Goal: Task Accomplishment & Management: Use online tool/utility

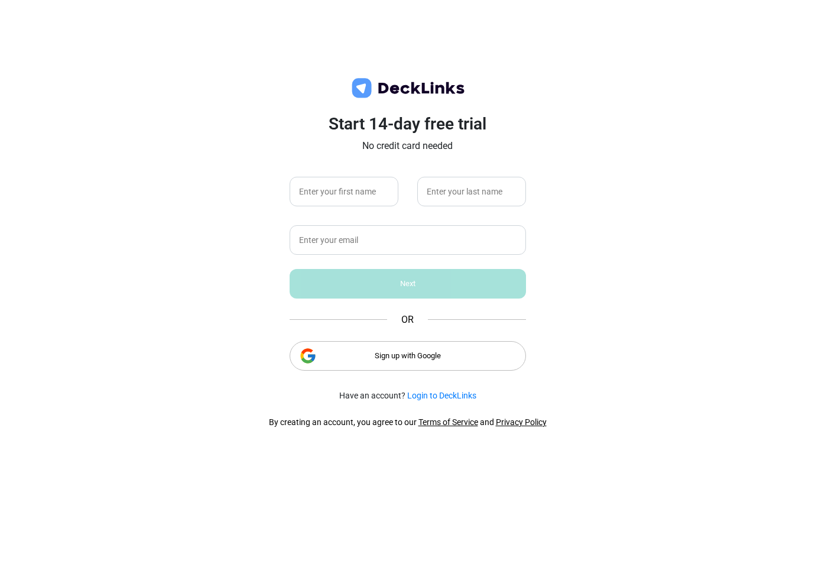
click at [385, 369] on div "Sign up with Google" at bounding box center [408, 356] width 236 height 30
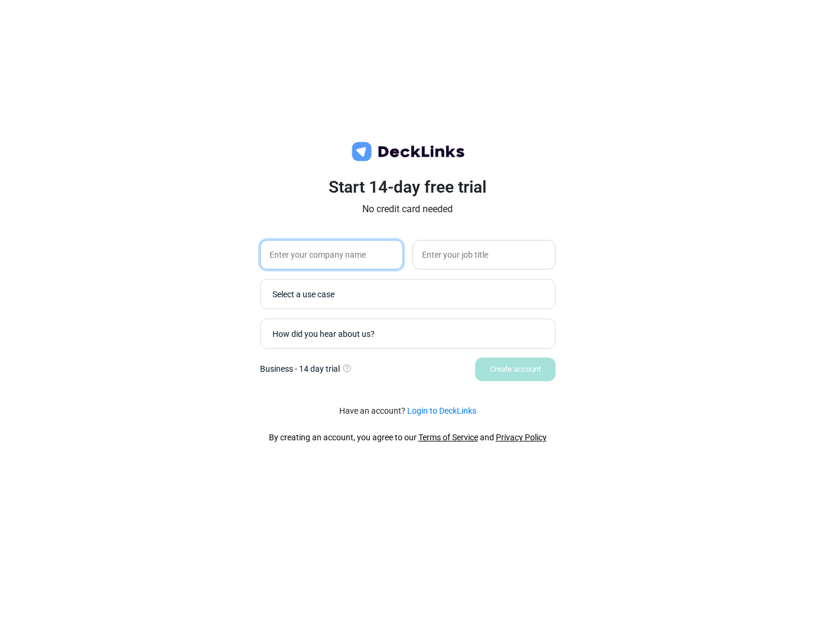
click at [307, 254] on input "text" at bounding box center [331, 255] width 143 height 30
click at [304, 255] on input "text" at bounding box center [331, 255] width 143 height 30
type input "OneStudio Media"
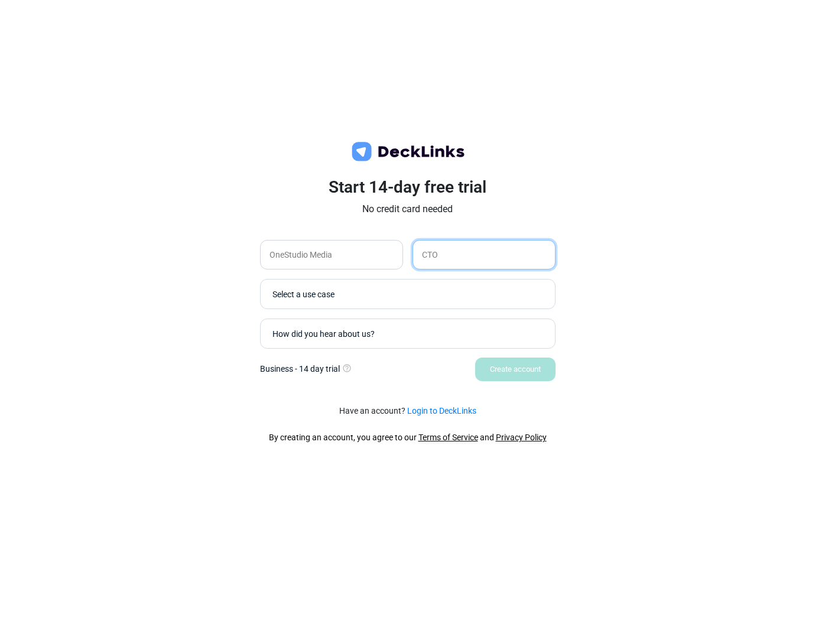
type input "CTO"
click at [306, 306] on div "Select a use case" at bounding box center [405, 294] width 277 height 23
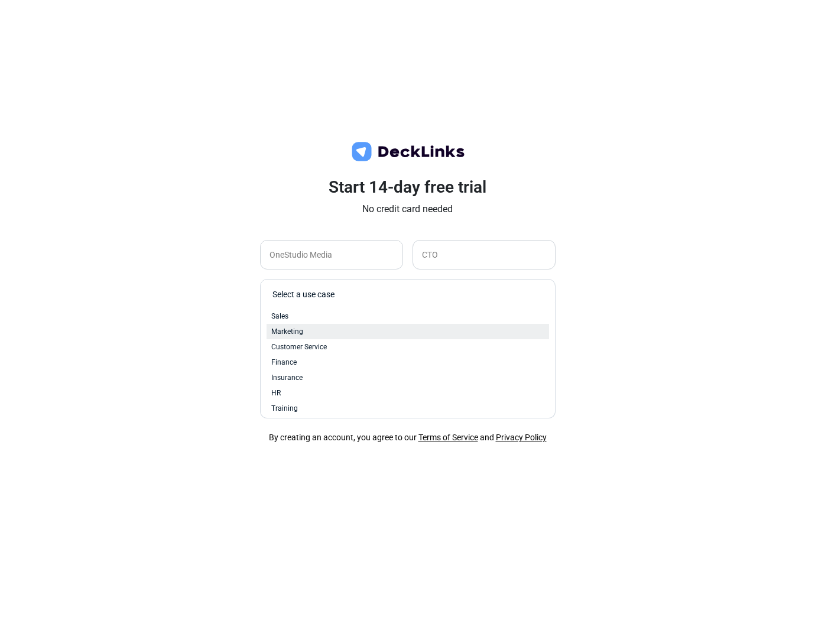
click at [433, 333] on div "Marketing" at bounding box center [407, 331] width 273 height 11
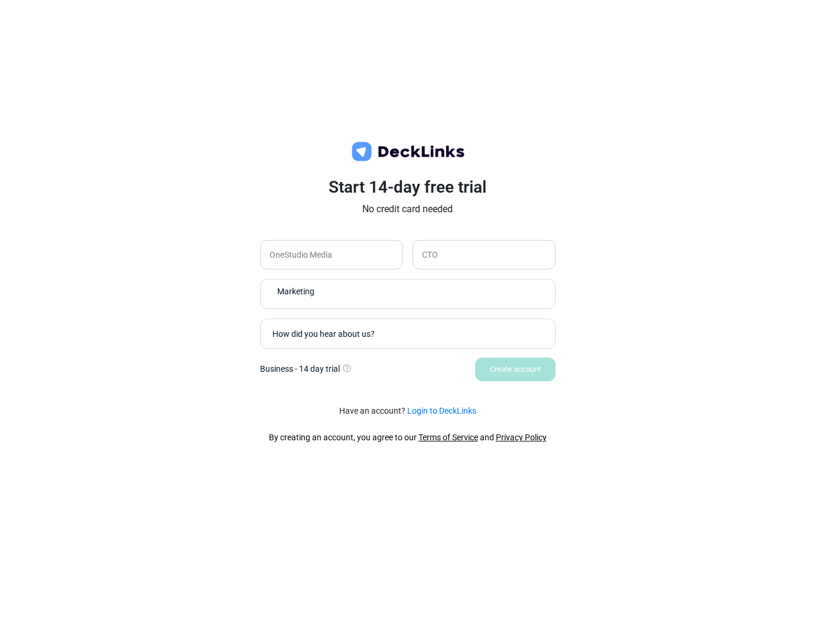
click at [382, 339] on div "How did you hear about us?" at bounding box center [410, 333] width 277 height 12
click at [377, 297] on div "Marketing" at bounding box center [410, 291] width 267 height 12
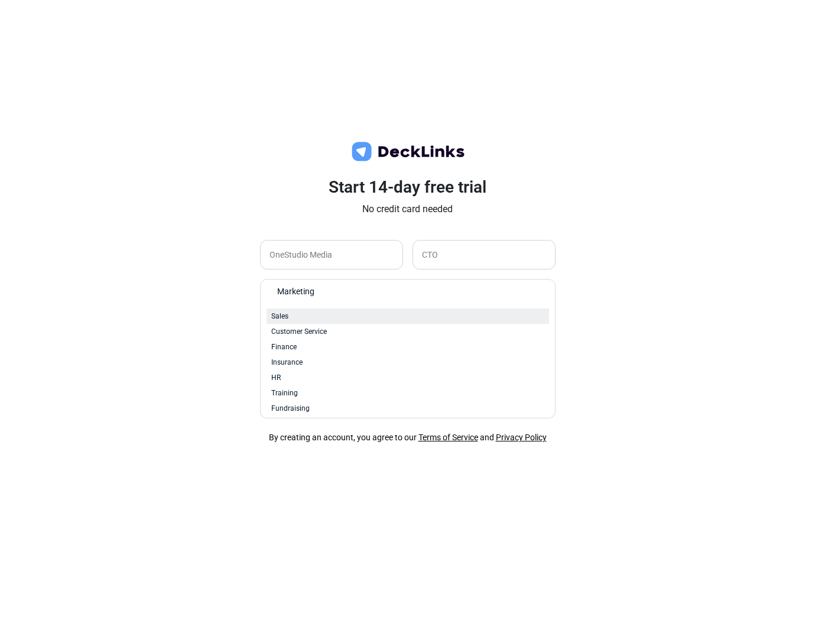
click at [331, 320] on div "Sales" at bounding box center [407, 316] width 273 height 11
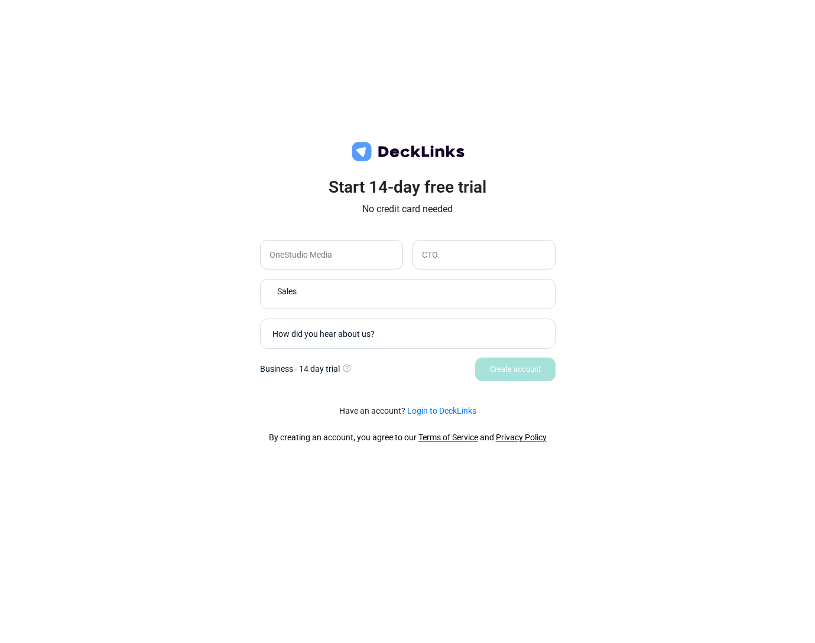
click at [346, 337] on div "How did you hear about us?" at bounding box center [410, 333] width 277 height 12
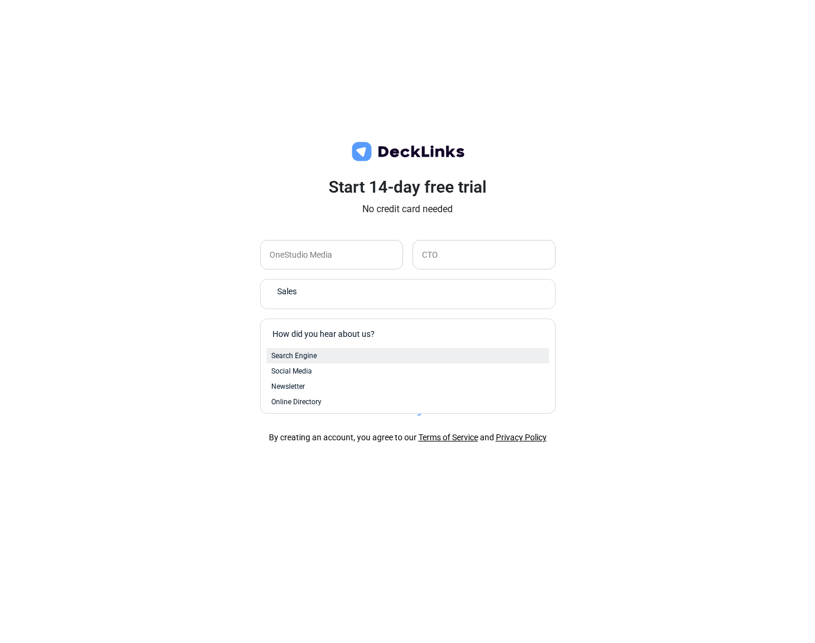
click at [316, 359] on div "Search Engine" at bounding box center [407, 355] width 273 height 11
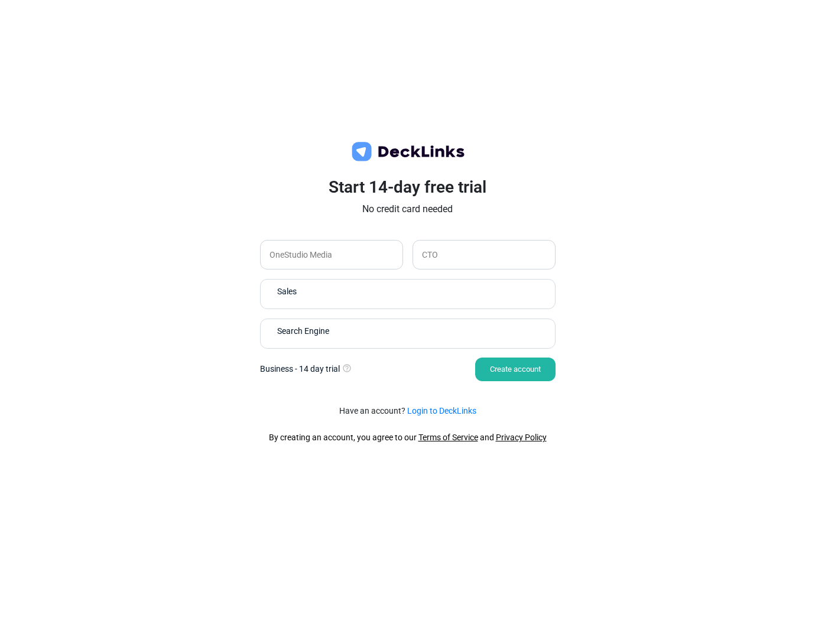
click at [515, 379] on div "Create account" at bounding box center [515, 370] width 80 height 24
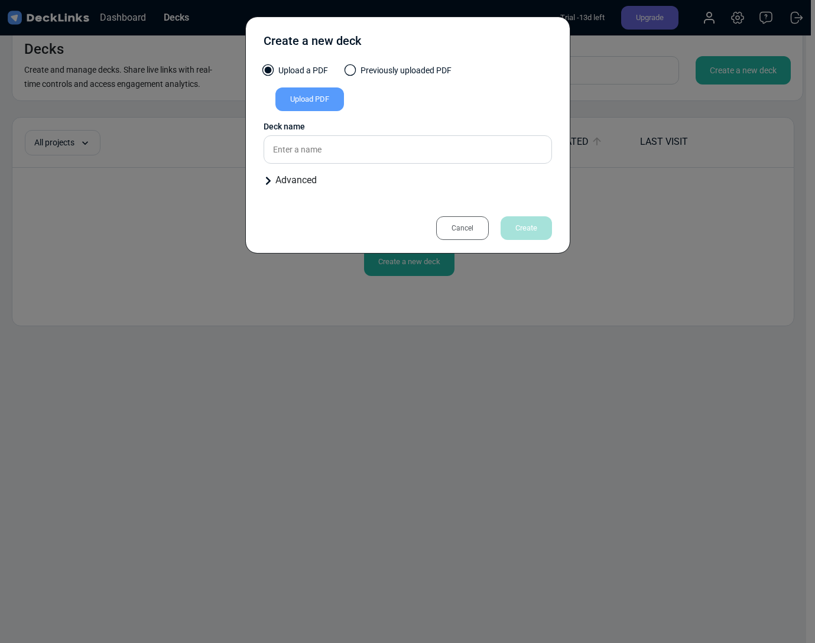
click at [309, 104] on div "Upload PDF" at bounding box center [309, 99] width 69 height 24
click at [0, 0] on input "Upload PDF" at bounding box center [0, 0] width 0 height 0
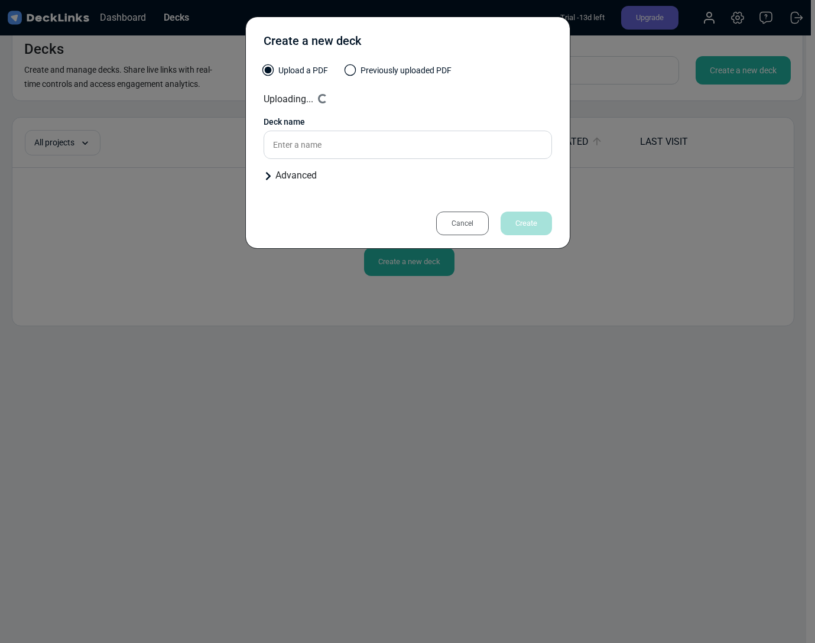
type input "ONESTUDIO_-_Content_Distribution_Agreement_2025_blank"
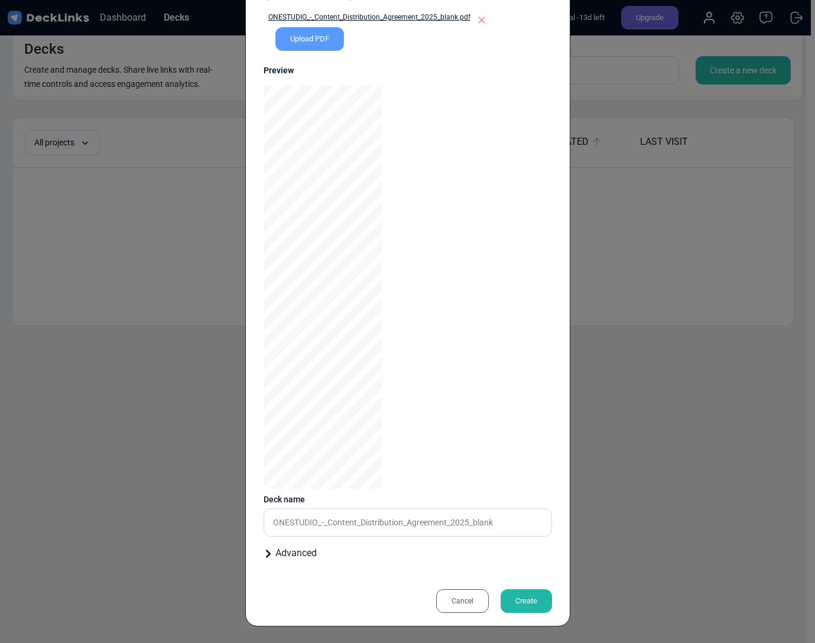
scroll to position [100, 0]
click at [468, 563] on div "Cancel" at bounding box center [462, 601] width 53 height 24
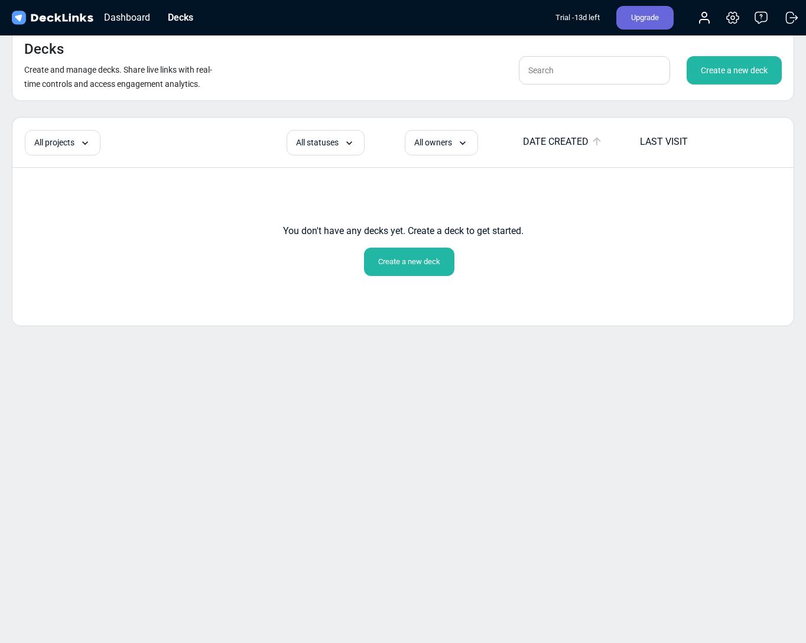
click at [749, 85] on div "Create a new deck" at bounding box center [734, 70] width 95 height 28
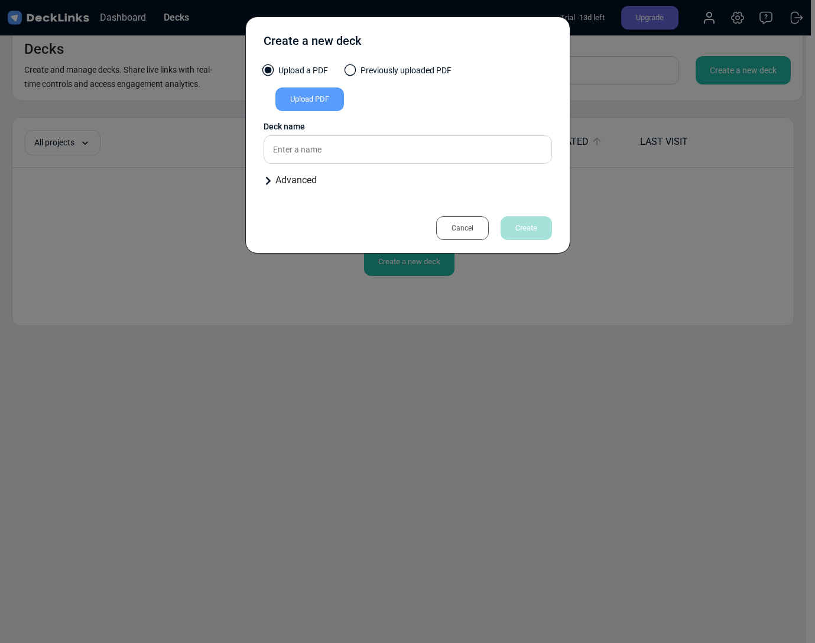
click at [311, 96] on div "Upload PDF" at bounding box center [309, 99] width 69 height 24
click at [0, 0] on input "Upload PDF" at bounding box center [0, 0] width 0 height 0
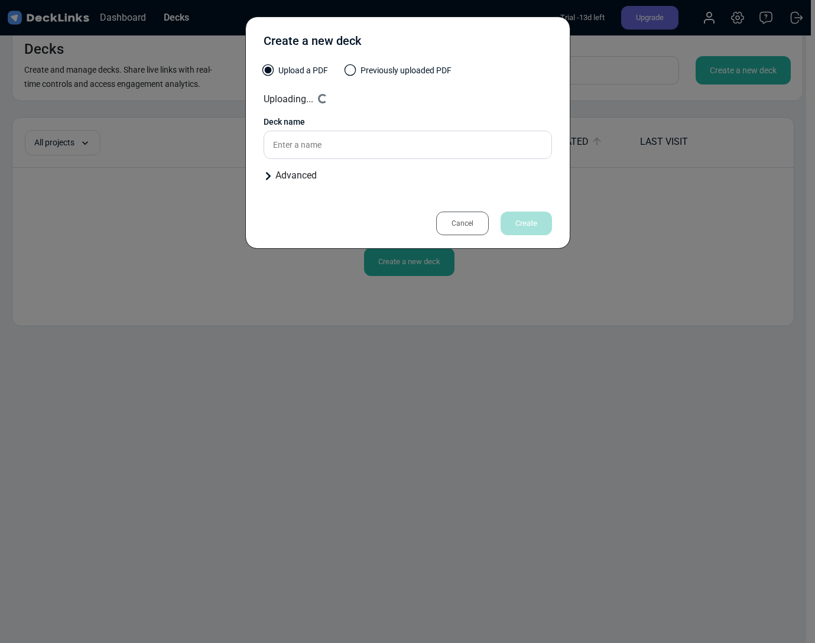
type input "THC Pitch Deck 2025"
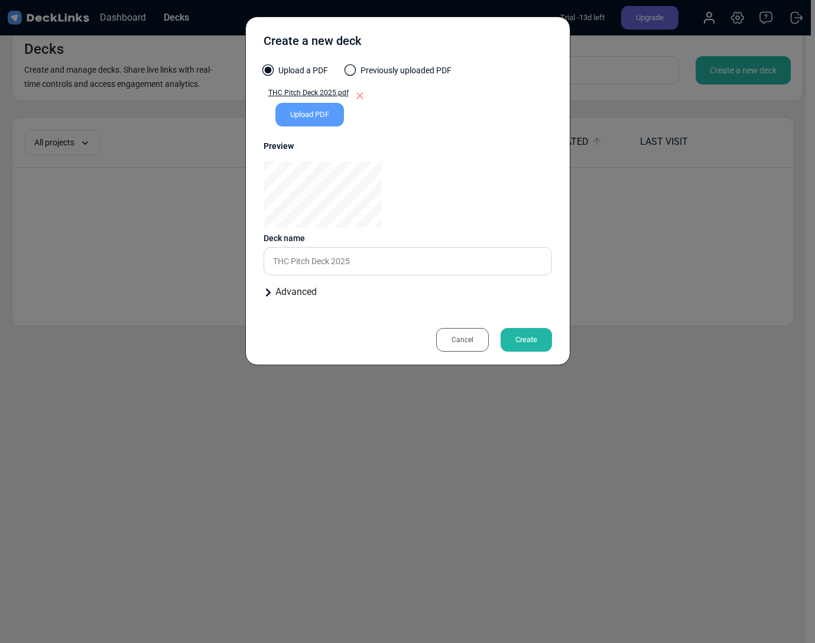
click at [266, 297] on icon at bounding box center [267, 292] width 5 height 8
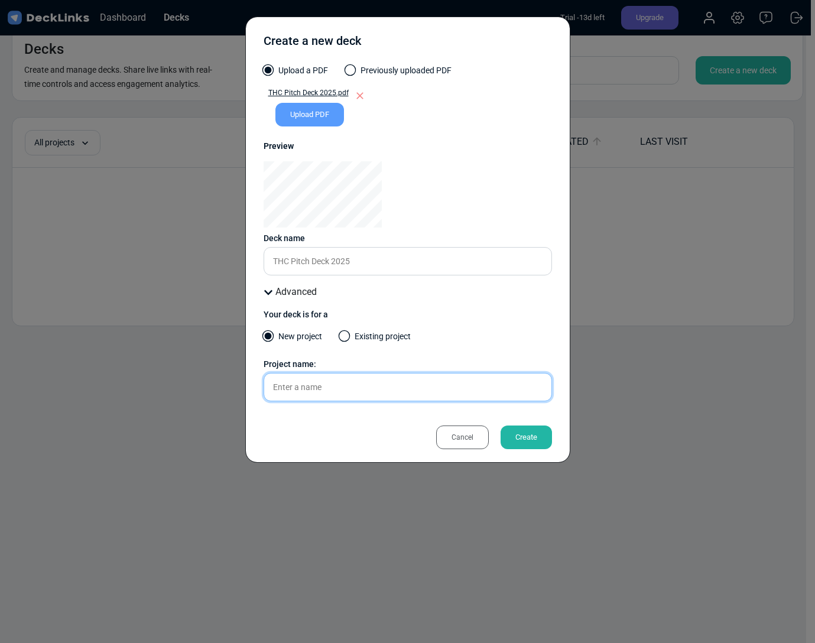
click at [312, 401] on input "text" at bounding box center [408, 387] width 288 height 28
type input "The Harley Channel"
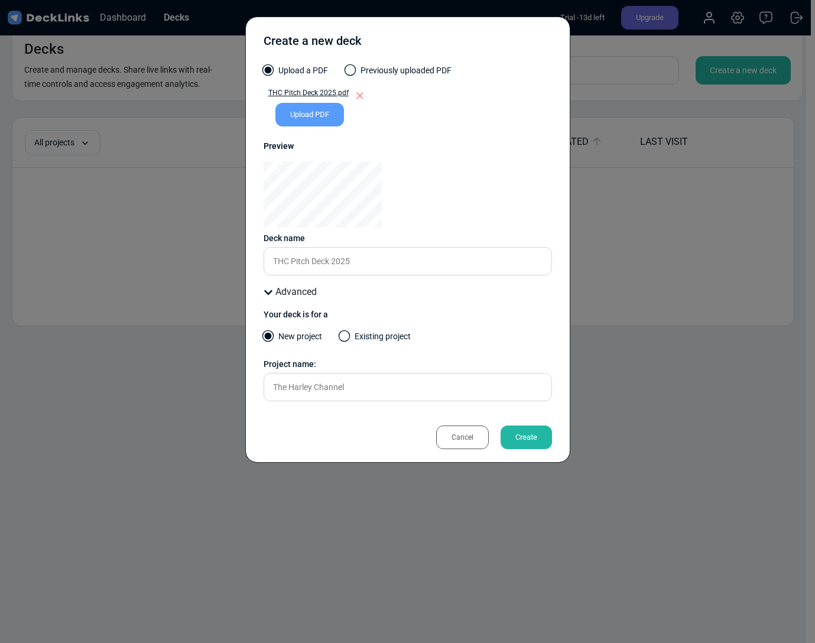
click at [530, 449] on div "Create" at bounding box center [526, 438] width 51 height 24
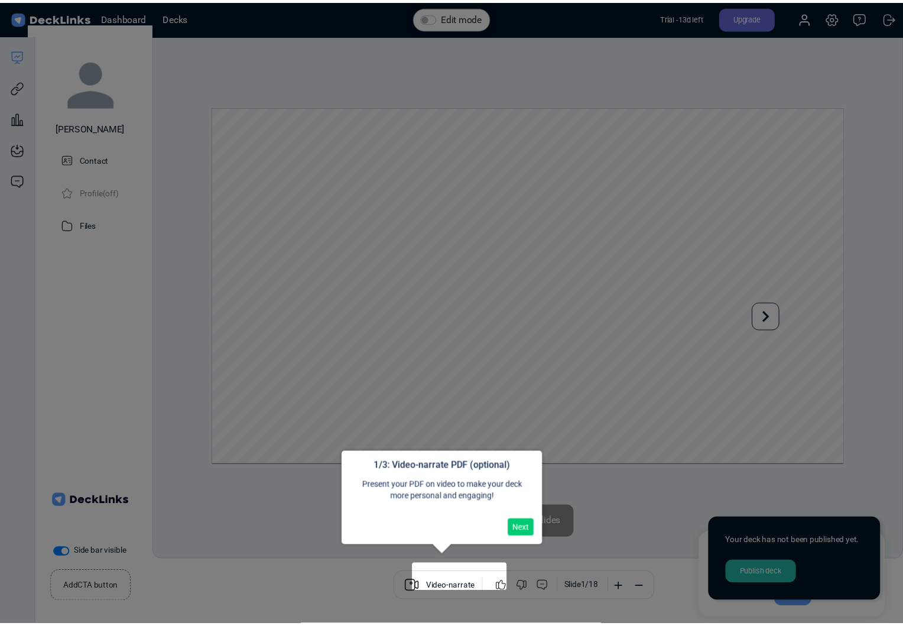
scroll to position [14, 0]
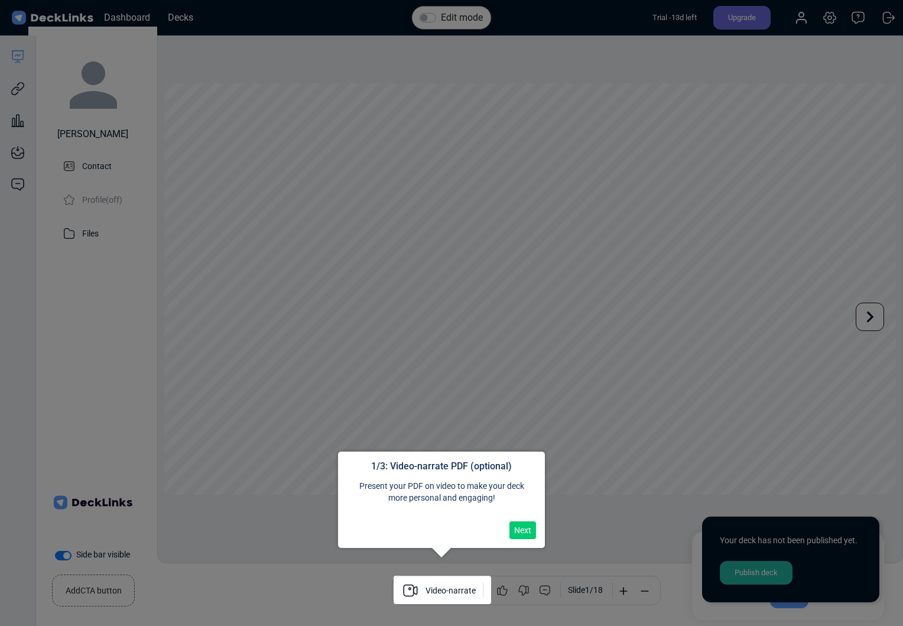
click at [516, 524] on button "Next" at bounding box center [522, 530] width 27 height 18
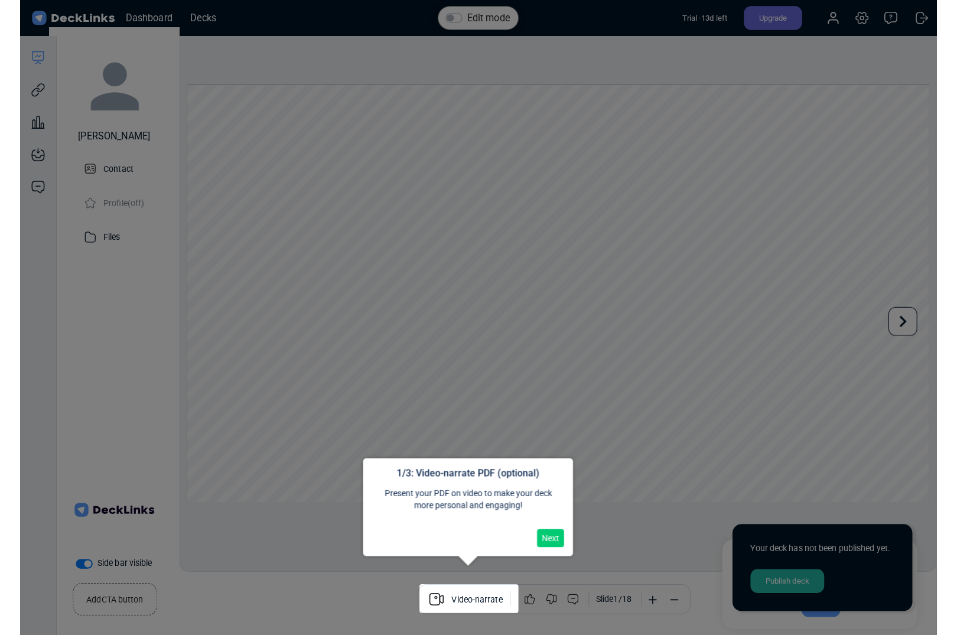
scroll to position [13, 0]
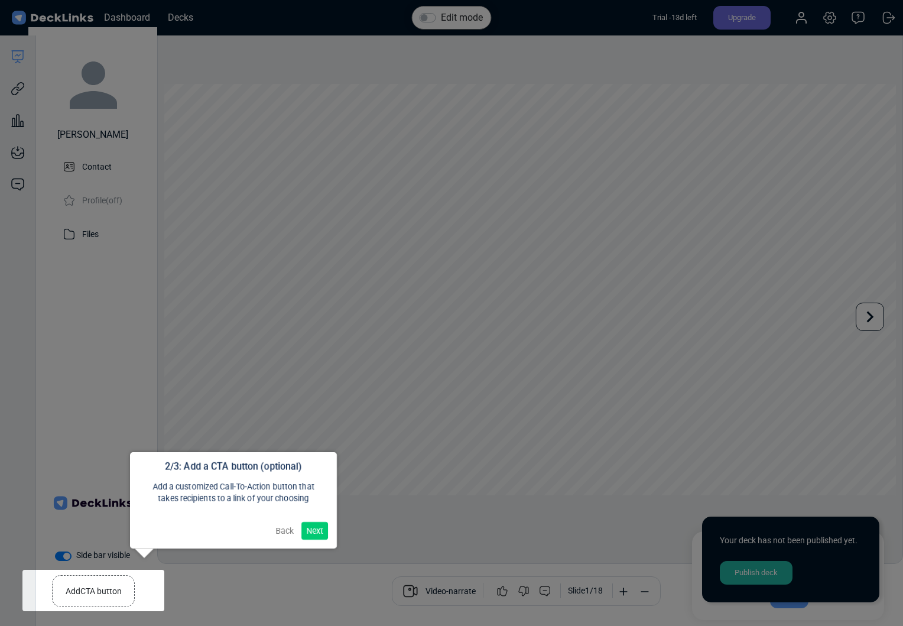
click at [314, 527] on button "Next" at bounding box center [314, 531] width 27 height 18
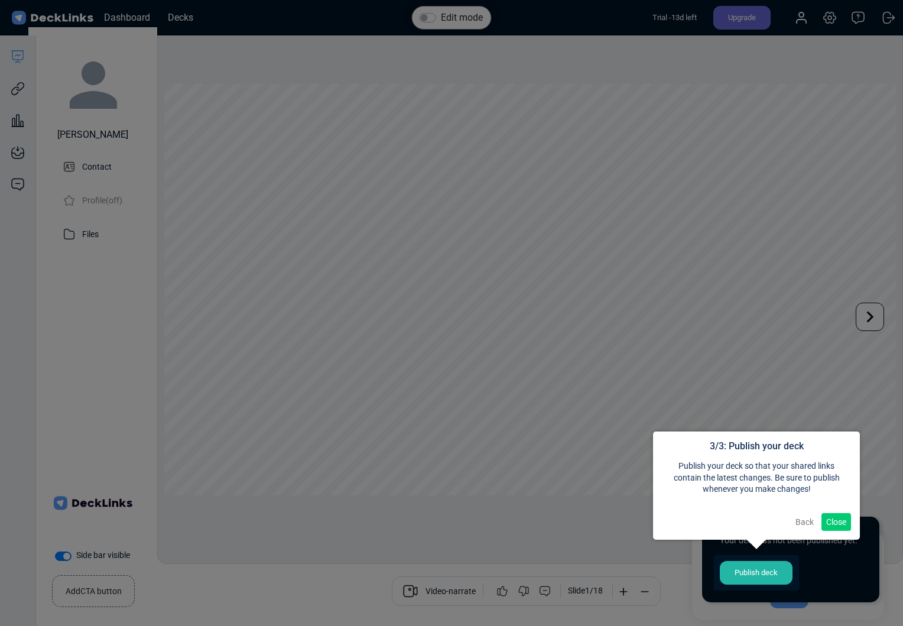
click at [814, 522] on button "Close" at bounding box center [837, 522] width 30 height 18
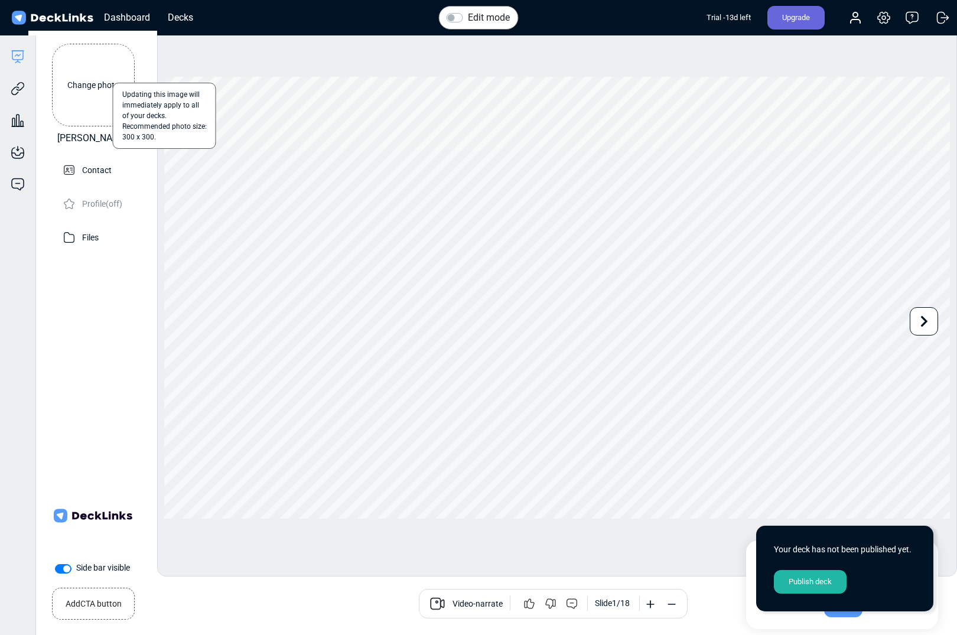
click at [95, 93] on label "Change photo" at bounding box center [93, 85] width 83 height 83
click at [0, 0] on input "Change photo" at bounding box center [0, 0] width 0 height 0
click at [93, 138] on div "[PERSON_NAME]" at bounding box center [92, 138] width 71 height 14
click at [110, 136] on div "[PERSON_NAME]" at bounding box center [92, 138] width 71 height 14
click at [100, 83] on label "Change photo" at bounding box center [93, 85] width 83 height 83
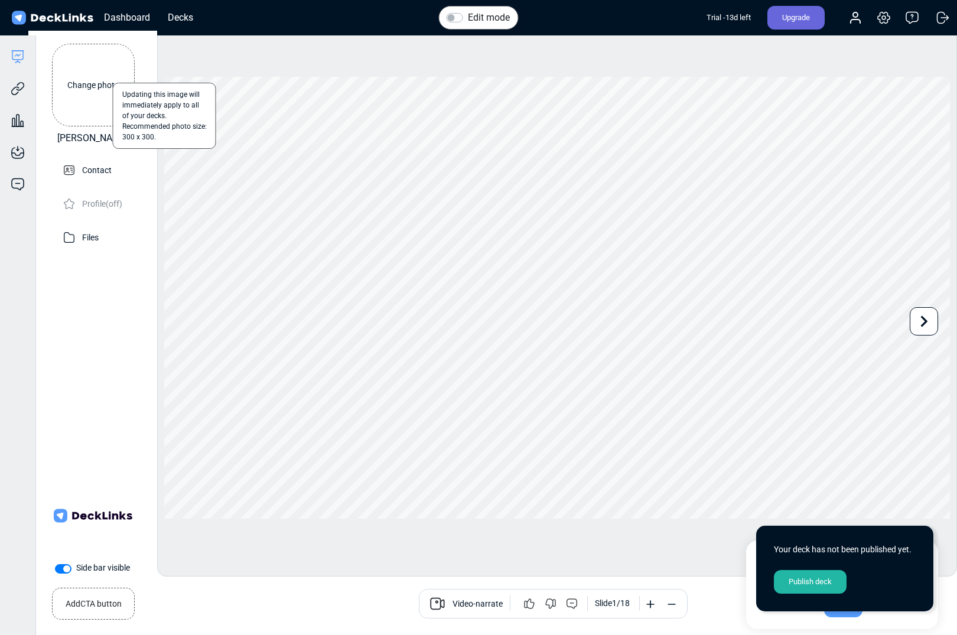
click at [0, 0] on input "Change photo" at bounding box center [0, 0] width 0 height 0
click at [814, 22] on icon at bounding box center [855, 22] width 9 height 4
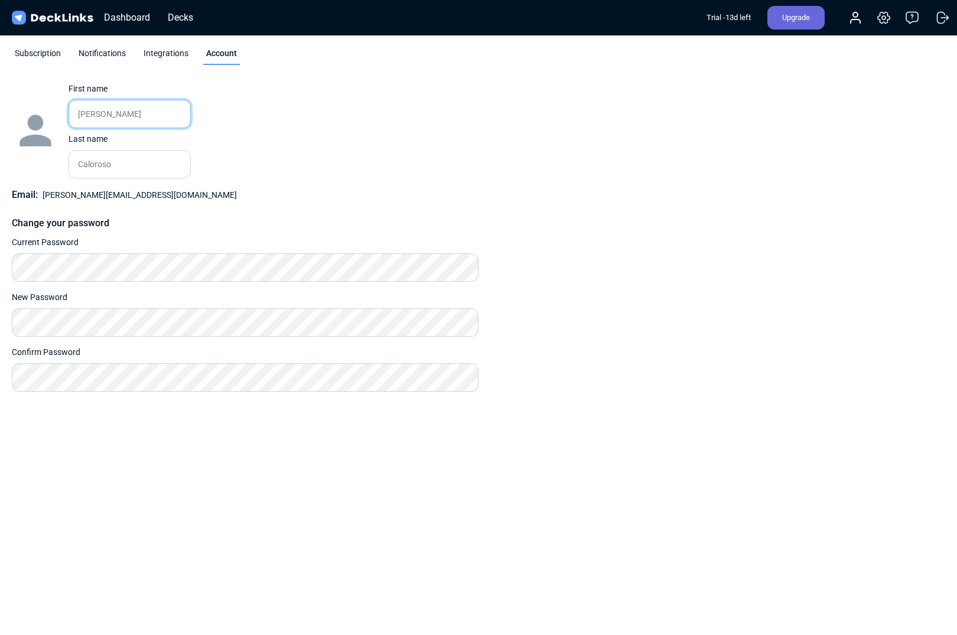
drag, startPoint x: 103, startPoint y: 121, endPoint x: 64, endPoint y: 105, distance: 41.9
click at [64, 105] on div "Change photo First name [PERSON_NAME] Please enter your first name. Last name […" at bounding box center [245, 131] width 467 height 96
type input "D"
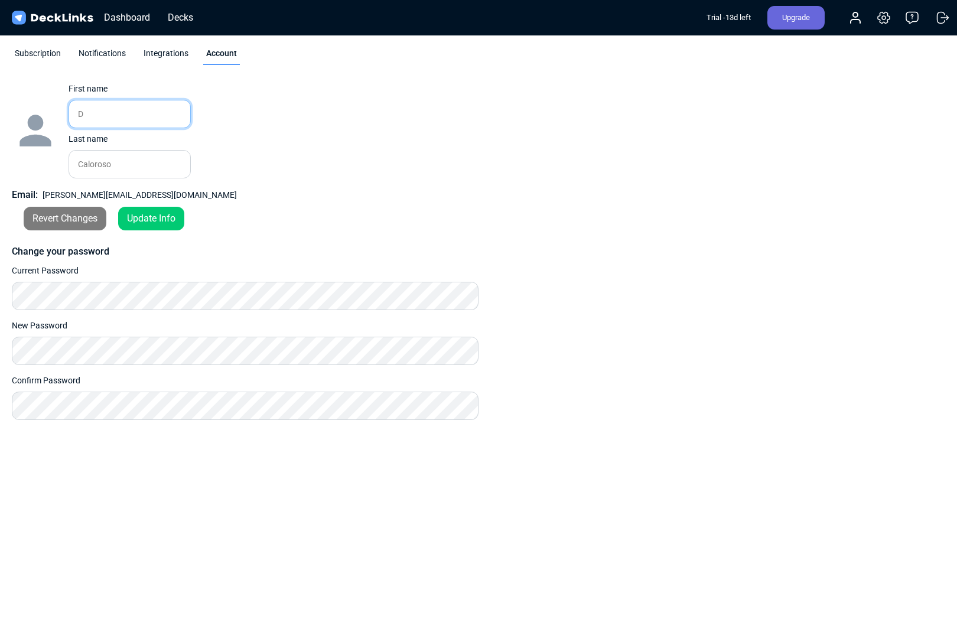
type input "Da"
type input "[PERSON_NAME]"
type input "R"
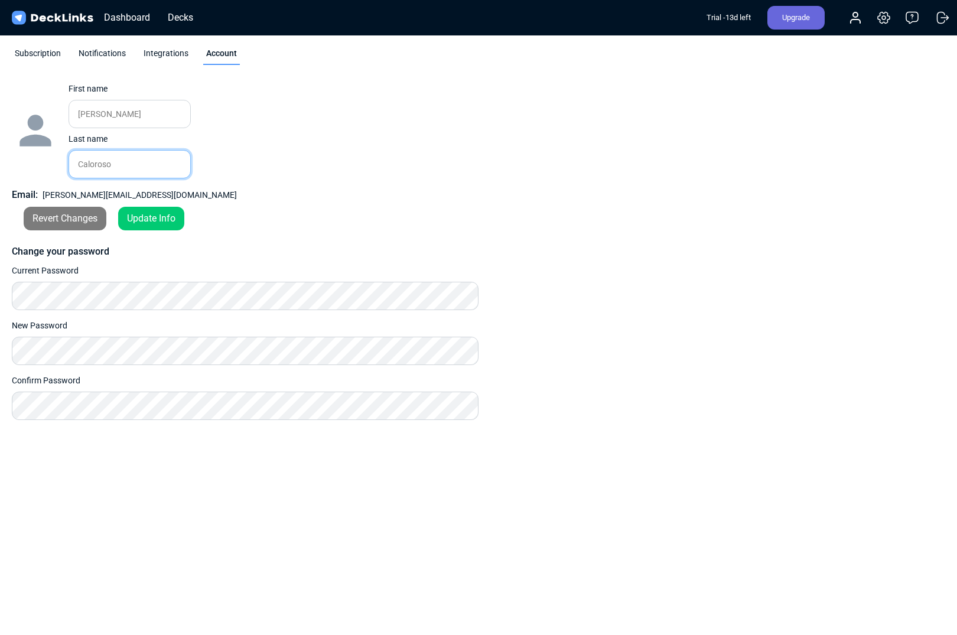
type input "R"
type input "Ry"
type input "Rya"
type input "[PERSON_NAME]"
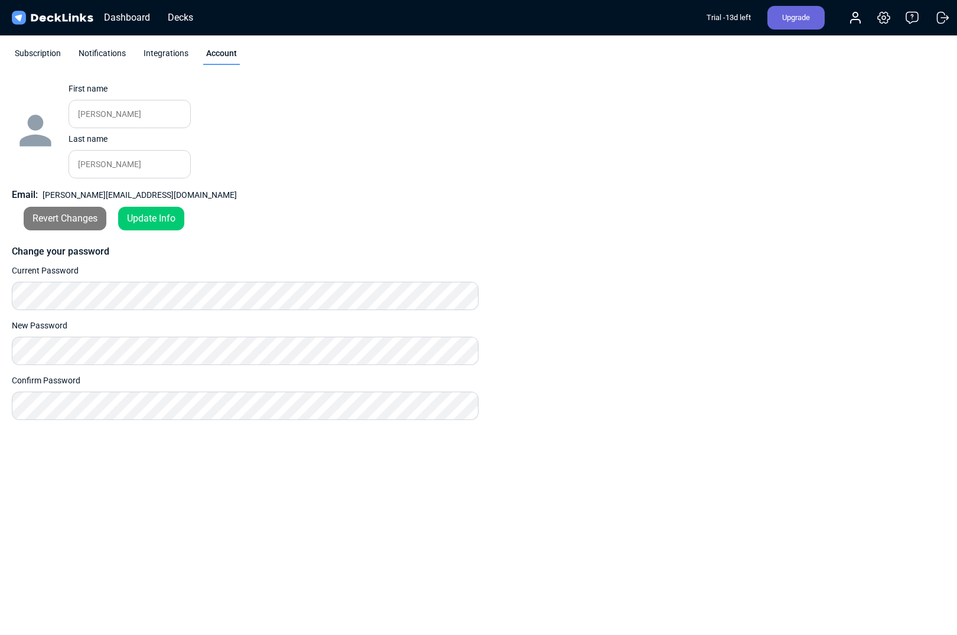
click at [159, 223] on div "Update Info" at bounding box center [151, 219] width 66 height 24
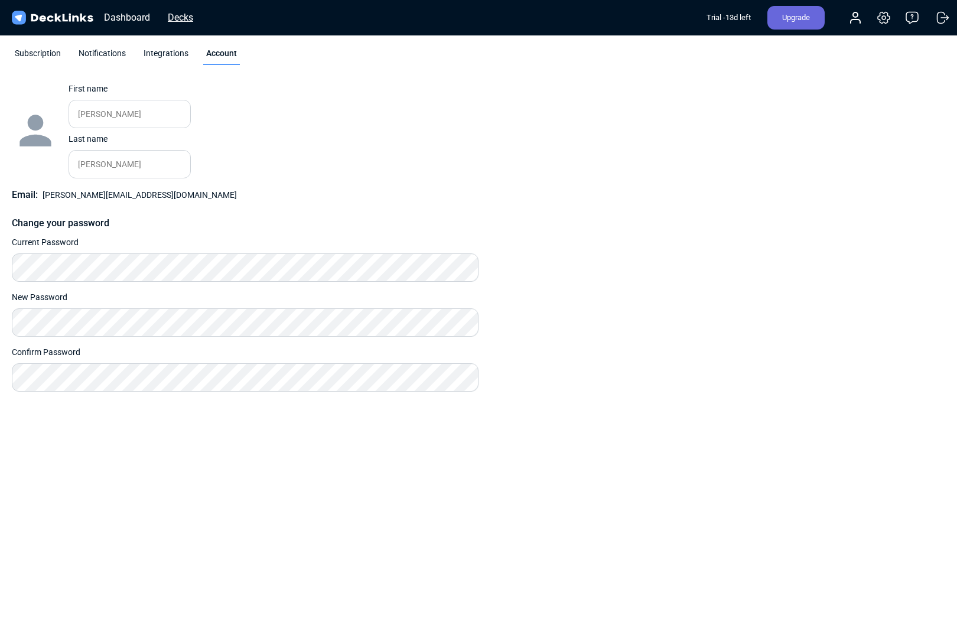
click at [184, 11] on div "Decks" at bounding box center [180, 17] width 37 height 15
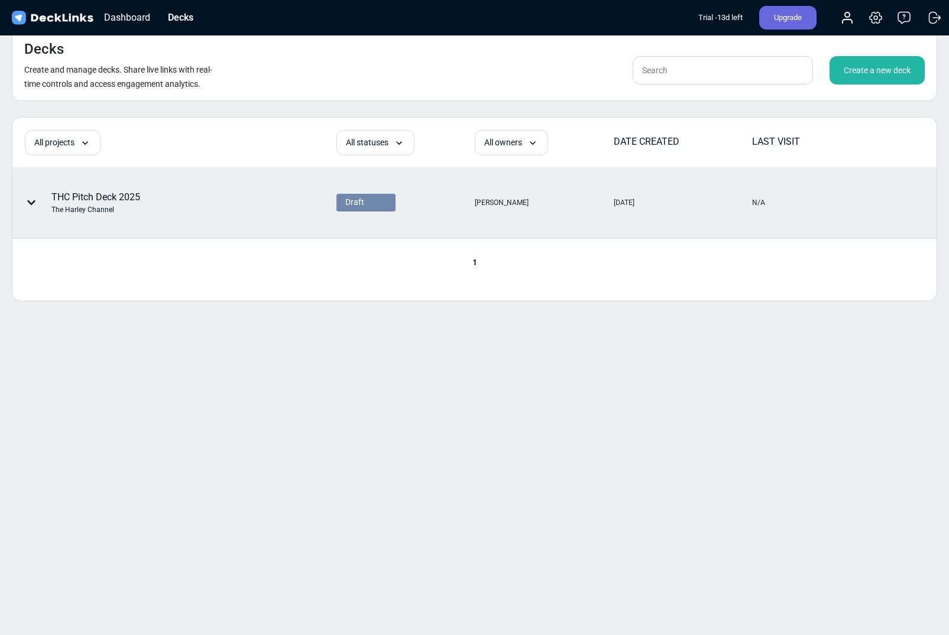
click at [95, 197] on div "THC Pitch Deck 2025 The Harley Channel" at bounding box center [95, 202] width 89 height 25
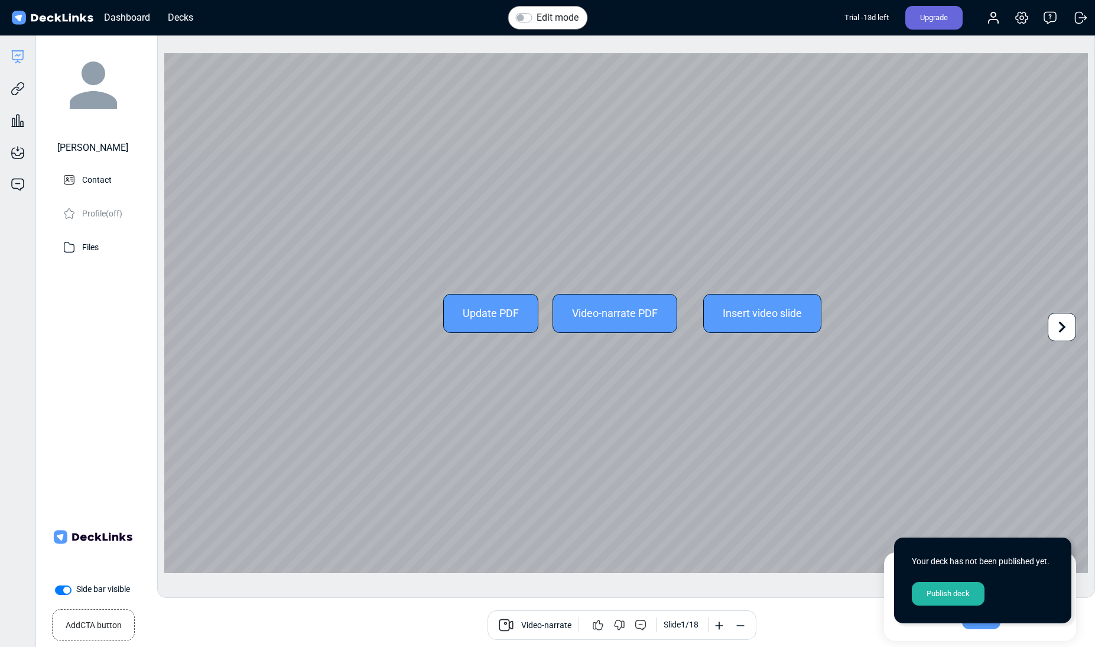
click at [384, 203] on div "Update PDF Video-narrate PDF Insert video slide" at bounding box center [626, 313] width 924 height 520
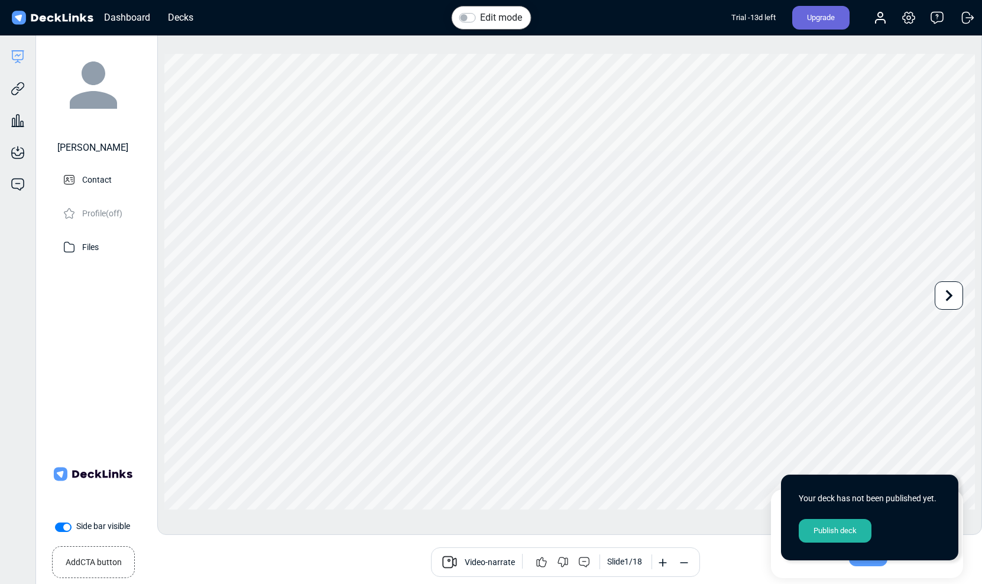
click at [87, 150] on div "[PERSON_NAME]" at bounding box center [92, 148] width 71 height 14
click at [814, 15] on circle at bounding box center [880, 14] width 5 height 5
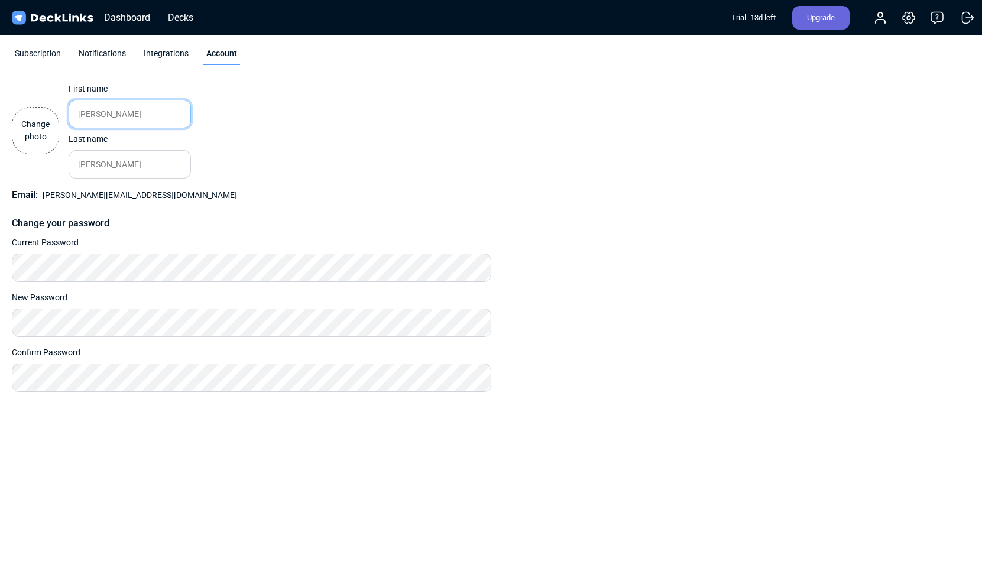
drag, startPoint x: 77, startPoint y: 113, endPoint x: 53, endPoint y: 111, distance: 24.3
click at [53, 111] on div "Change photo First name [PERSON_NAME] Please enter your first name. Last name […" at bounding box center [251, 131] width 479 height 96
type input "H"
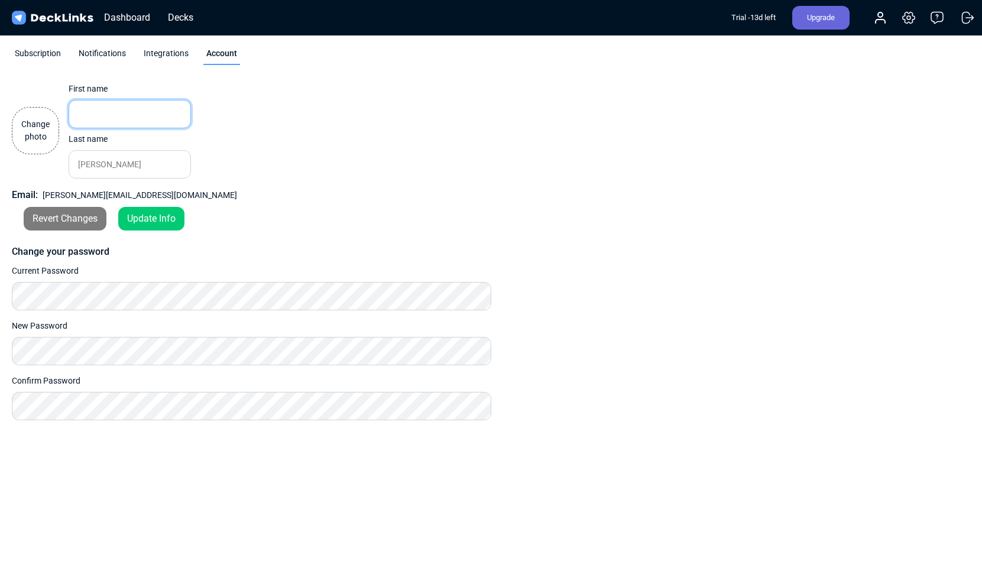
type input "T"
type input "Th"
type input "The"
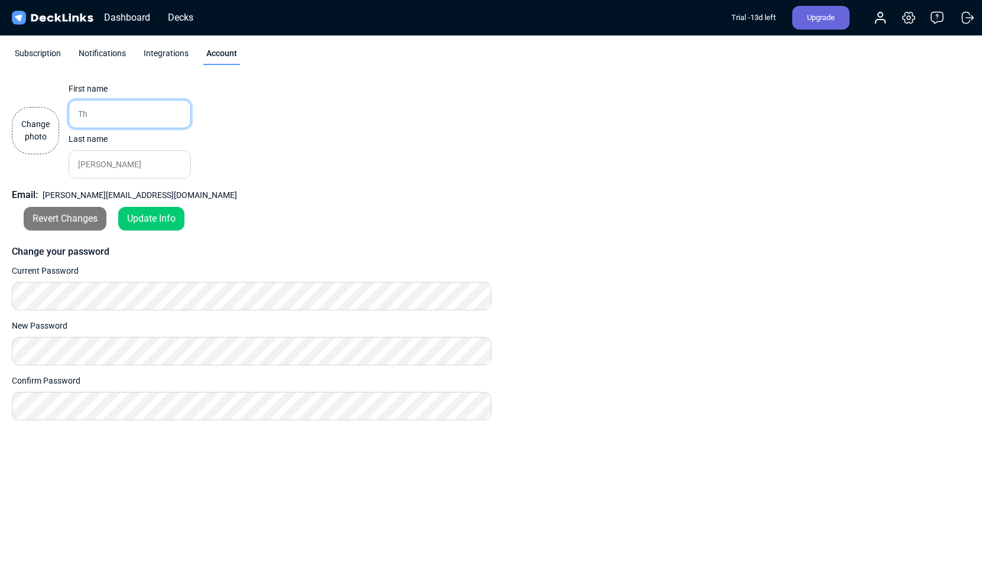
type input "The"
type input "The H"
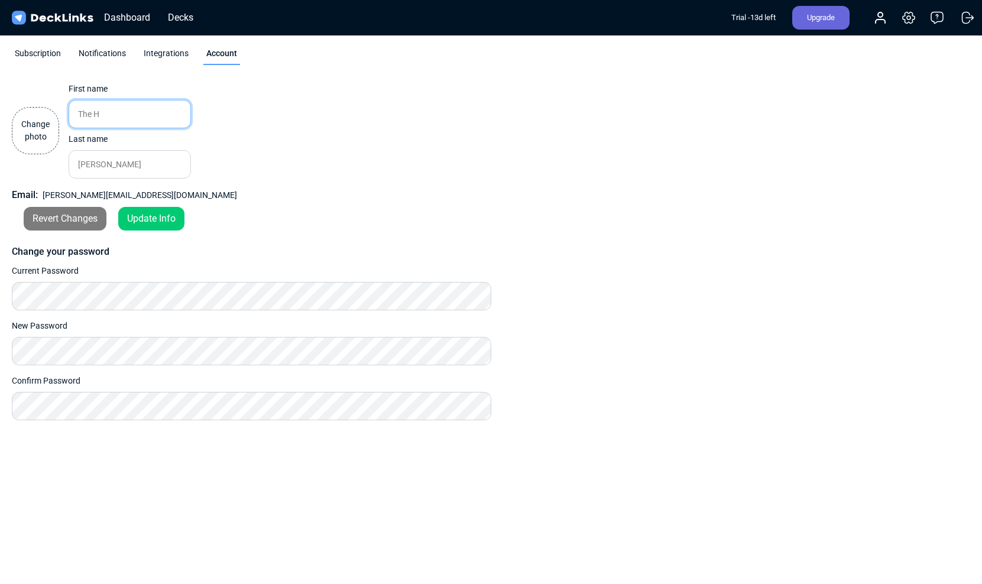
type input "The Ha"
type input "The Har"
type input "The Harl"
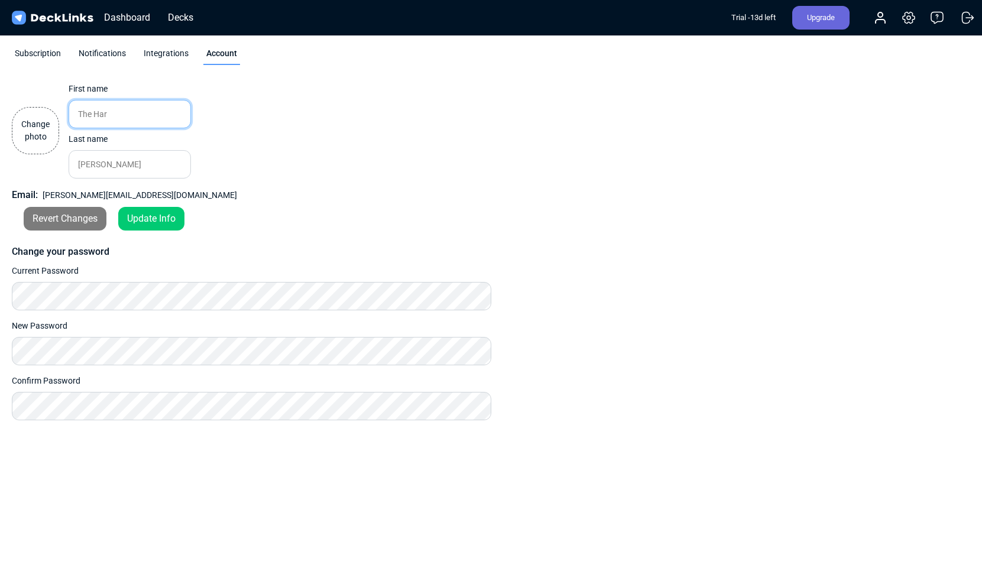
type input "The Harl"
type input "The [PERSON_NAME]"
type input "The Harley"
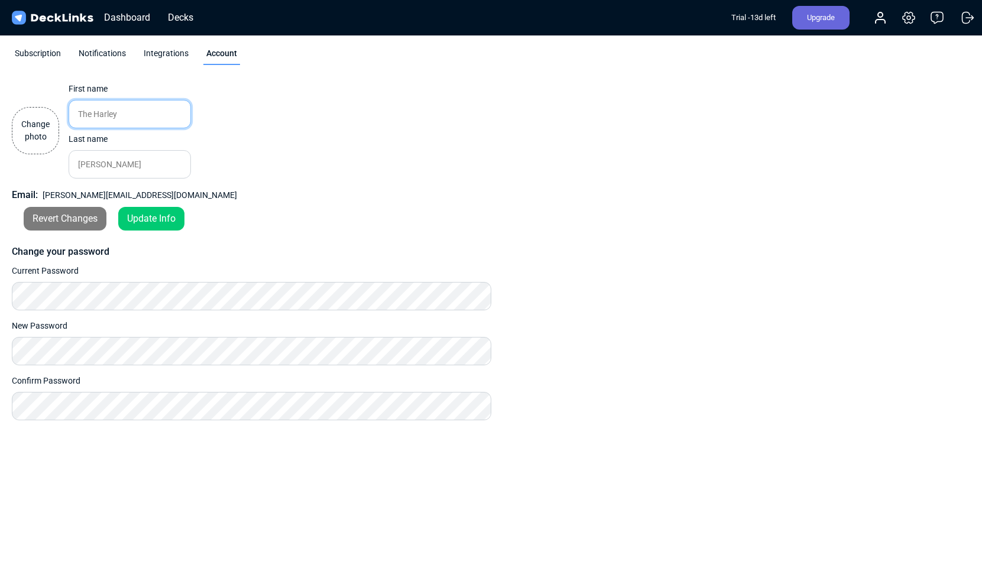
type input "The [PERSON_NAME]"
type input "The Harl"
type input "The Har"
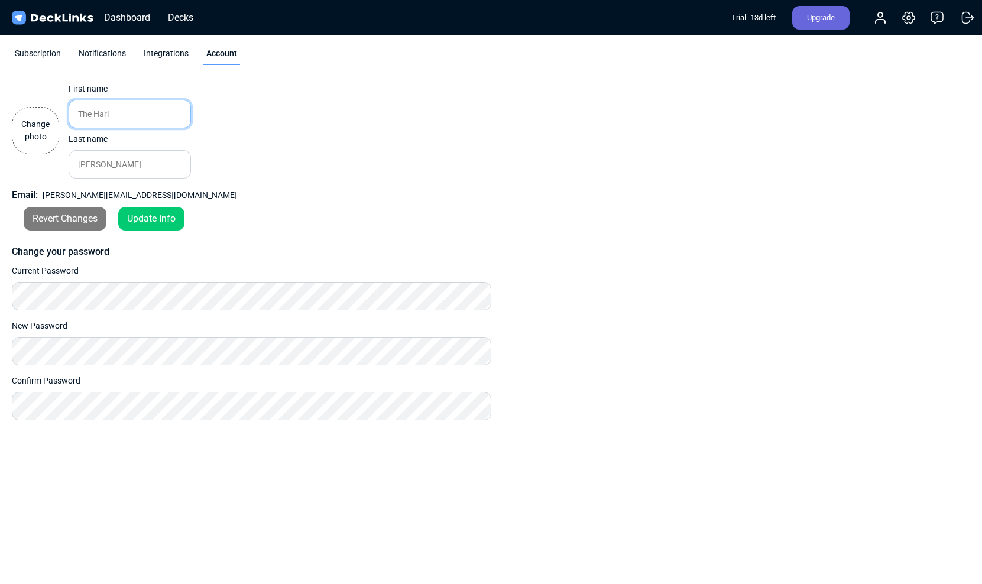
type input "The Har"
type input "The Ha"
type input "The H"
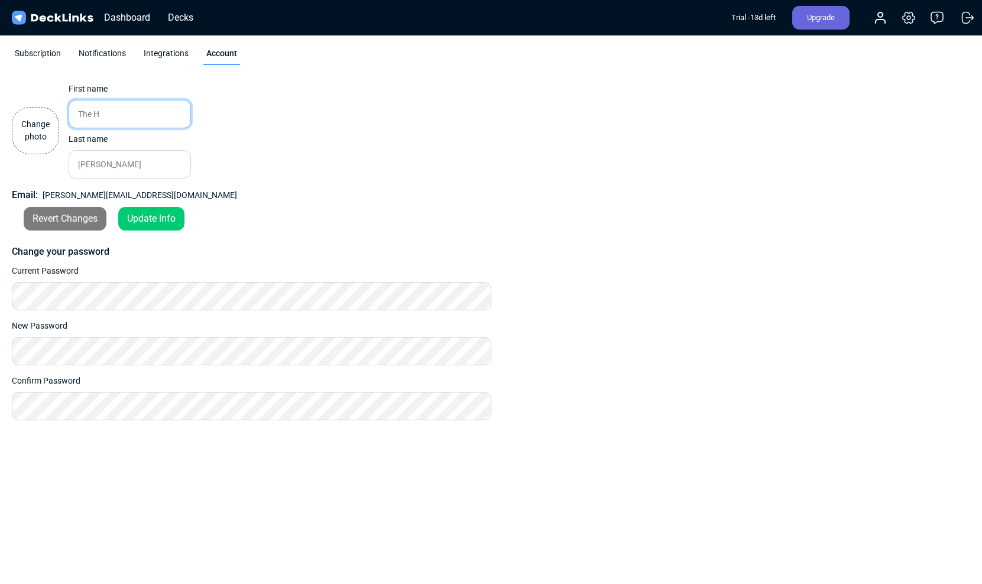
type input "The"
type input "Th"
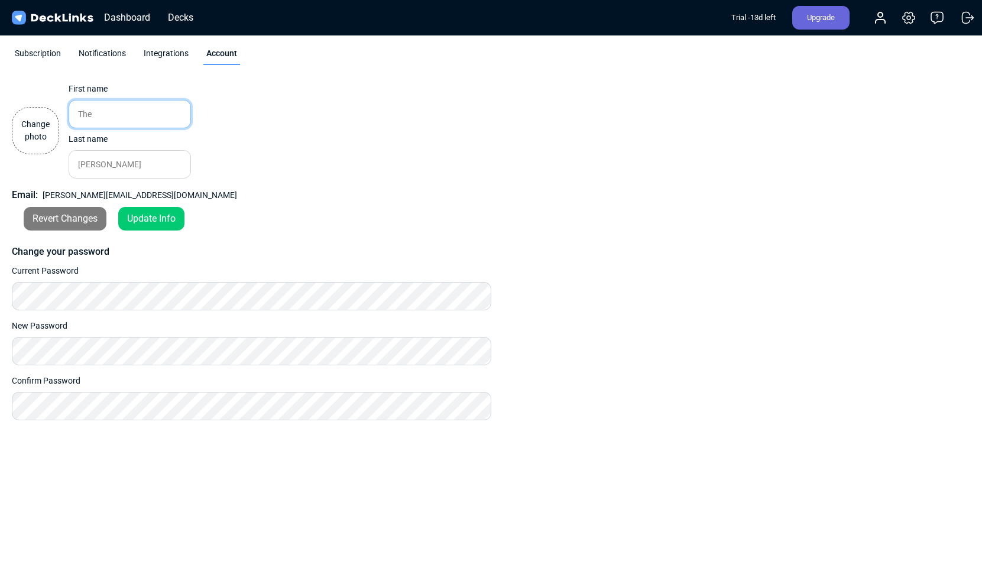
type input "Th"
type input "T"
drag, startPoint x: 107, startPoint y: 167, endPoint x: 69, endPoint y: 164, distance: 37.9
click at [69, 164] on div "Change photo First name Please enter your first name. Last name [PERSON_NAME] P…" at bounding box center [251, 131] width 479 height 96
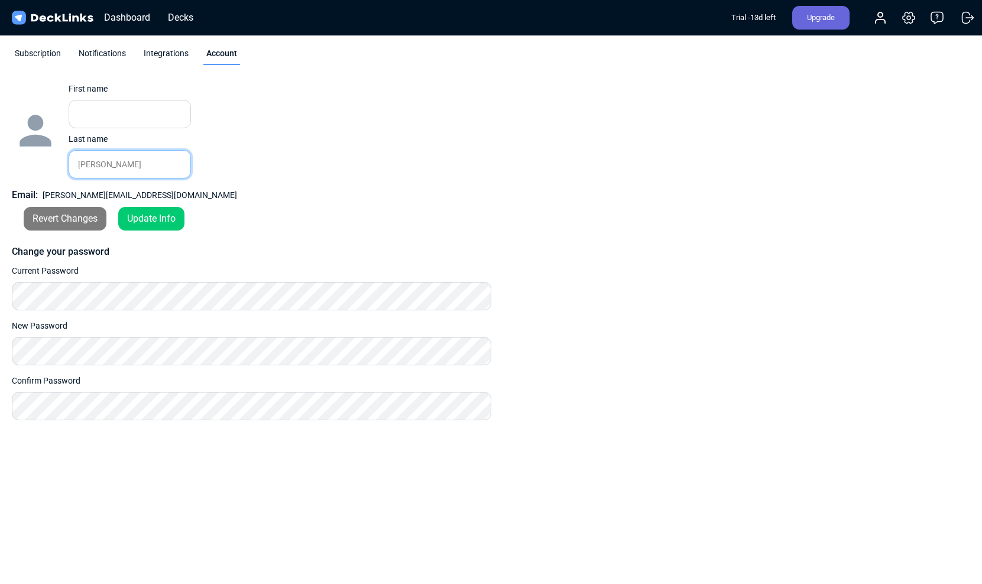
type input "T"
type input "Th"
type input "The"
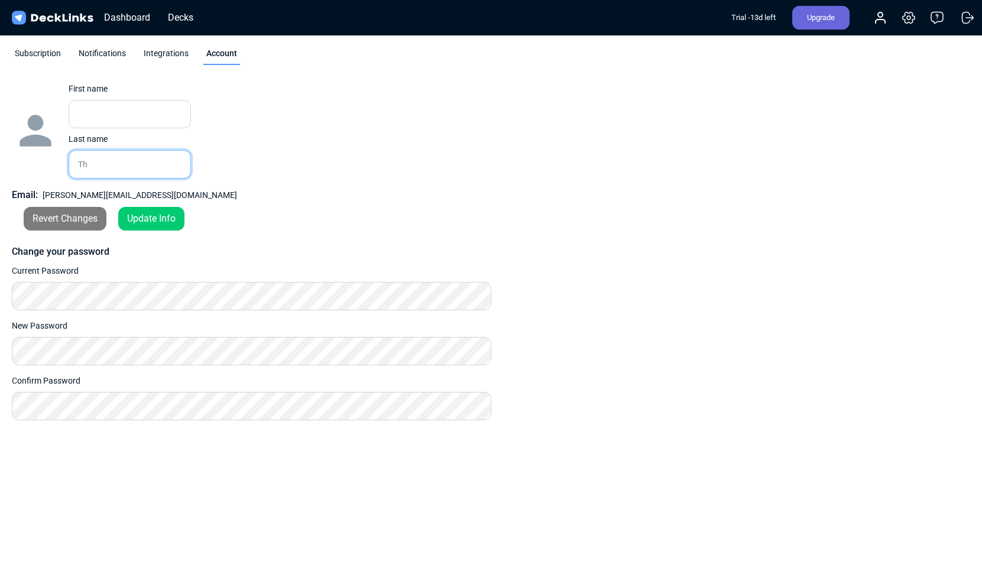
type input "The"
type input "The H"
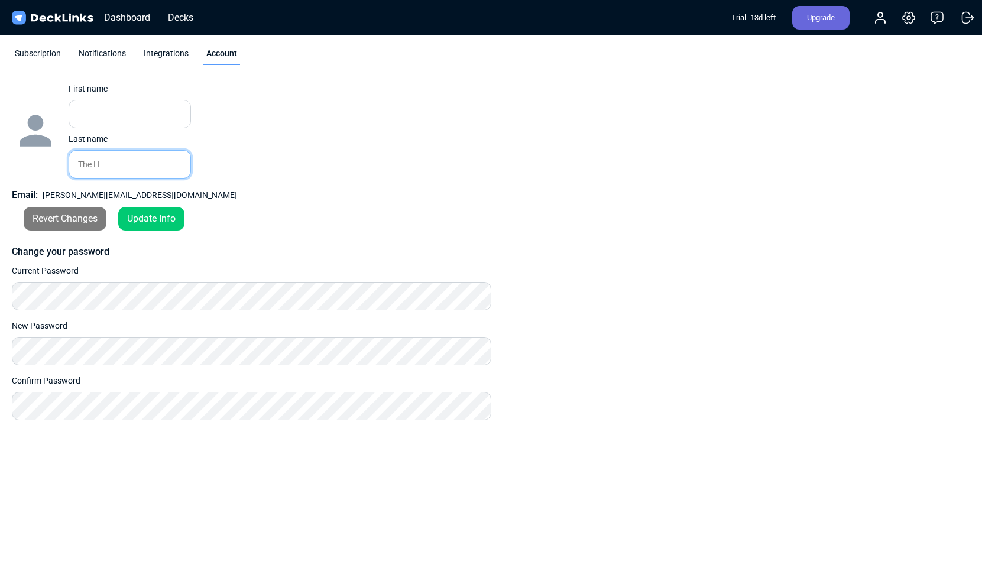
type input "The Ha"
type input "The Har"
type input "The Harl"
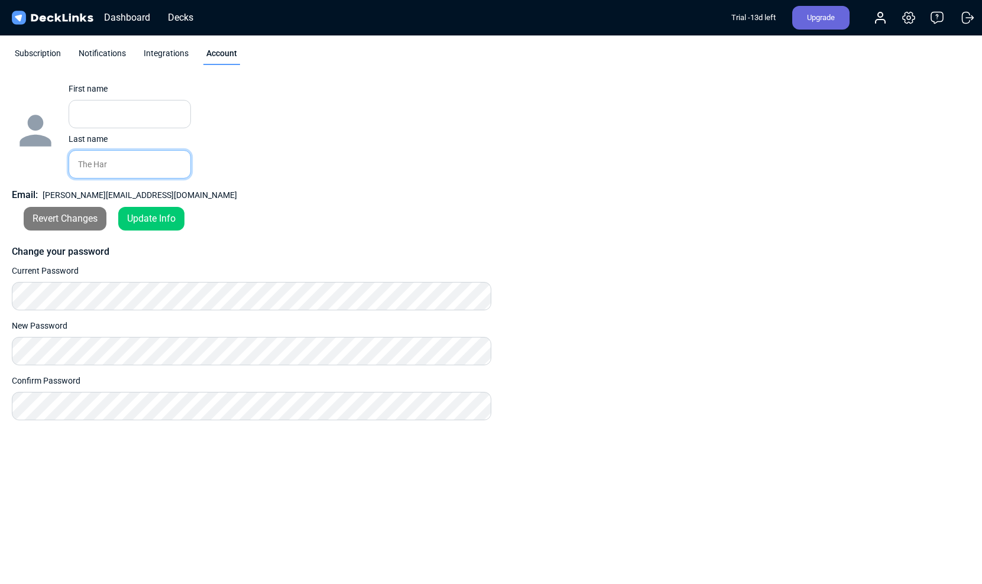
type input "The Harl"
type input "The [PERSON_NAME]"
type input "The Harley"
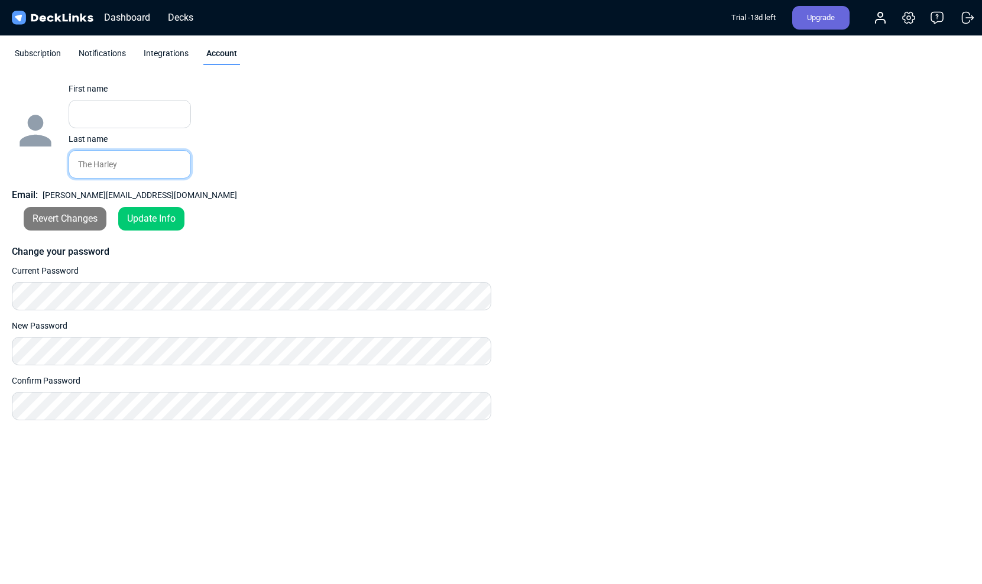
type input "The Harley"
type input "The Harley C"
type input "The Harley Ch"
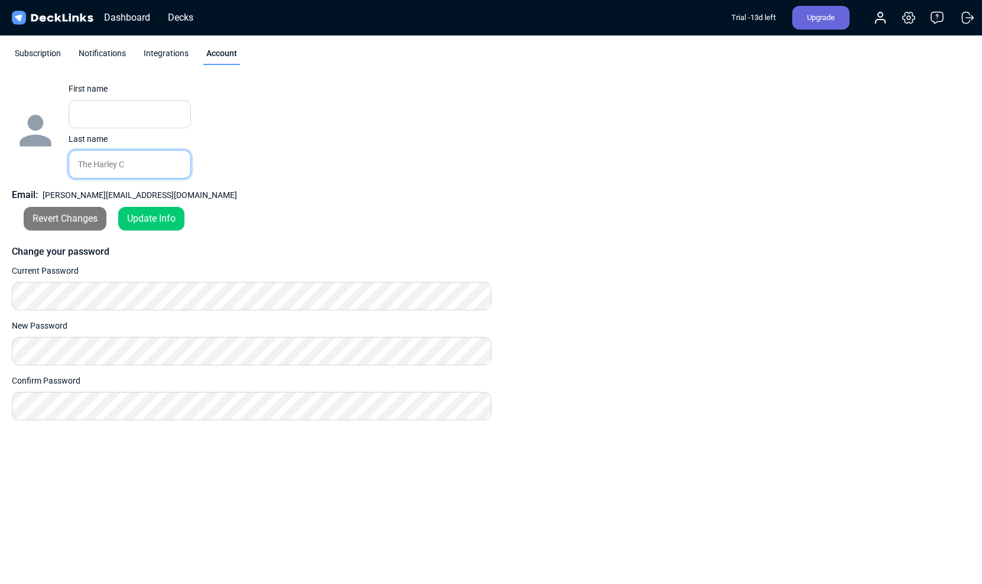
type input "The Harley Ch"
type input "The Harley Cha"
type input "The [PERSON_NAME]"
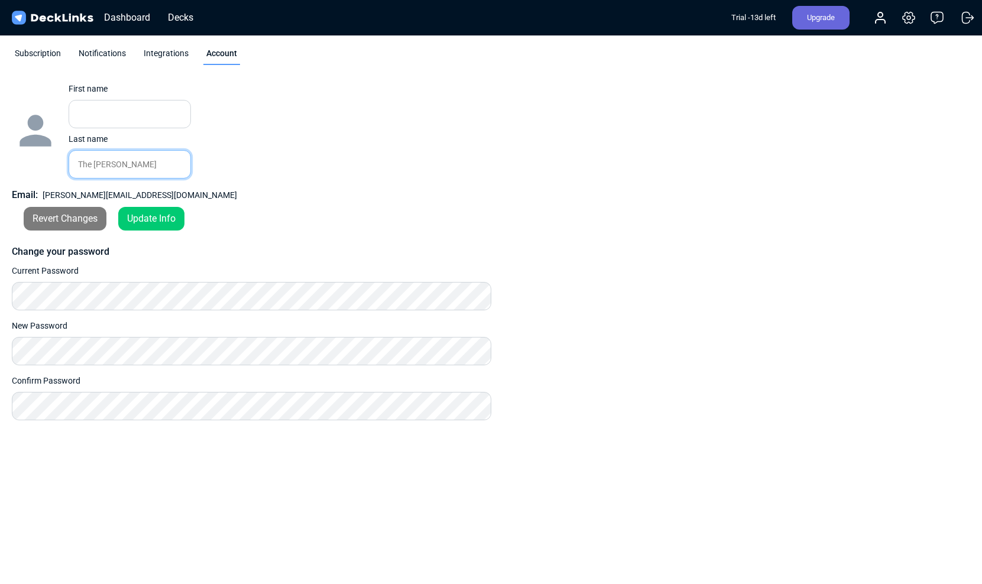
type input "The [PERSON_NAME]"
type input "The Harley Channel"
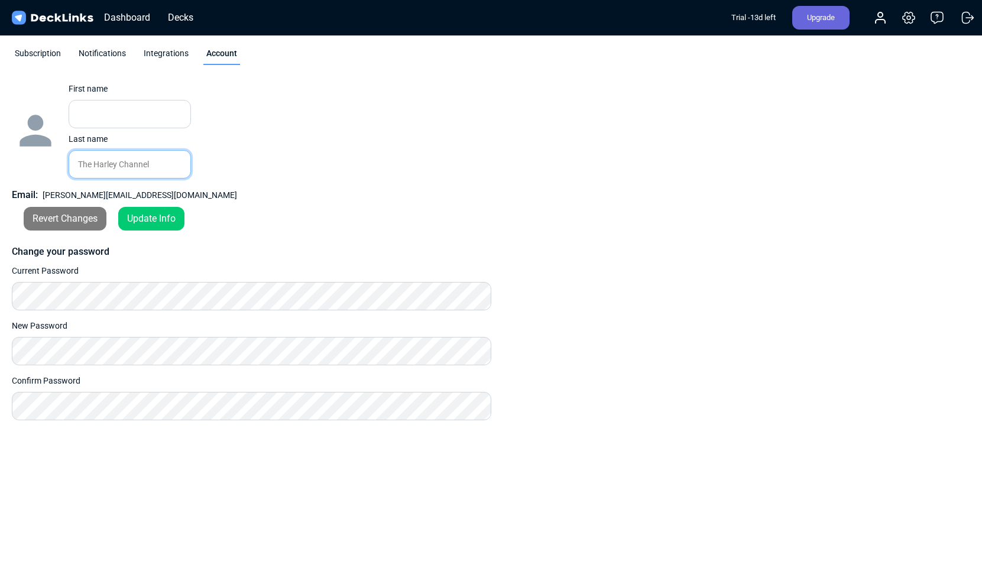
type input "The Harley Channel"
click at [83, 116] on input "text" at bounding box center [130, 114] width 122 height 28
type input "D"
type input "Da"
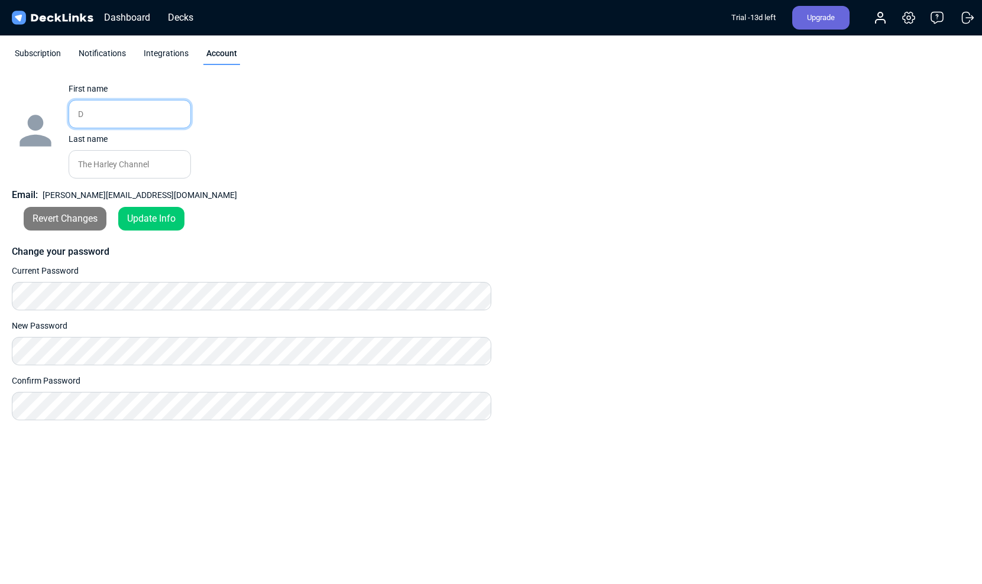
type input "Da"
type input "[PERSON_NAME]"
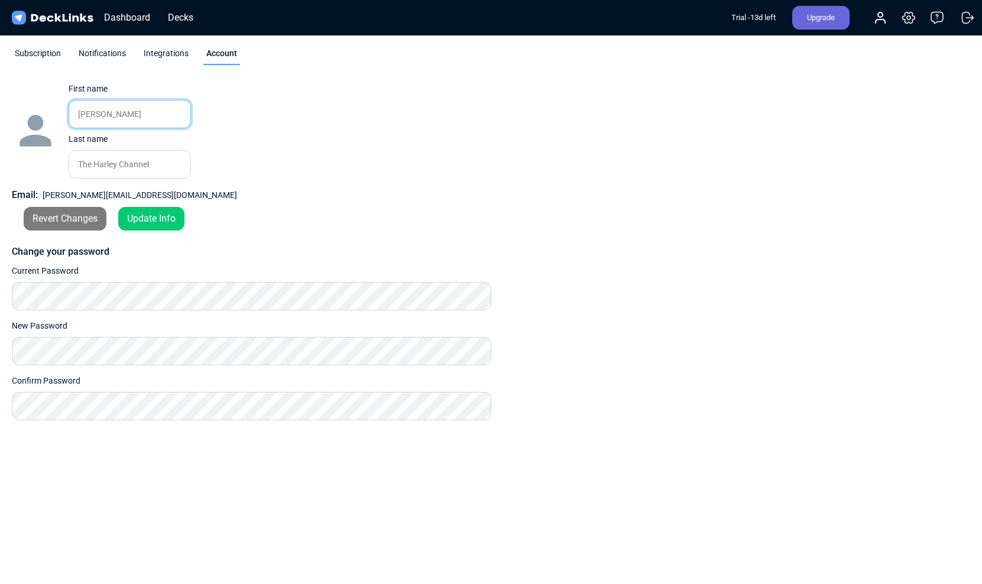
type input "[PERSON_NAME]"
click at [145, 226] on div "Update Info" at bounding box center [151, 219] width 66 height 24
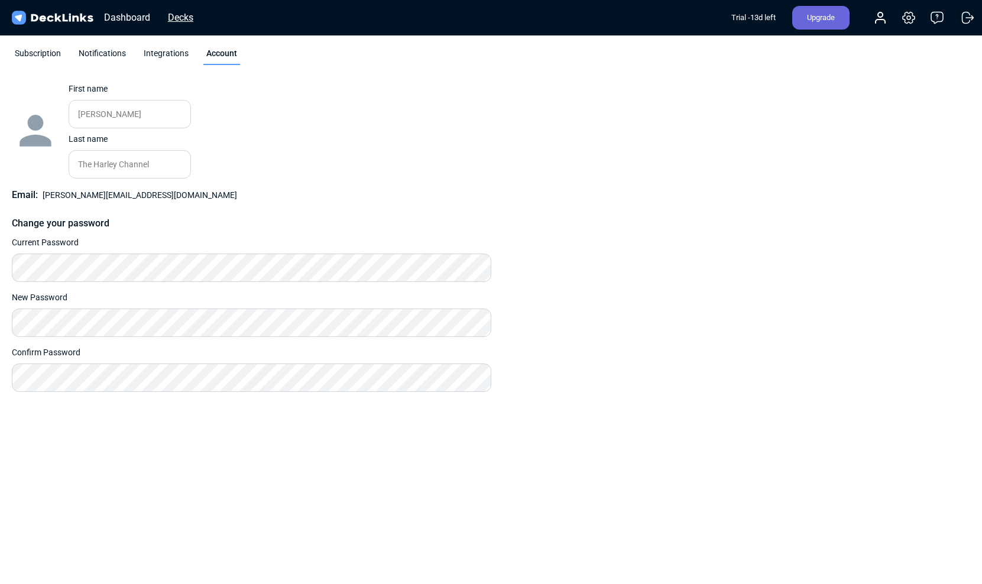
click at [184, 20] on div "Decks" at bounding box center [180, 17] width 37 height 15
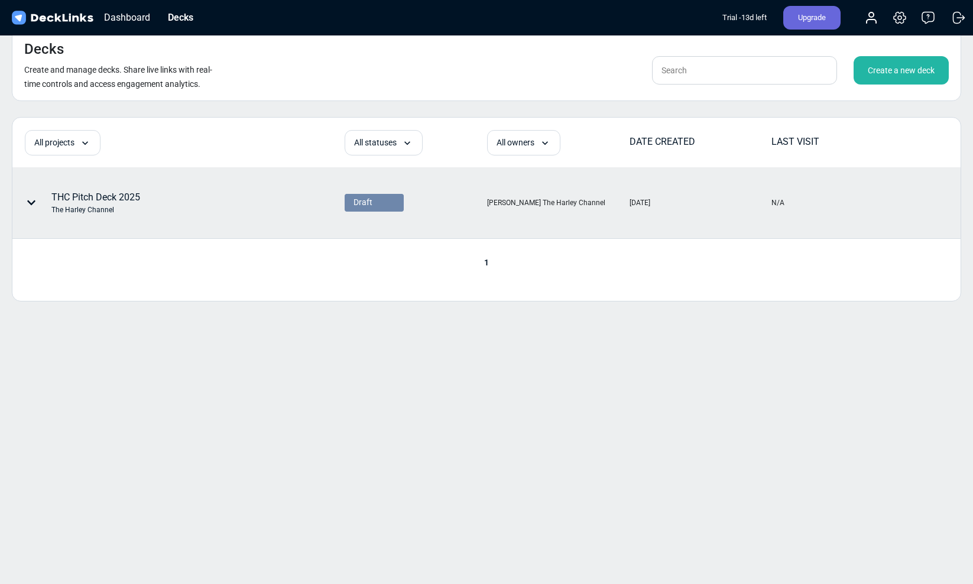
click at [87, 214] on div "The Harley Channel" at bounding box center [95, 209] width 89 height 11
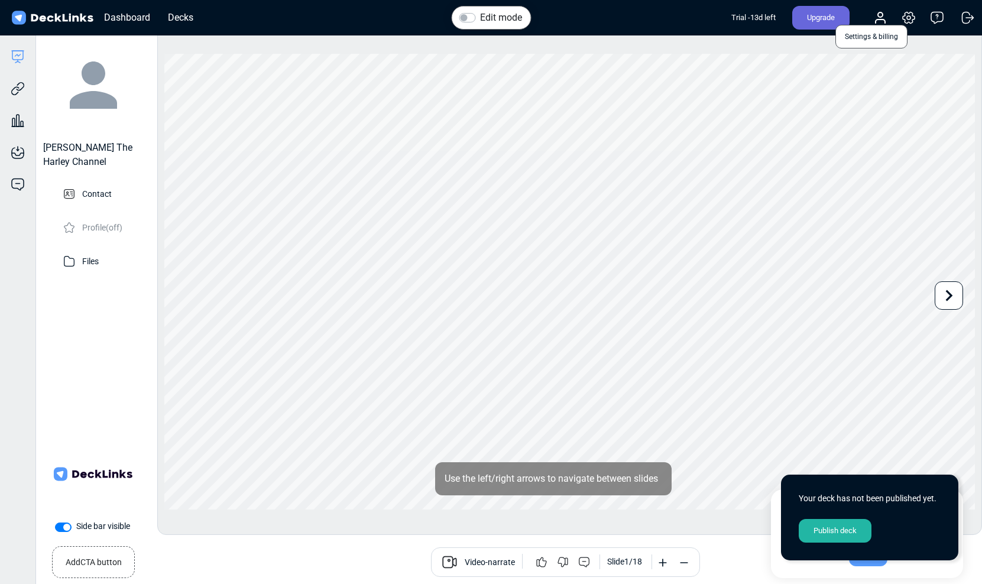
click at [814, 18] on icon at bounding box center [908, 18] width 14 height 14
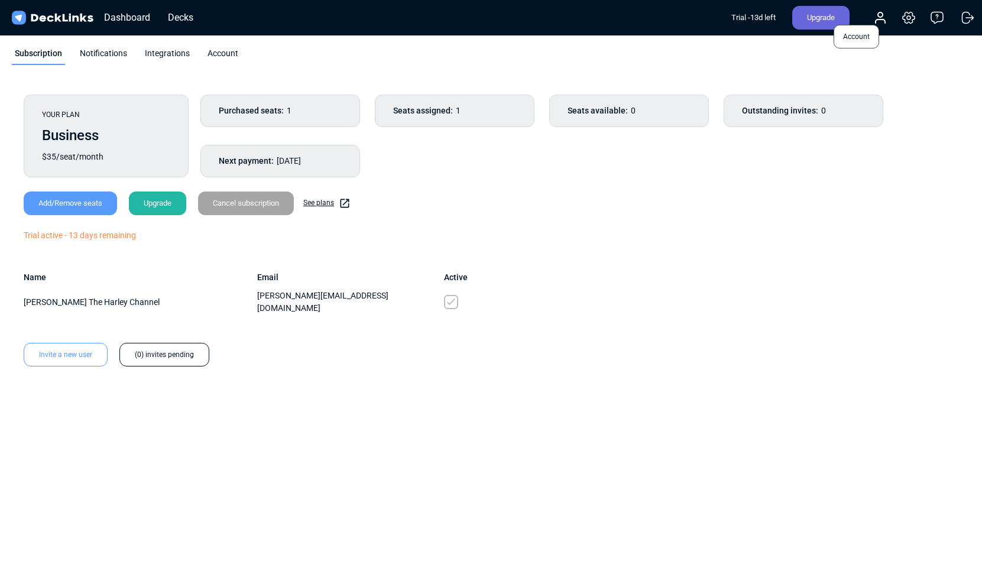
click at [814, 16] on icon at bounding box center [880, 18] width 14 height 14
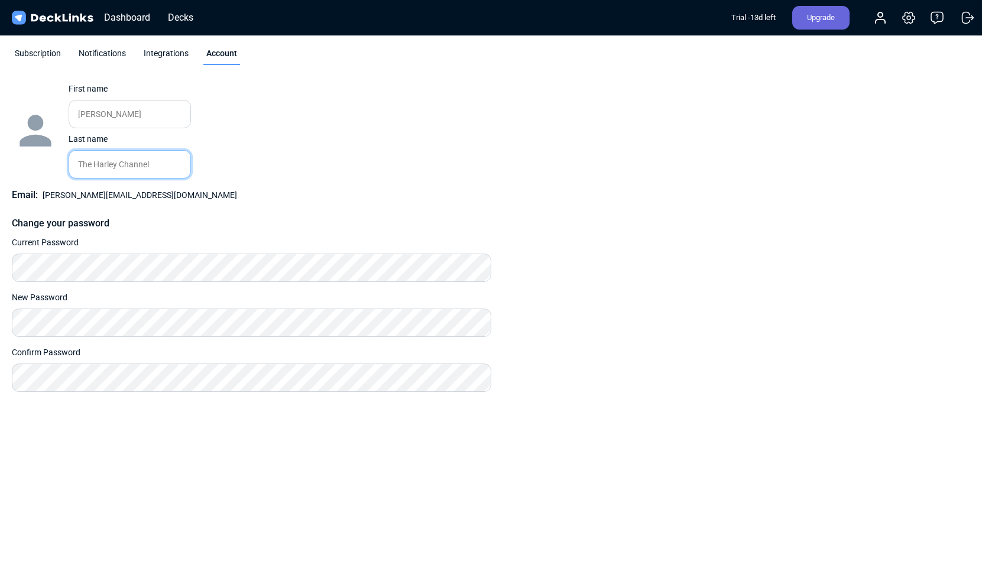
drag, startPoint x: 161, startPoint y: 165, endPoint x: 46, endPoint y: 161, distance: 115.3
click at [46, 161] on div "Change photo First name [PERSON_NAME] Please enter your first name. Last name T…" at bounding box center [251, 131] width 479 height 96
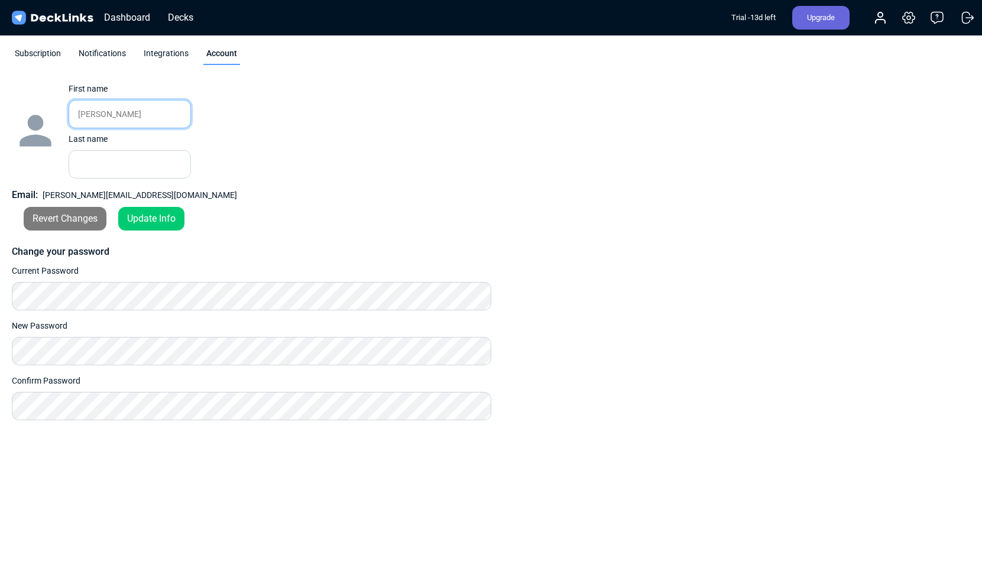
drag, startPoint x: 132, startPoint y: 121, endPoint x: 26, endPoint y: 101, distance: 108.3
click at [26, 101] on div "Change photo First name [PERSON_NAME] Please enter your first name. Last name P…" at bounding box center [251, 131] width 479 height 96
paste input "T"
drag, startPoint x: 118, startPoint y: 112, endPoint x: 61, endPoint y: 112, distance: 57.3
click at [61, 112] on div "Change photo First name [PERSON_NAME] Please enter your first name. Last name P…" at bounding box center [251, 131] width 479 height 96
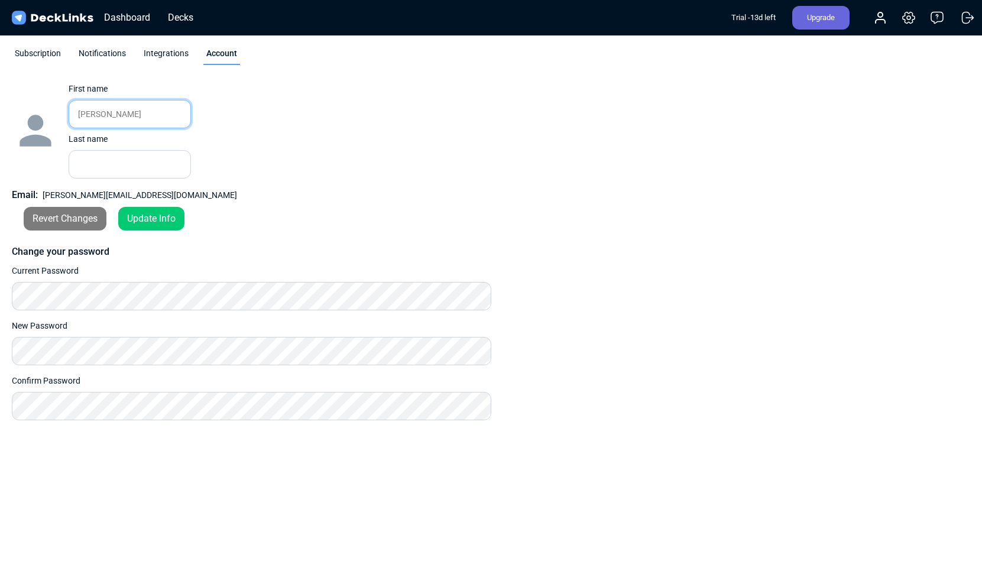
type input "T"
type input "Th"
type input "The"
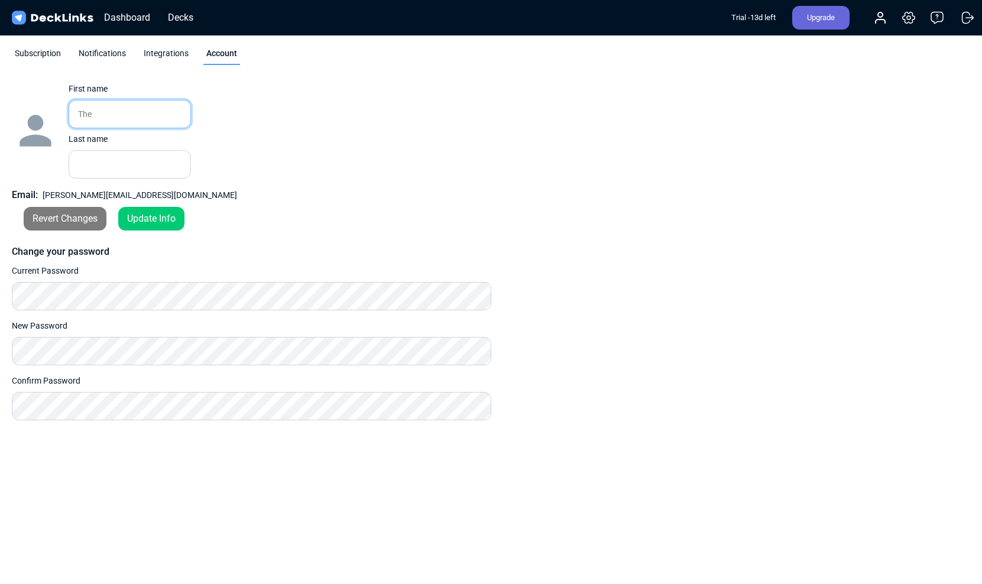
type input "The"
type input "The H"
type input "The Ha"
type input "The Har"
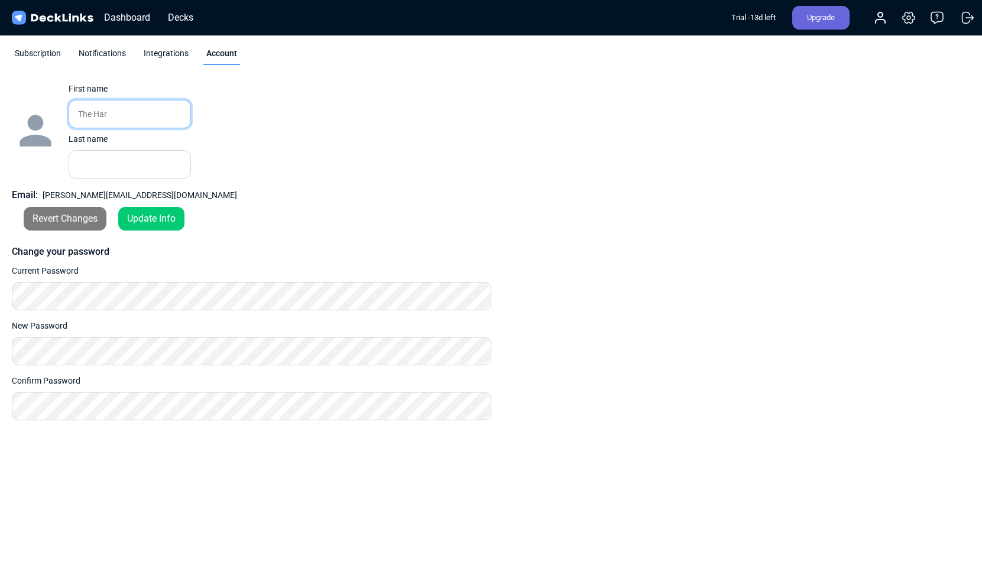
type input "The Harl"
type input "The [PERSON_NAME]"
type input "The Harley"
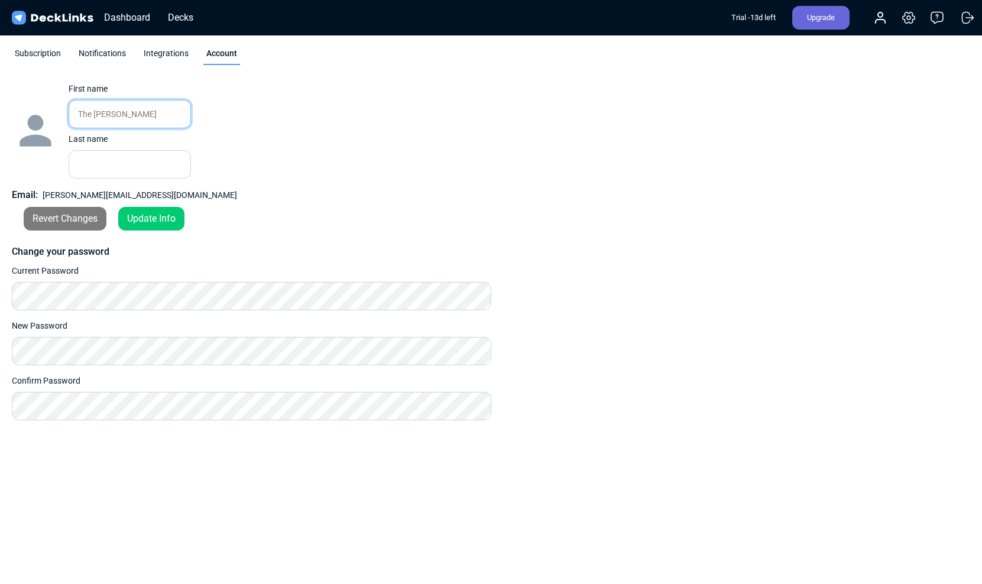
type input "The Harley"
type input "The Harley C"
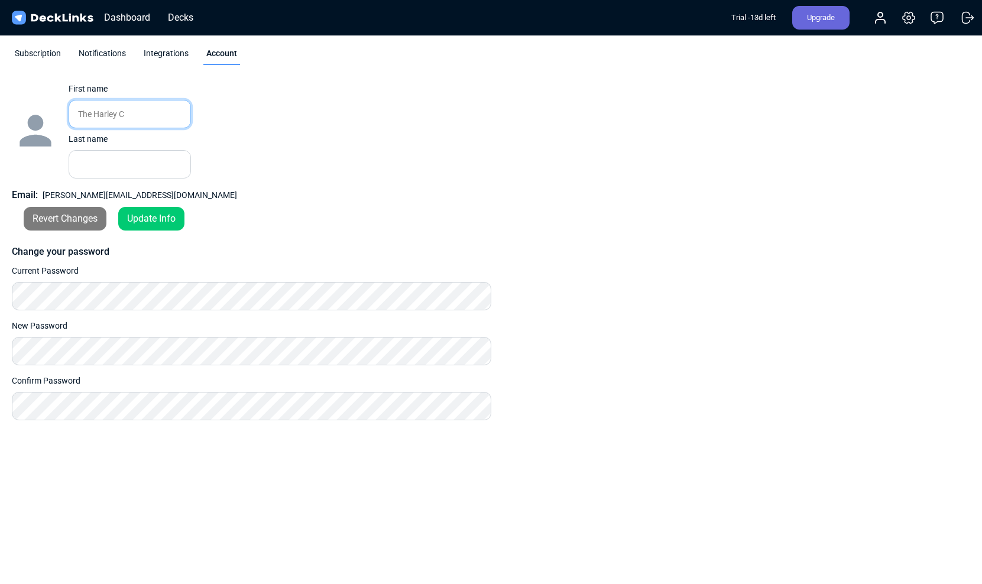
type input "The Harley"
type input "The [PERSON_NAME]"
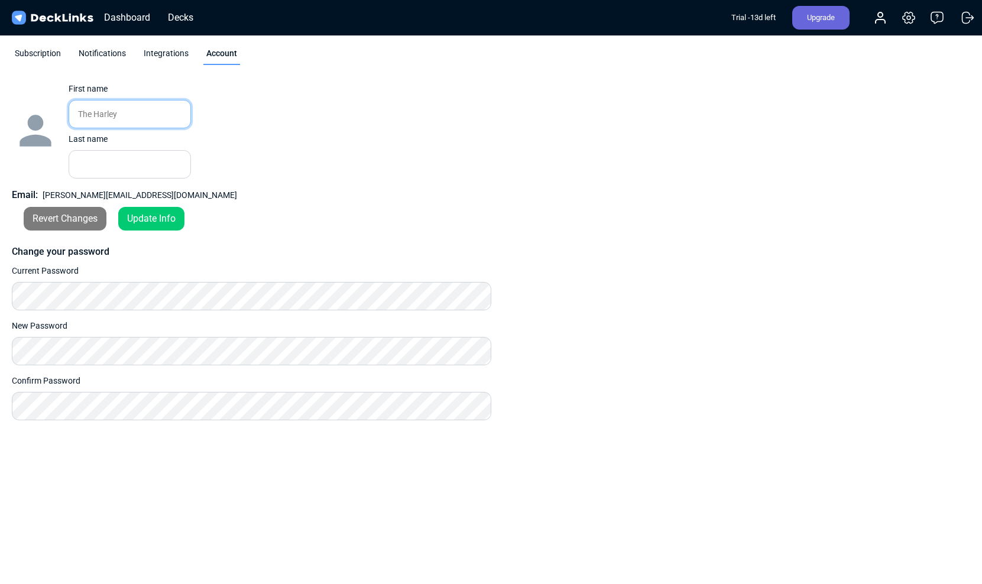
type input "The [PERSON_NAME]"
type input "The Harl"
type input "The Har"
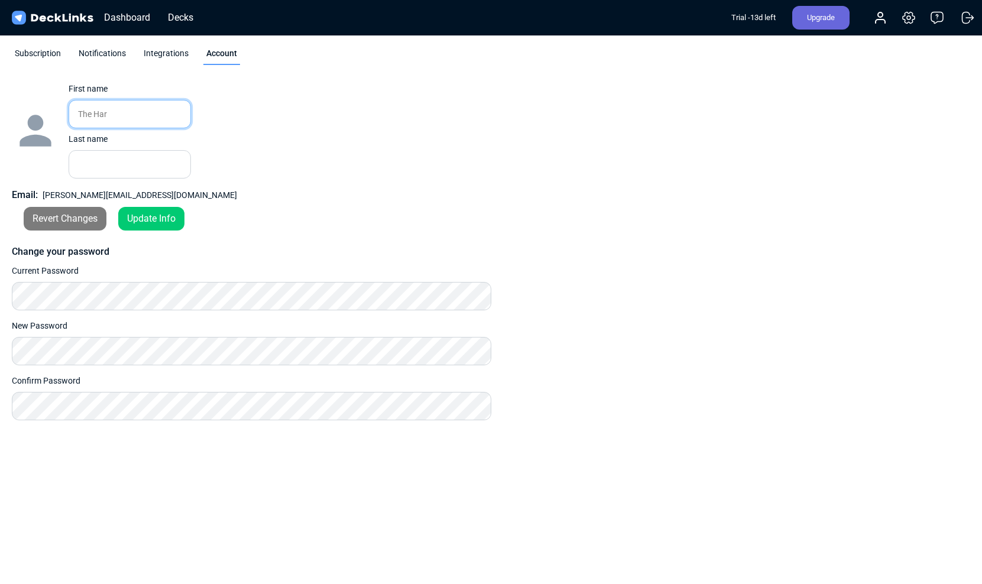
type input "The Ha"
type input "The H"
type input "The"
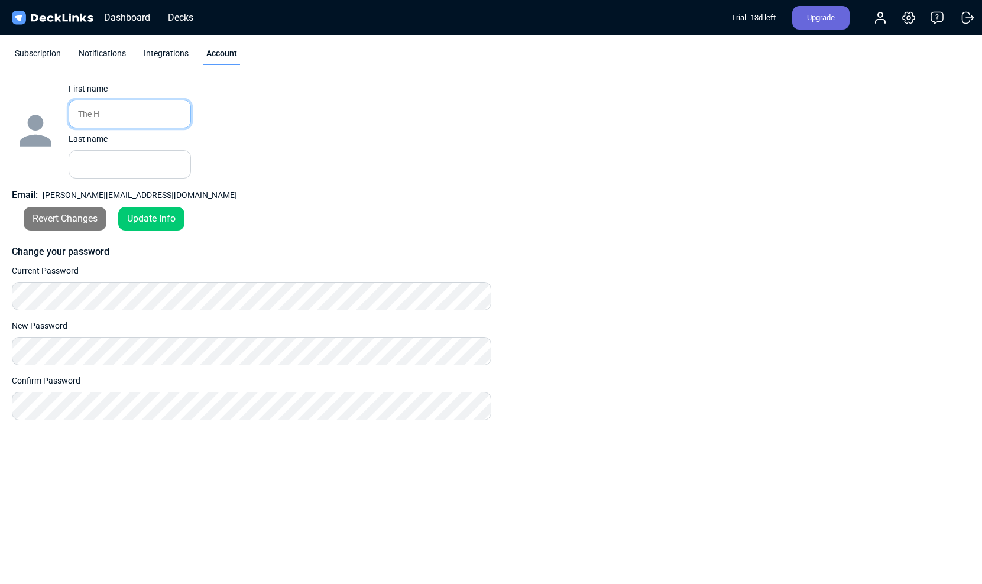
type input "The"
type input "The H"
type input "The Ha"
type input "The Har"
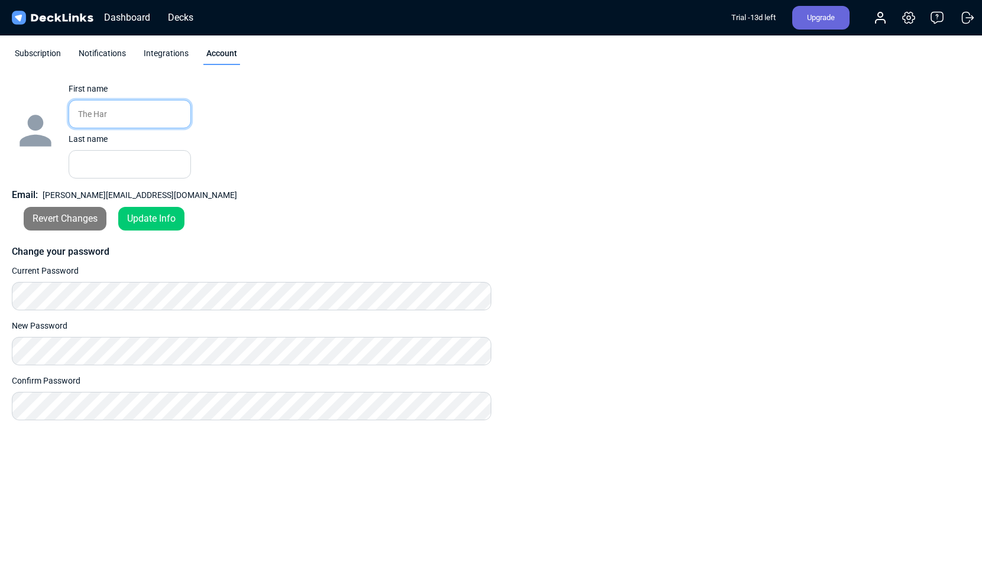
type input "The Harl"
type input "The [PERSON_NAME]"
type input "The Harley"
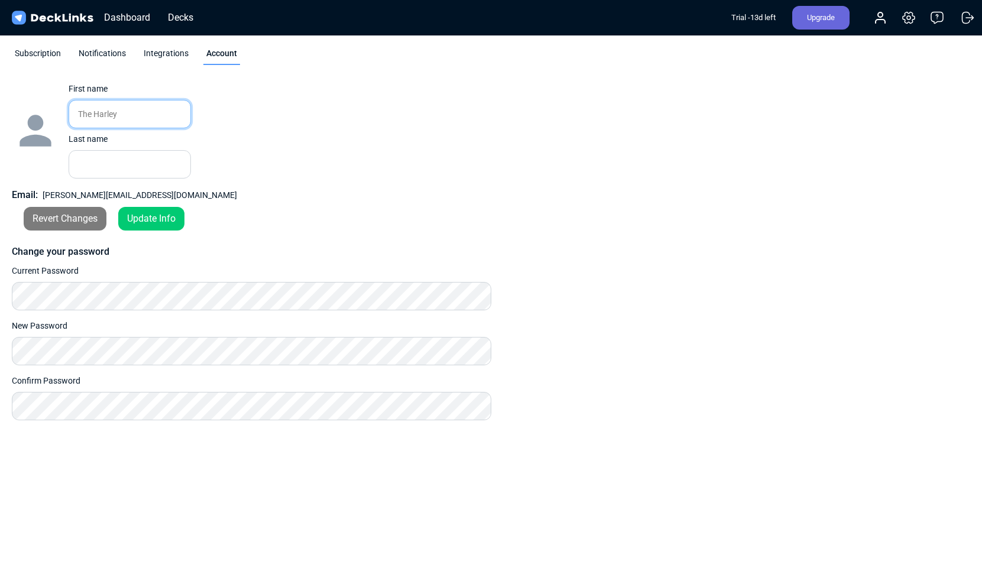
type input "The Harley"
type input "The Harley C"
type input "The Harley Ch"
type input "The Harley Cha"
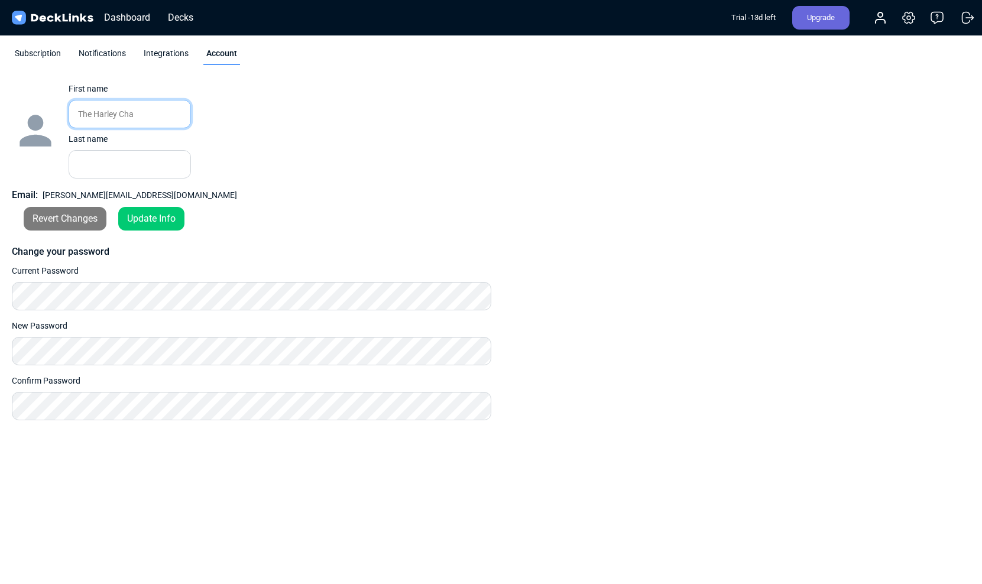
type input "The [PERSON_NAME]"
type input "The Harley Channel"
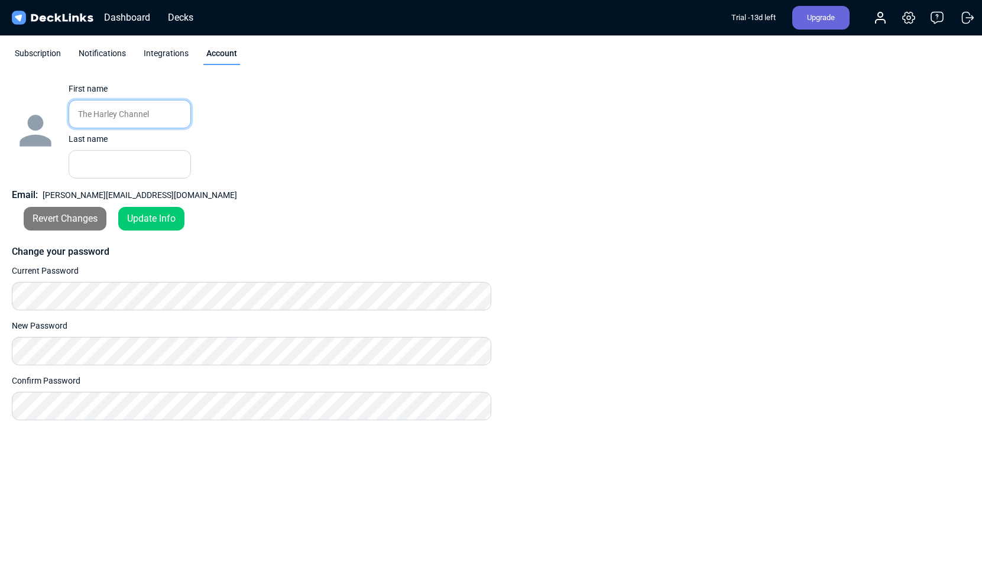
type input "The Harley Channel"
click at [153, 225] on div "Update Info" at bounding box center [151, 219] width 66 height 24
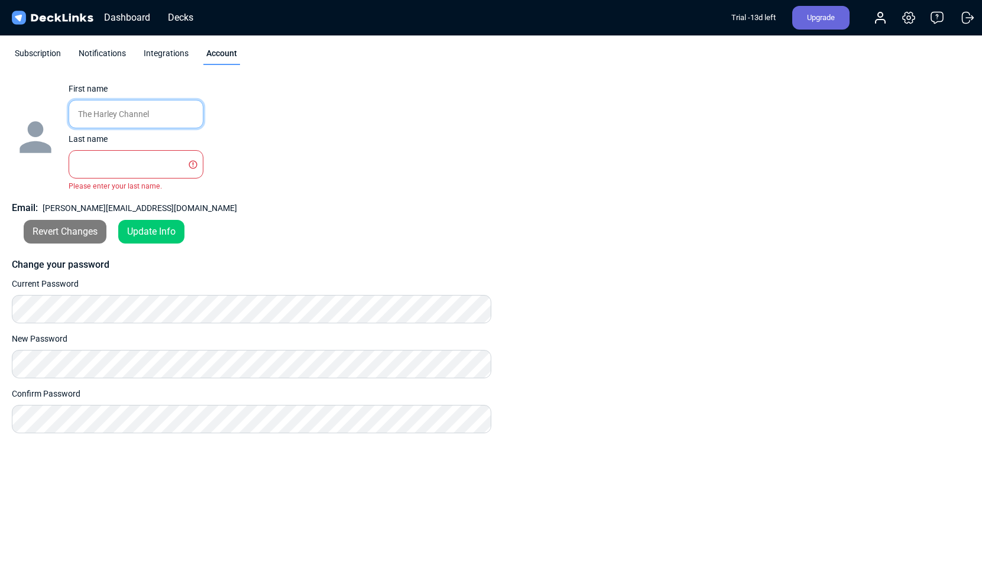
drag, startPoint x: 159, startPoint y: 114, endPoint x: 97, endPoint y: 118, distance: 62.2
click at [97, 118] on input "The Harley Channel" at bounding box center [136, 114] width 135 height 28
type input "The"
click at [105, 167] on input "text" at bounding box center [136, 164] width 135 height 28
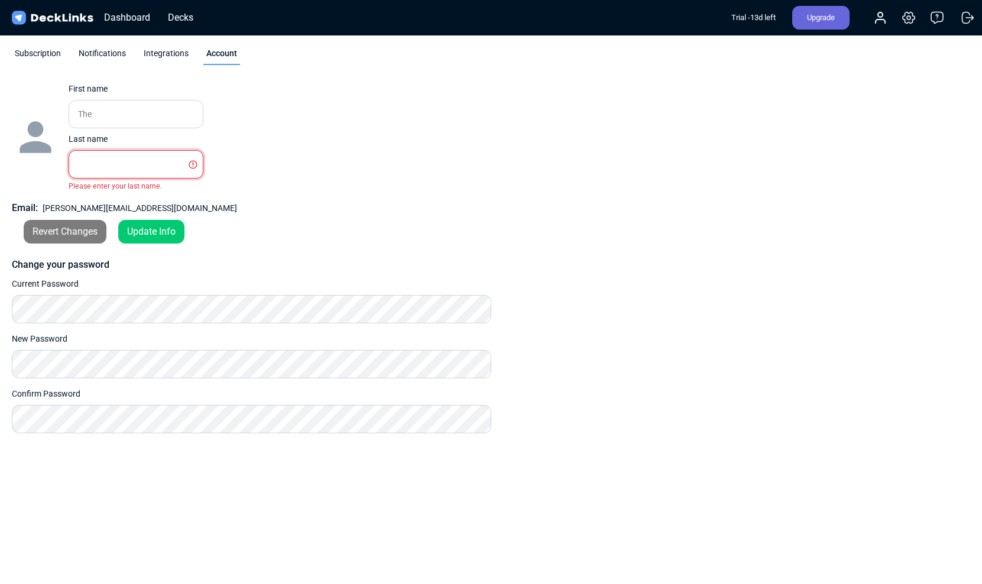
paste input "Harley Channel"
type input "Harley Channel"
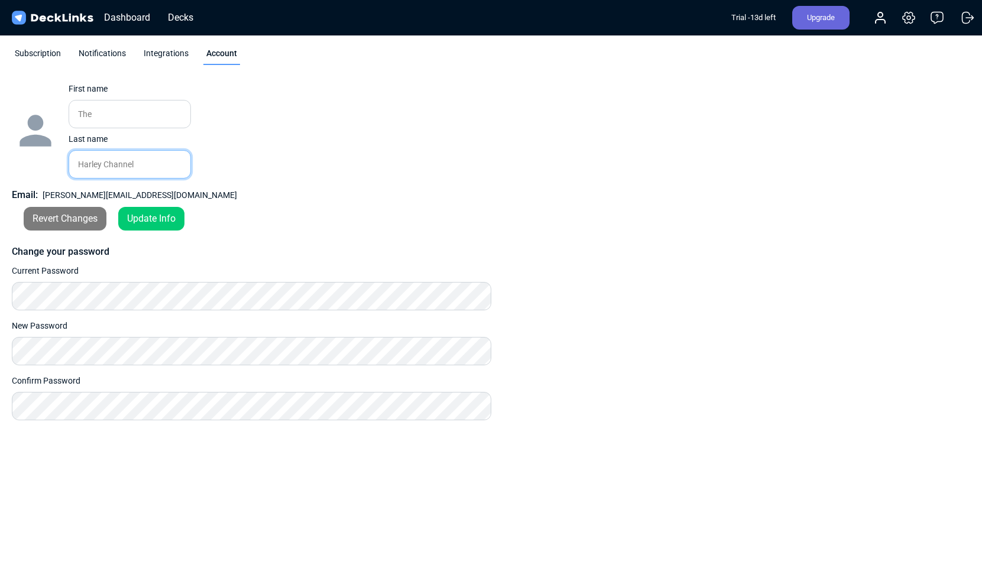
type input "Harley Channel"
click at [129, 122] on input "The" at bounding box center [130, 114] width 122 height 28
type input "The"
click at [170, 219] on div "Update Info" at bounding box center [151, 219] width 66 height 24
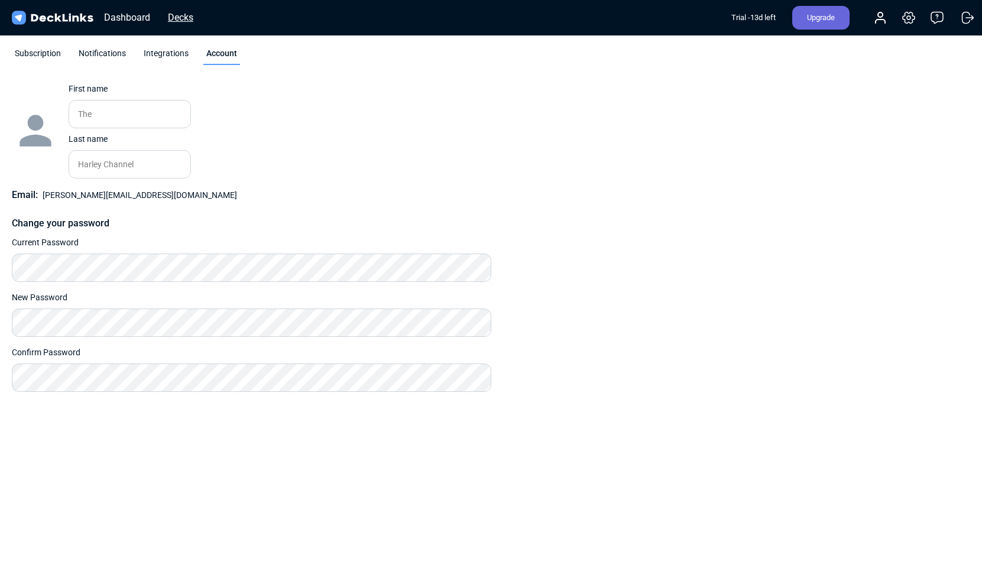
click at [163, 11] on div "Decks" at bounding box center [180, 17] width 37 height 15
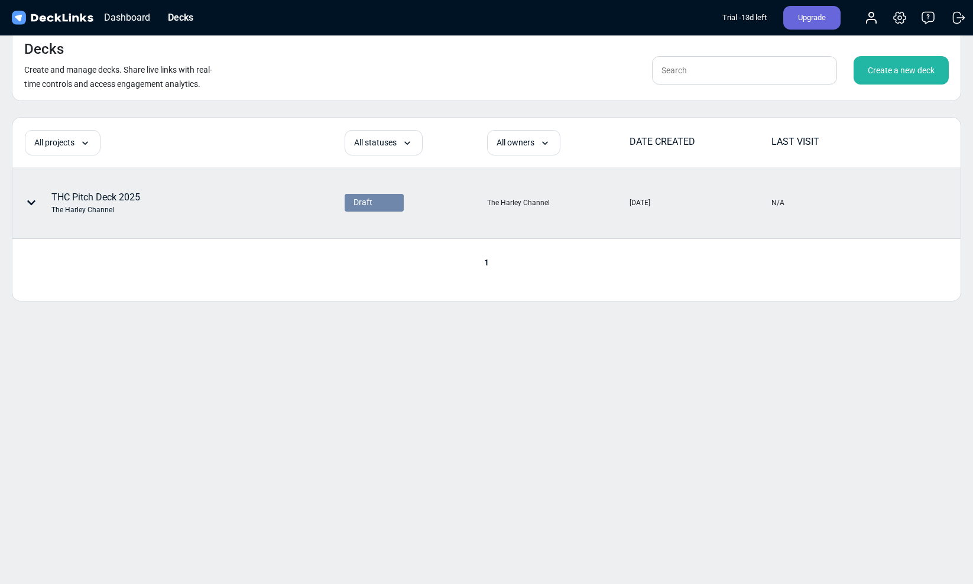
click at [109, 193] on div "THC Pitch Deck 2025 The Harley Channel" at bounding box center [95, 202] width 89 height 25
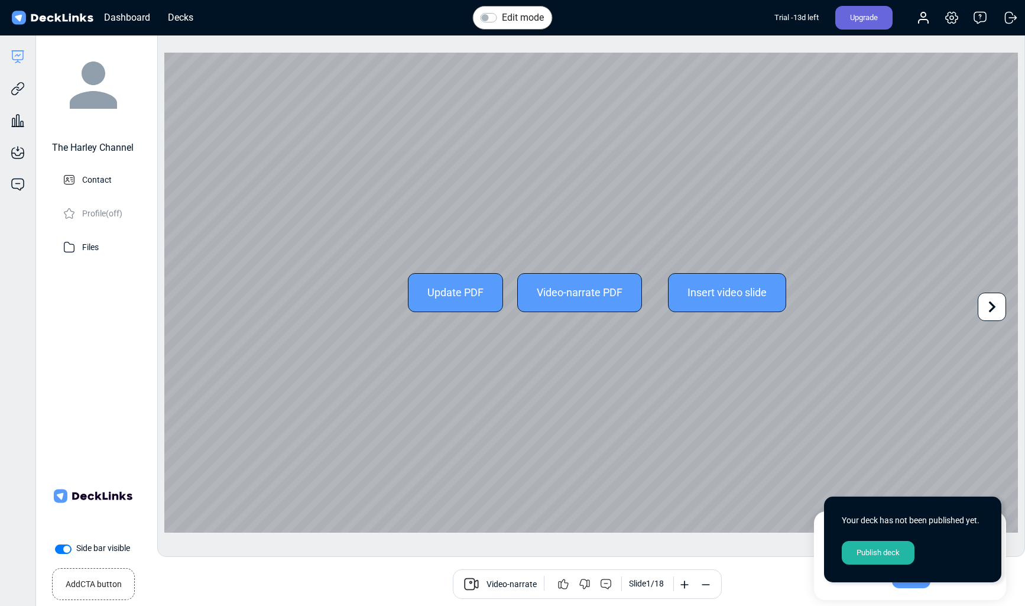
click at [814, 306] on icon at bounding box center [992, 307] width 22 height 22
click at [814, 304] on icon at bounding box center [992, 306] width 7 height 11
click at [814, 310] on icon at bounding box center [992, 307] width 22 height 22
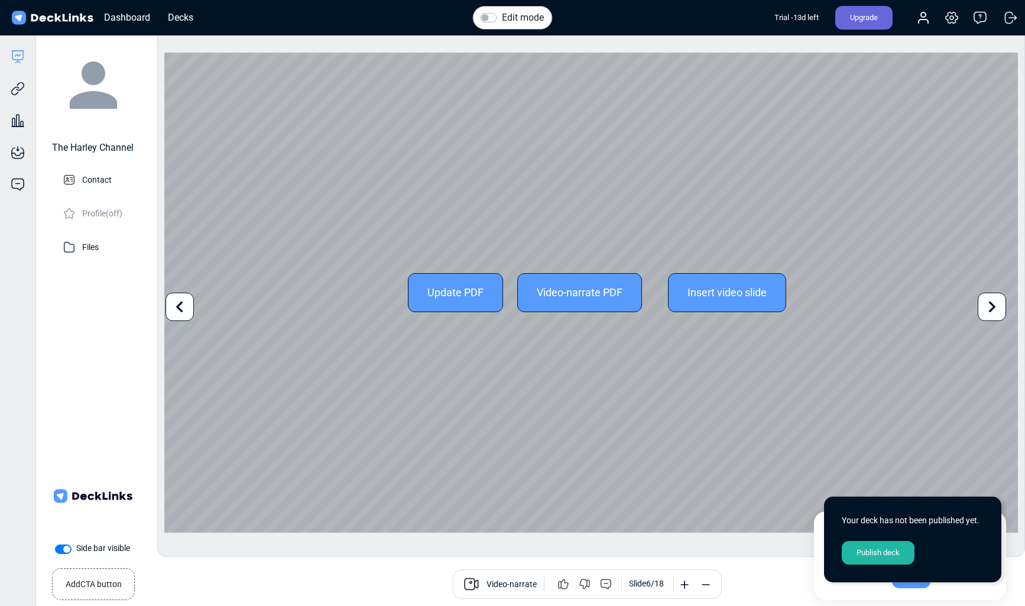
click at [814, 310] on icon at bounding box center [992, 307] width 22 height 22
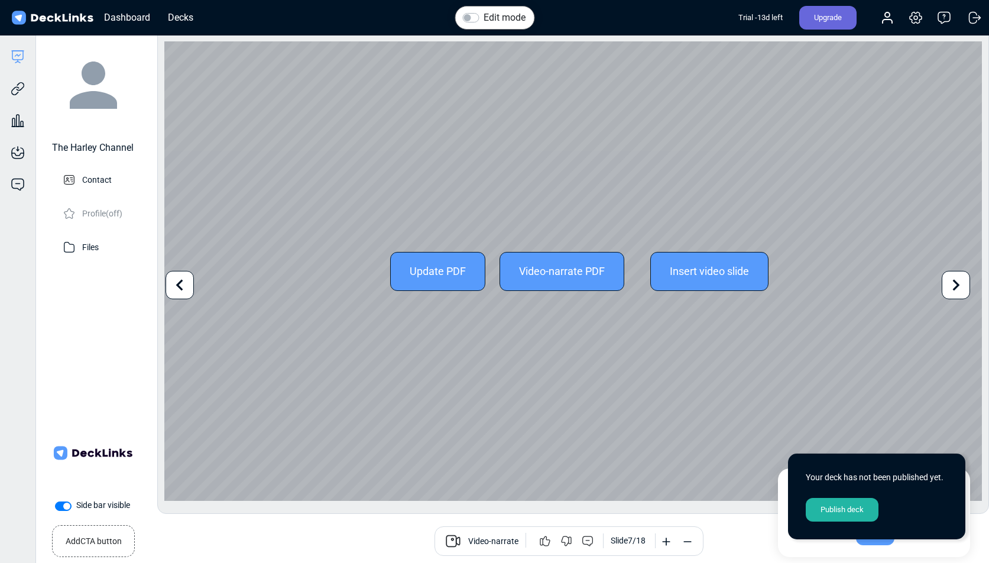
click at [814, 283] on icon at bounding box center [955, 285] width 22 height 22
click at [814, 284] on icon at bounding box center [955, 285] width 22 height 22
click at [814, 284] on div "Update PDF Video-narrate PDF Insert video slide Use the left/right arrows to na…" at bounding box center [572, 271] width 817 height 460
click at [814, 285] on icon at bounding box center [955, 285] width 22 height 22
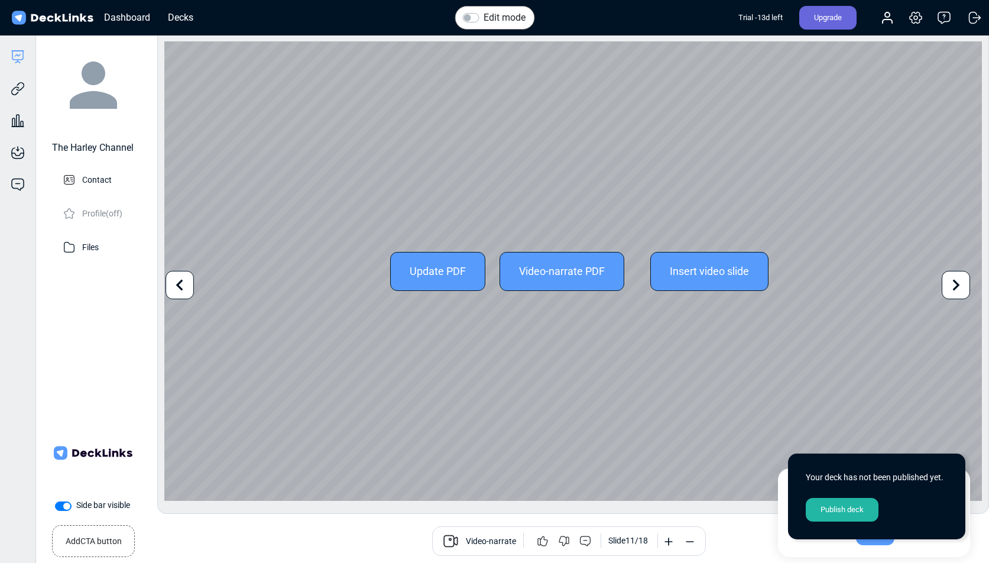
click at [814, 285] on icon at bounding box center [955, 285] width 22 height 22
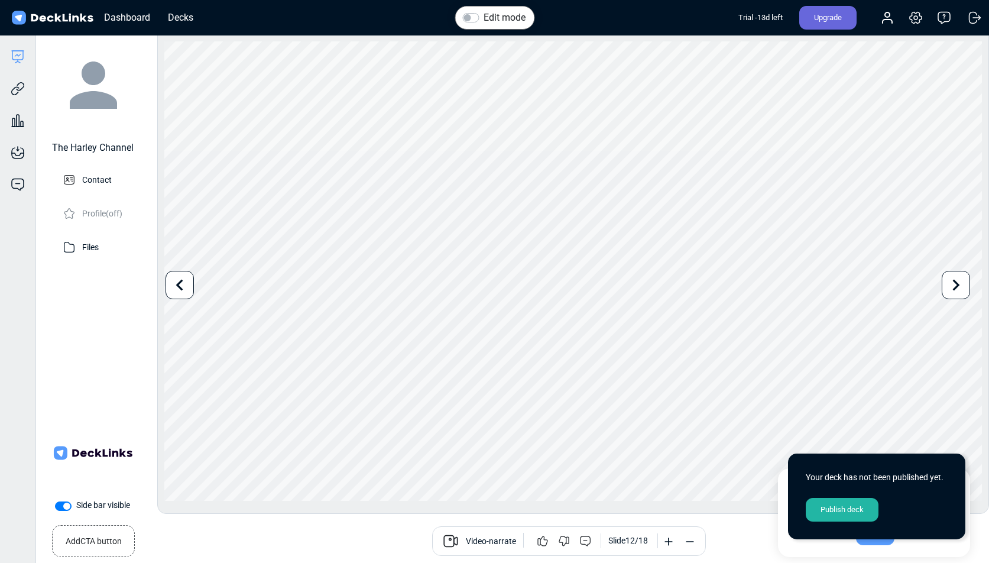
click at [814, 511] on div "Publish deck" at bounding box center [842, 510] width 73 height 24
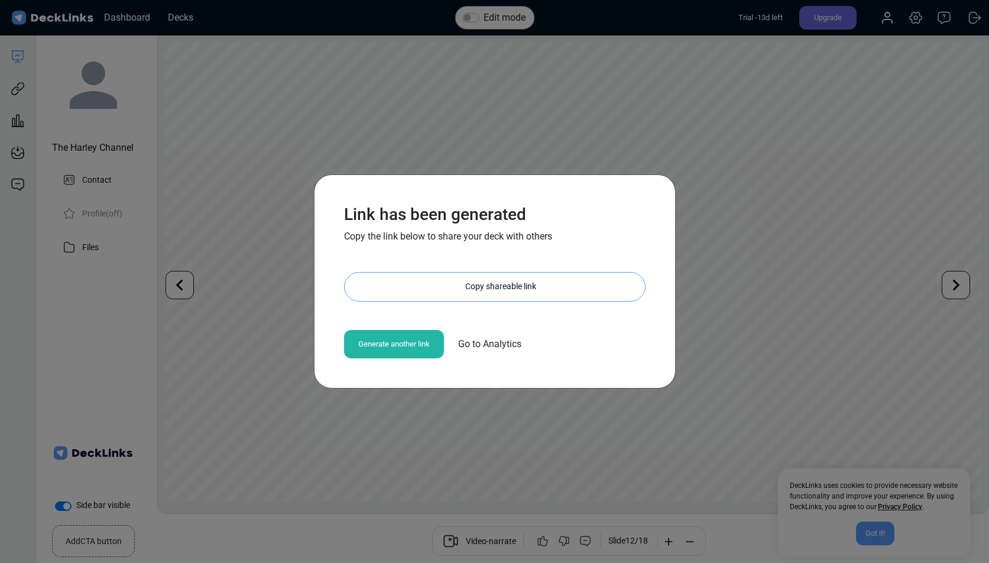
click at [474, 301] on div "Copy shareable link" at bounding box center [500, 286] width 288 height 28
click at [494, 439] on div "Link has been generated Copy the link below to share your deck with others [URL…" at bounding box center [494, 281] width 989 height 563
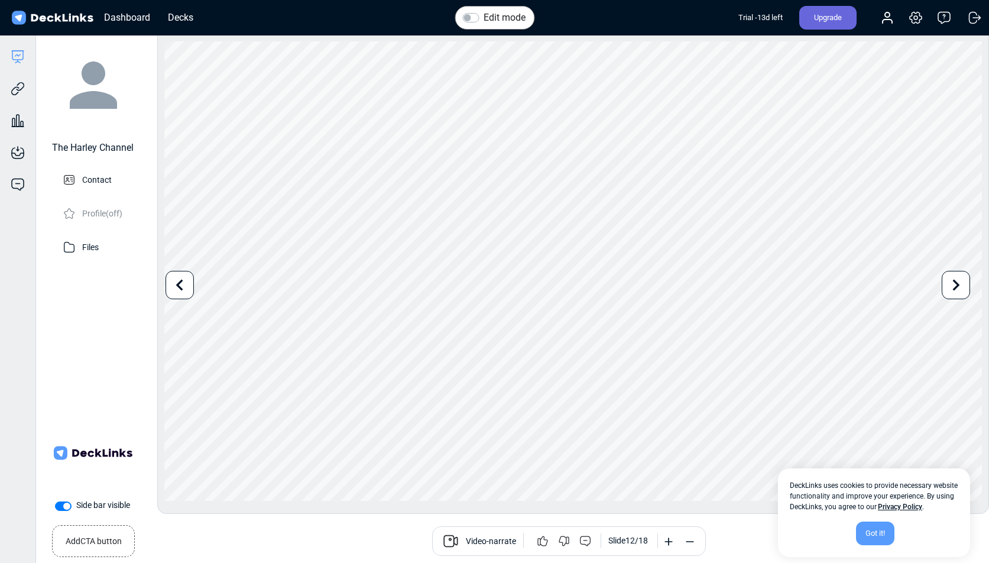
click at [172, 287] on icon at bounding box center [179, 285] width 22 height 22
click at [173, 287] on icon at bounding box center [179, 285] width 22 height 22
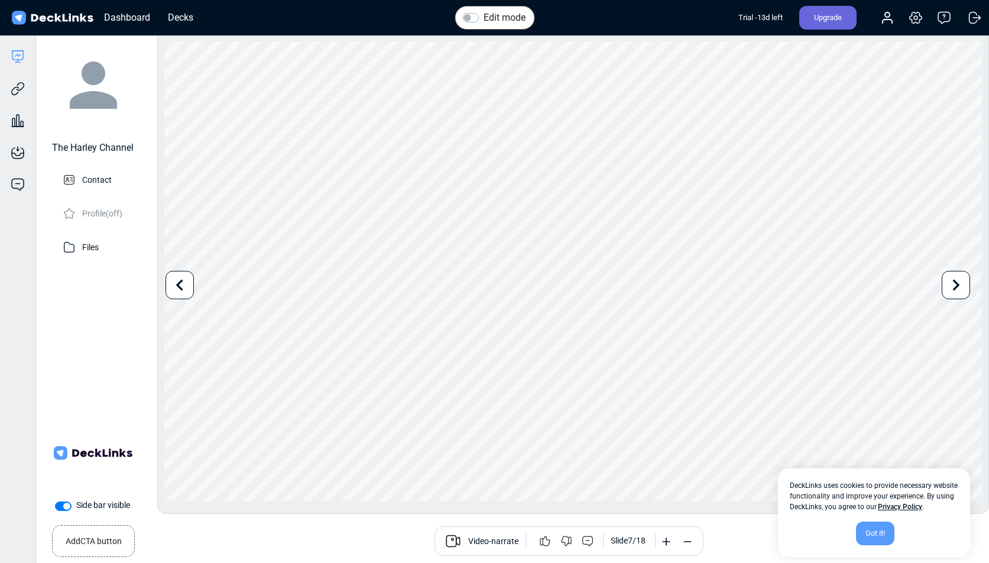
click at [173, 287] on icon at bounding box center [179, 285] width 22 height 22
click at [483, 19] on label "Edit mode" at bounding box center [504, 18] width 42 height 14
click at [470, 19] on input "Edit mode" at bounding box center [466, 17] width 9 height 12
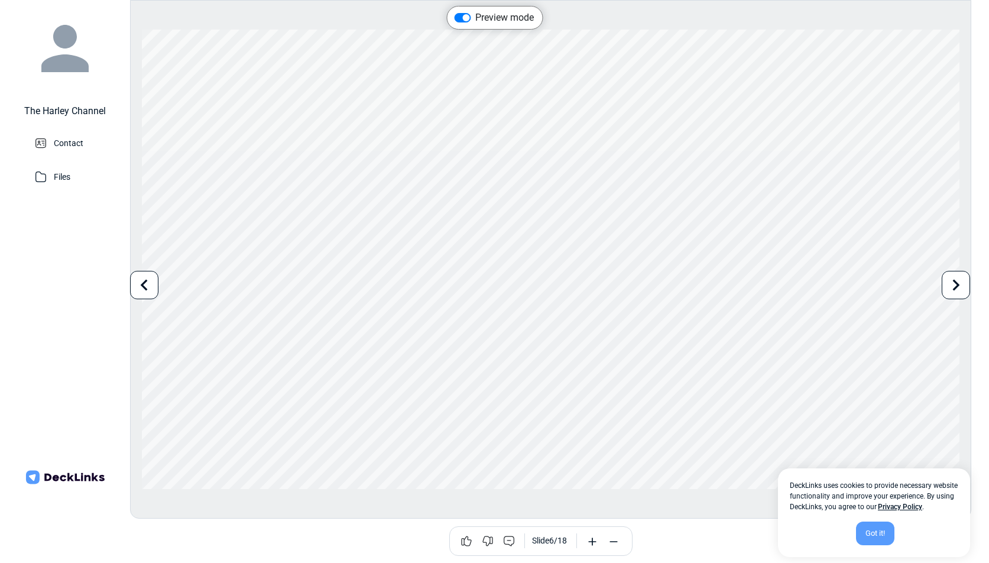
click at [475, 18] on label "Preview mode" at bounding box center [504, 18] width 59 height 14
click at [454, 18] on input "Preview mode" at bounding box center [458, 17] width 9 height 12
checkbox input "false"
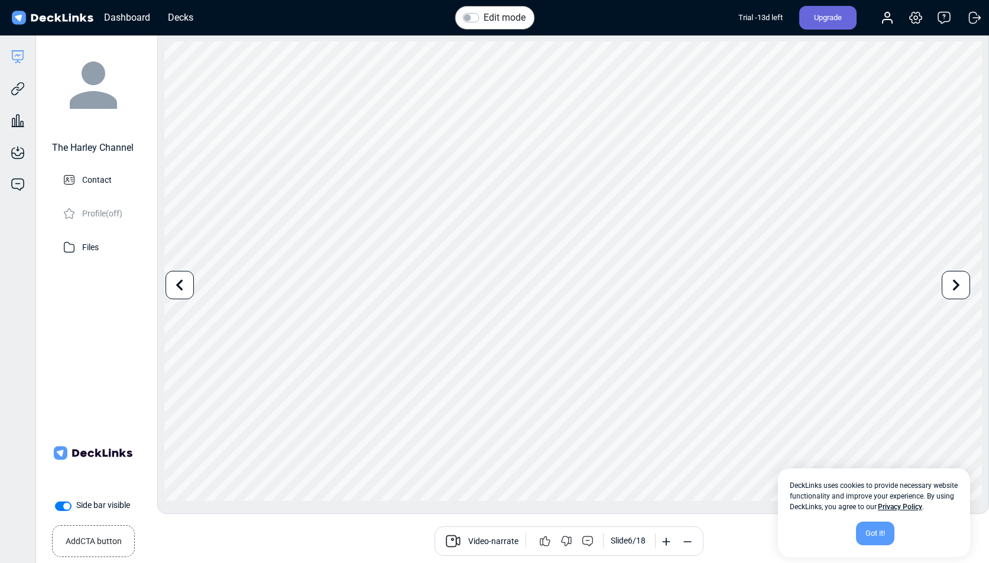
click at [814, 526] on div "Got it!" at bounding box center [875, 533] width 38 height 24
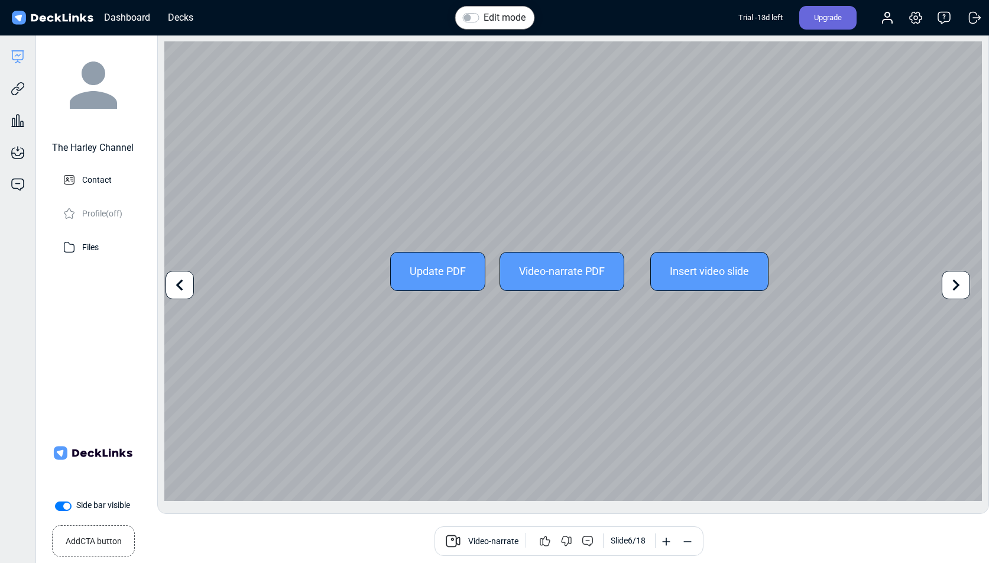
click at [489, 362] on div "Update PDF Video-narrate PDF Insert video slide" at bounding box center [572, 271] width 817 height 460
click at [714, 272] on div "Insert video slide" at bounding box center [709, 271] width 118 height 39
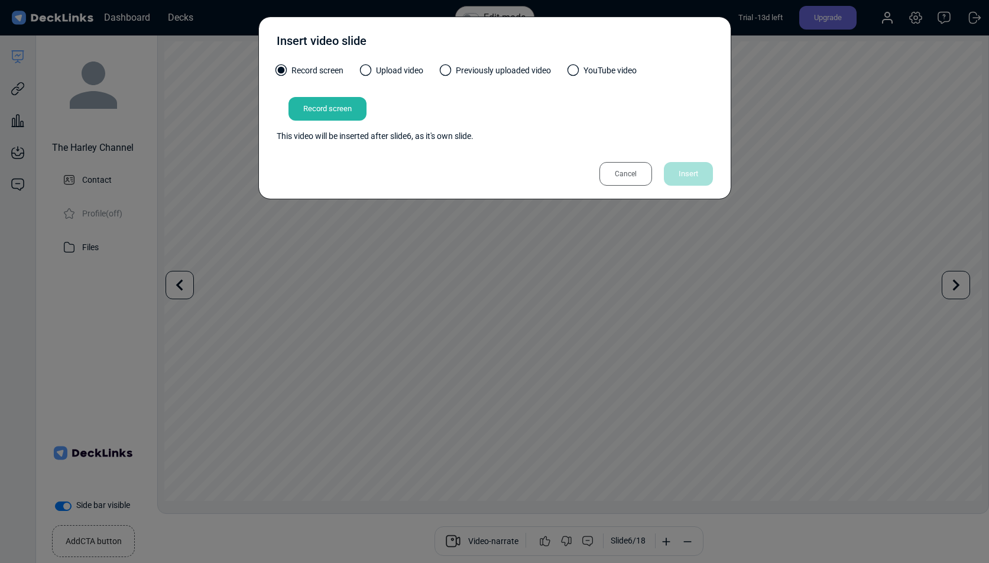
click at [622, 186] on div "Cancel" at bounding box center [625, 174] width 53 height 24
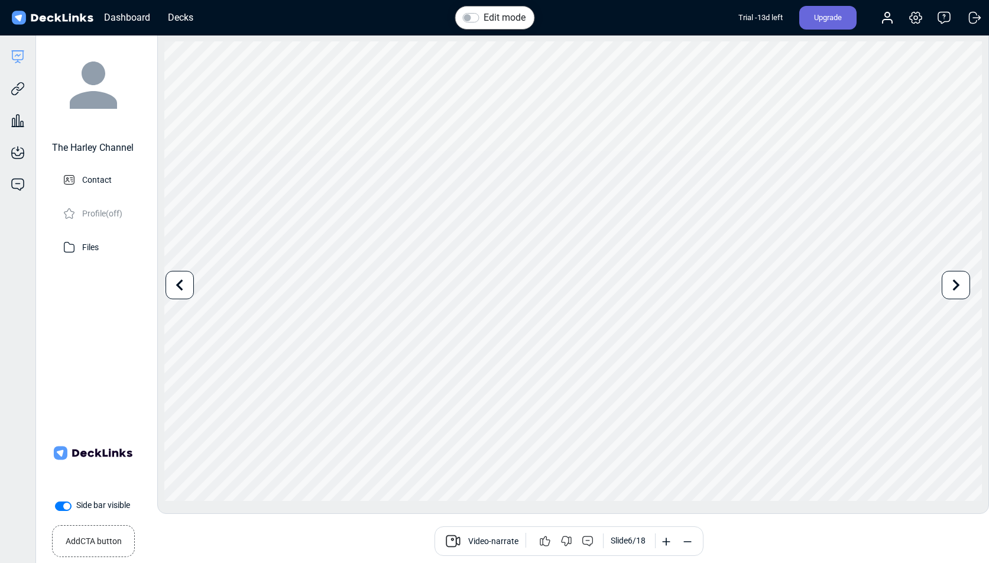
click at [185, 288] on icon at bounding box center [179, 285] width 22 height 22
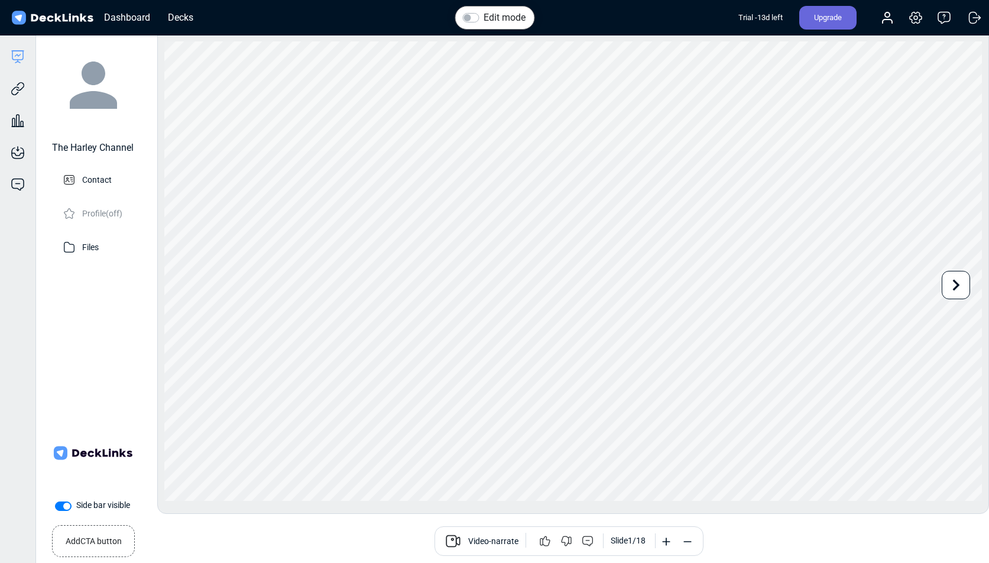
click at [814, 283] on icon at bounding box center [955, 285] width 22 height 22
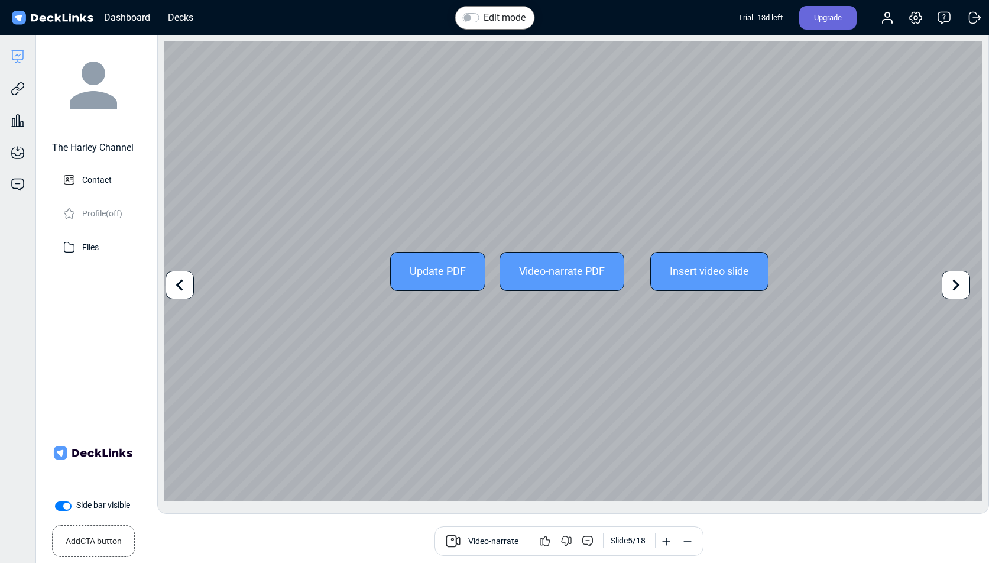
click at [553, 263] on div "Video-narrate PDF" at bounding box center [561, 271] width 125 height 39
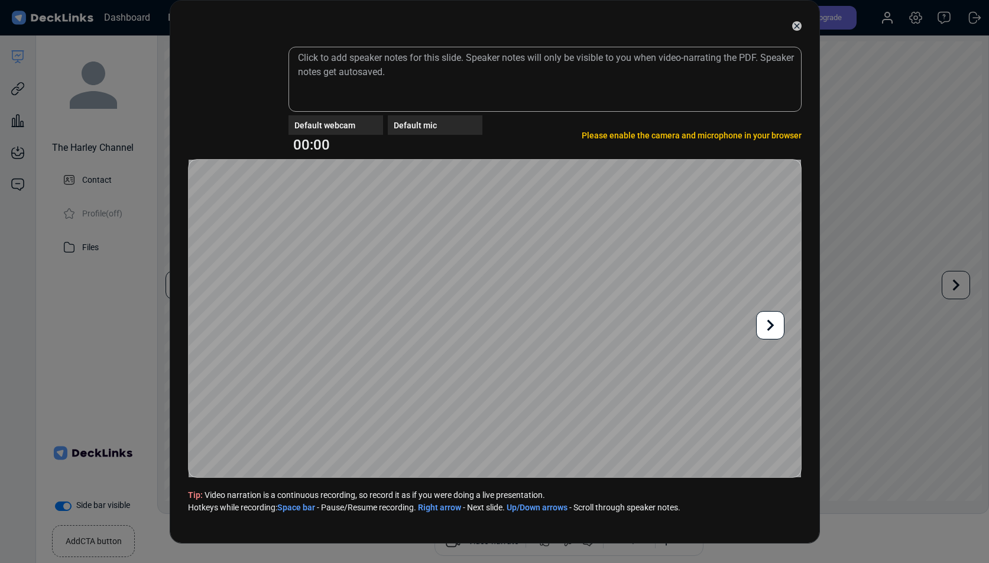
click at [794, 27] on icon at bounding box center [796, 25] width 5 height 5
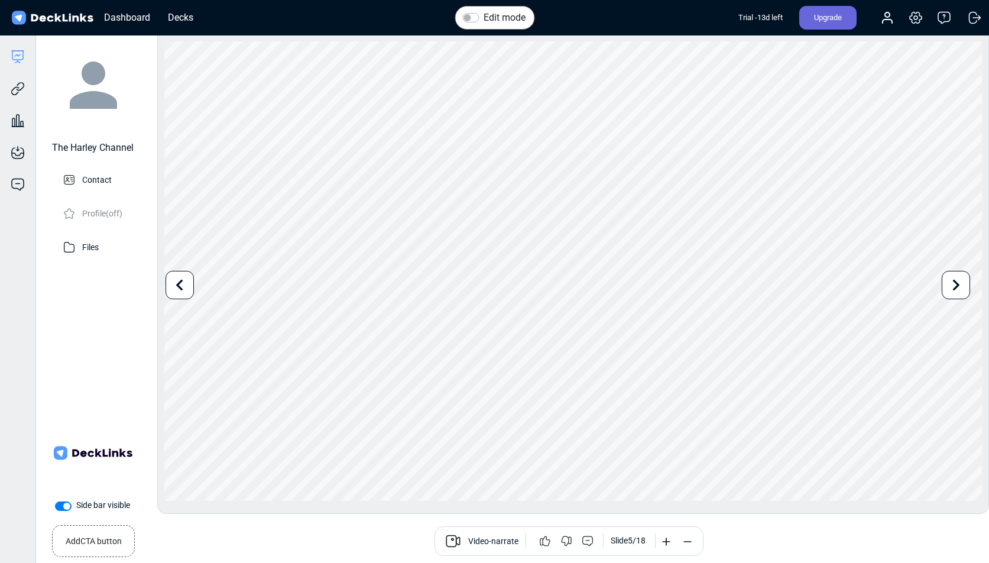
click at [334, 550] on div "Video-narrate Slide 5 / 18" at bounding box center [568, 541] width 821 height 30
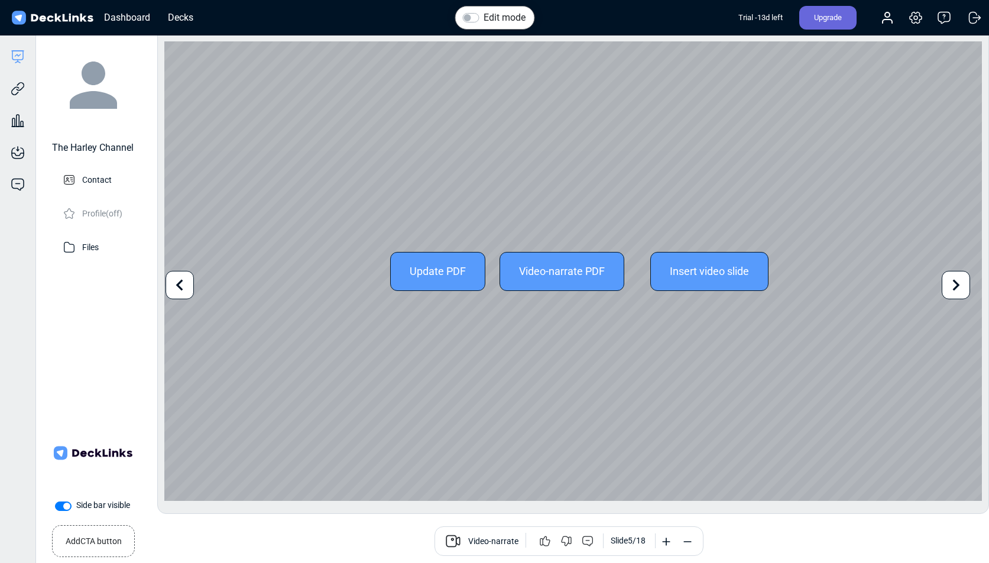
click at [698, 271] on div "Insert video slide" at bounding box center [709, 271] width 118 height 39
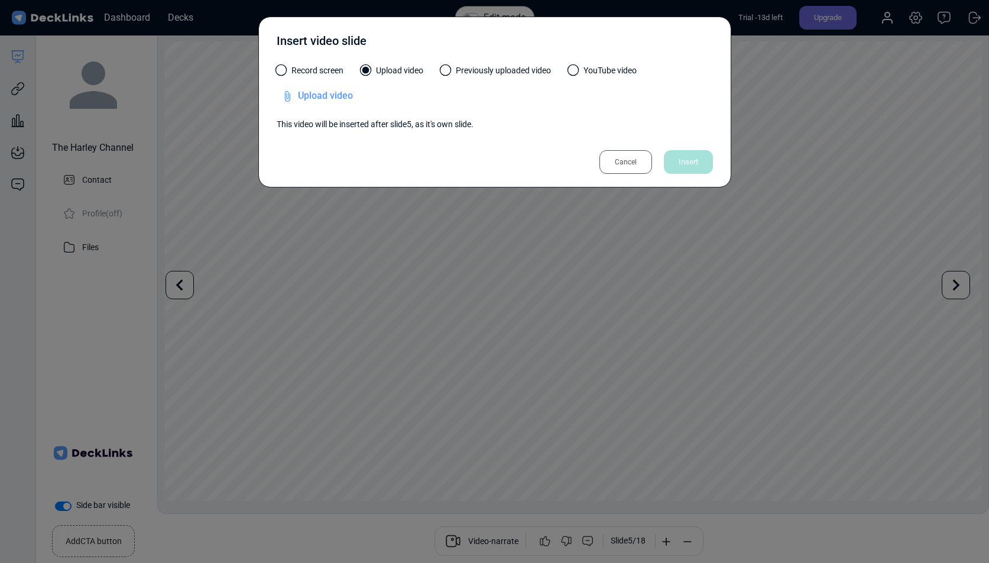
click at [623, 172] on div "Cancel" at bounding box center [625, 162] width 53 height 24
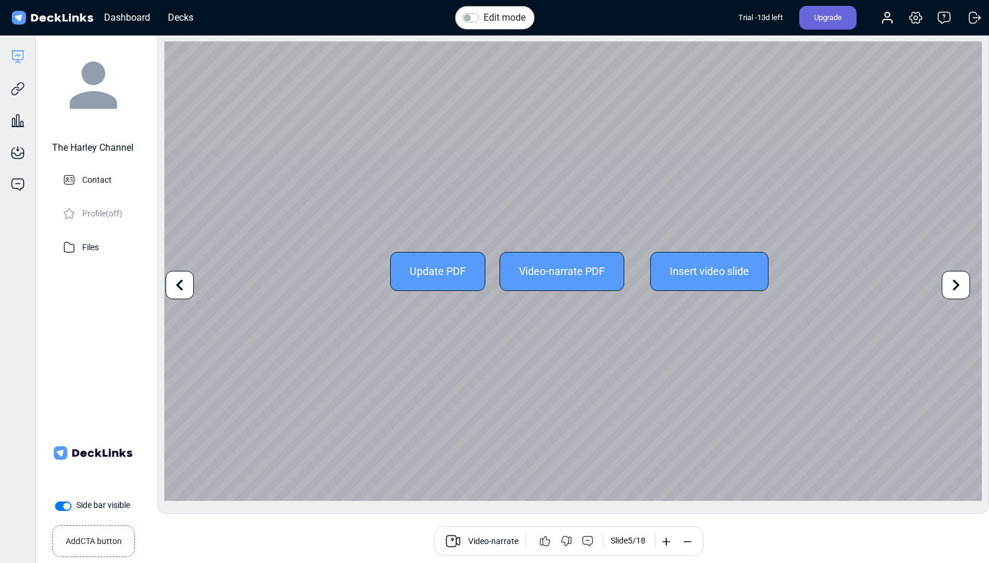
click at [178, 290] on icon at bounding box center [179, 285] width 22 height 22
click at [177, 290] on icon at bounding box center [179, 285] width 22 height 22
click at [176, 290] on icon at bounding box center [179, 285] width 22 height 22
click at [715, 270] on div "Insert video slide" at bounding box center [709, 271] width 118 height 39
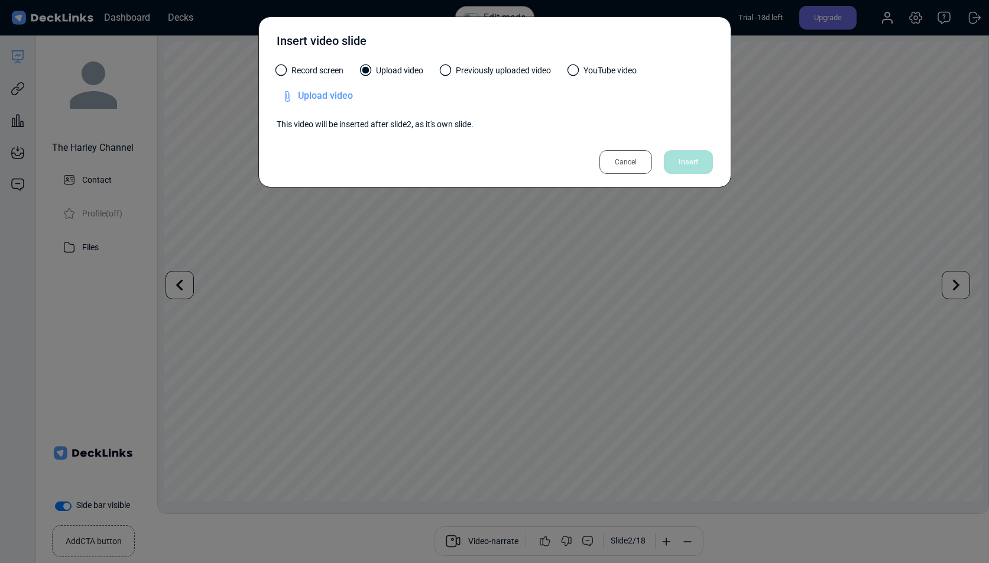
click at [343, 101] on span "Upload video" at bounding box center [325, 95] width 55 height 11
click at [0, 0] on input "Upload video" at bounding box center [0, 0] width 0 height 0
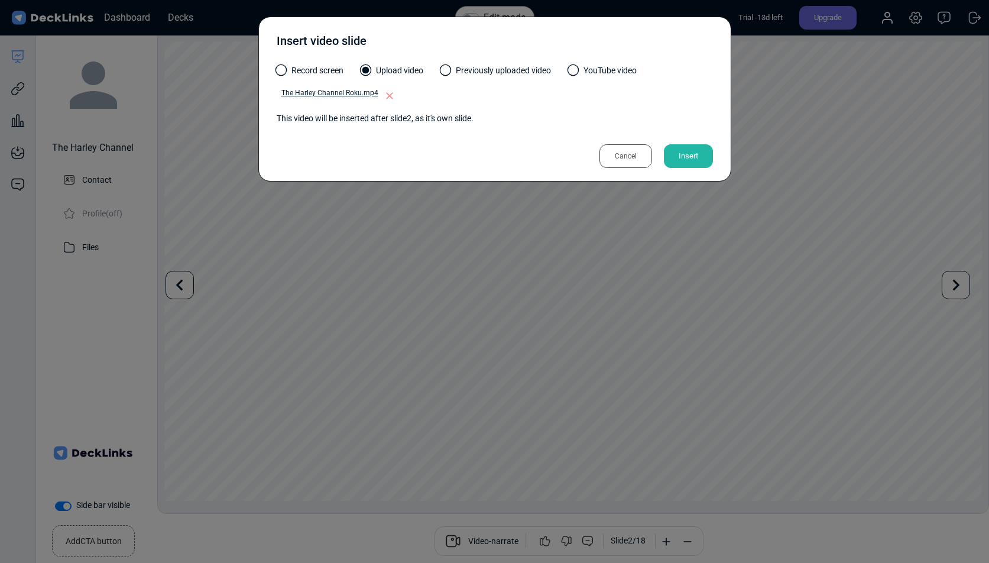
click at [685, 166] on div "Insert" at bounding box center [688, 156] width 49 height 24
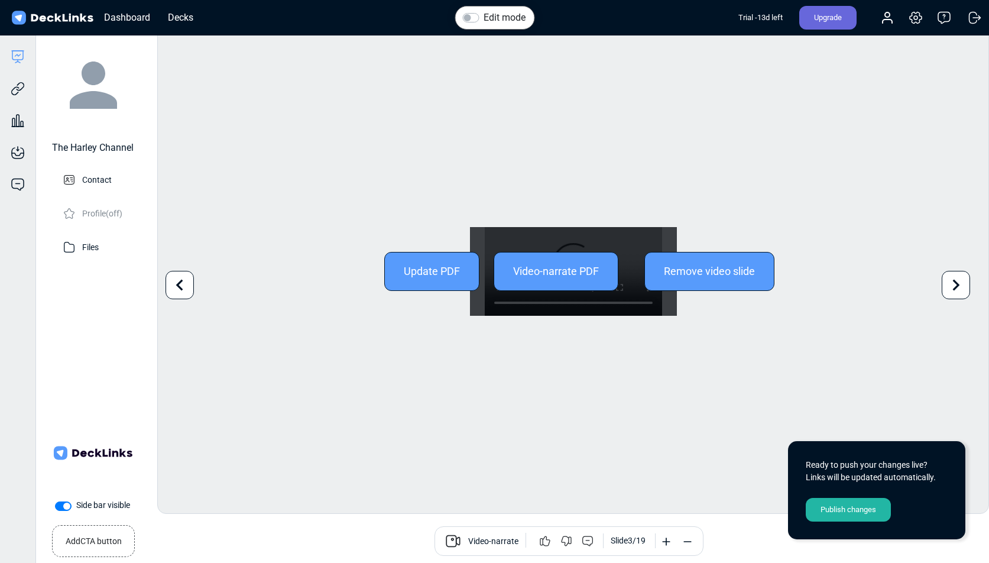
click at [176, 280] on icon at bounding box center [179, 285] width 22 height 22
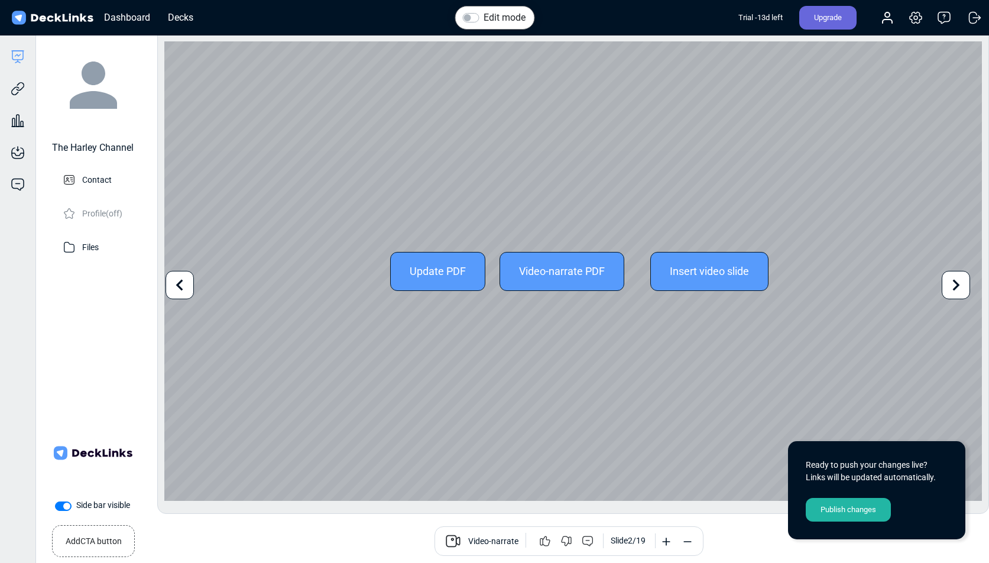
click at [171, 281] on icon at bounding box center [179, 285] width 22 height 22
click at [814, 283] on icon at bounding box center [956, 285] width 7 height 11
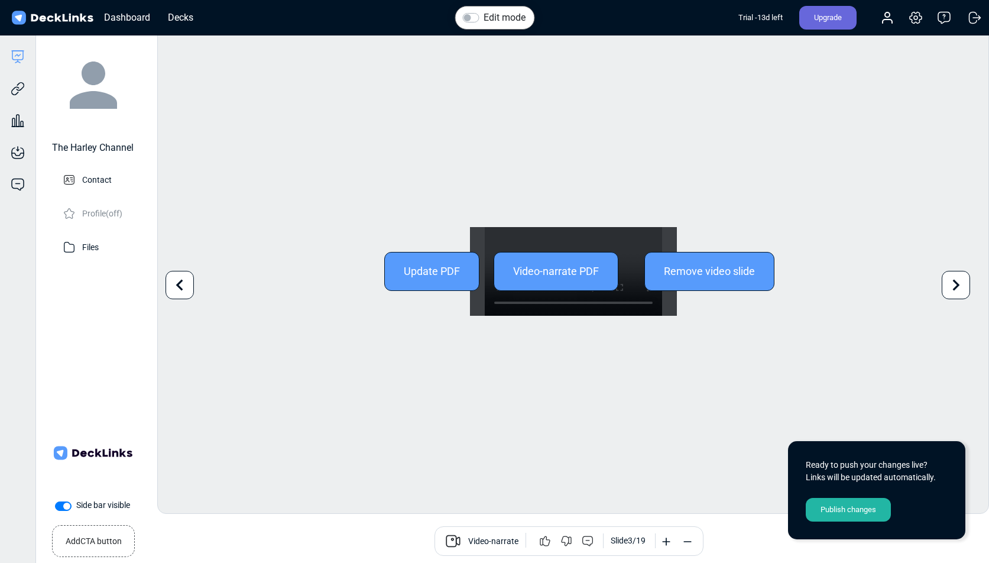
click at [814, 283] on icon at bounding box center [956, 285] width 7 height 11
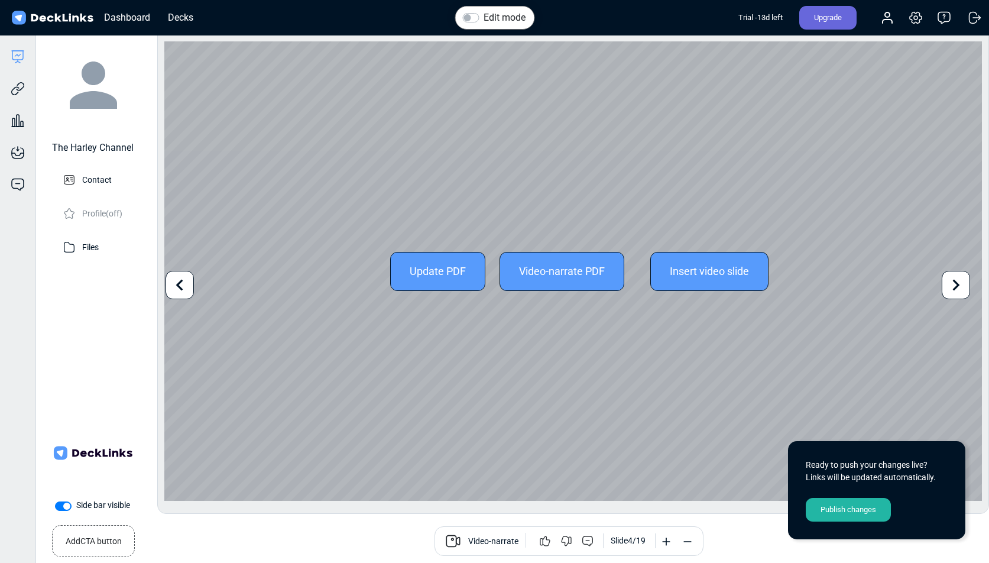
click at [184, 288] on icon at bounding box center [179, 285] width 22 height 22
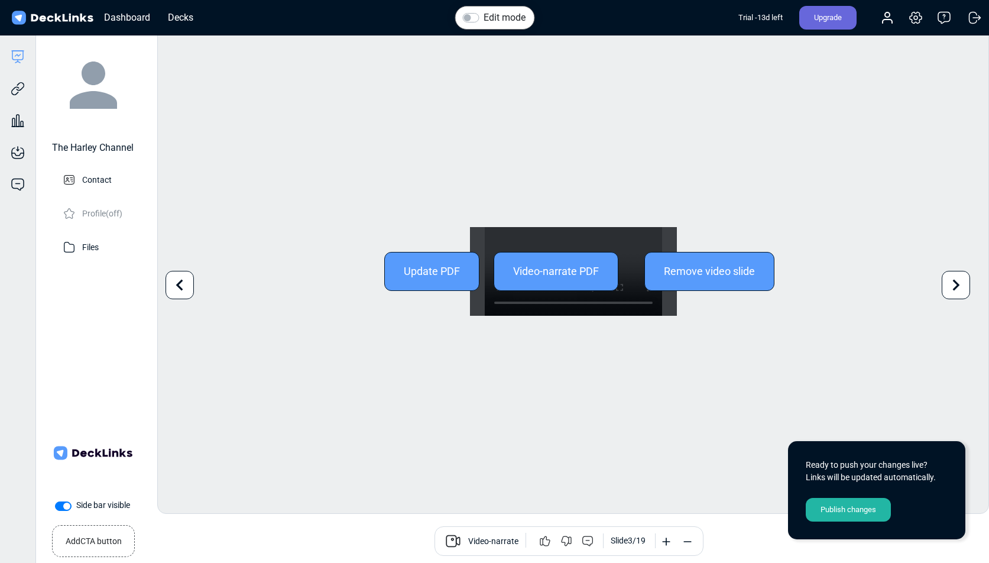
click at [470, 316] on div "Update PDF Video-narrate PDF Remove video slide" at bounding box center [573, 271] width 207 height 89
click at [566, 267] on div "Video-narrate PDF" at bounding box center [556, 271] width 125 height 39
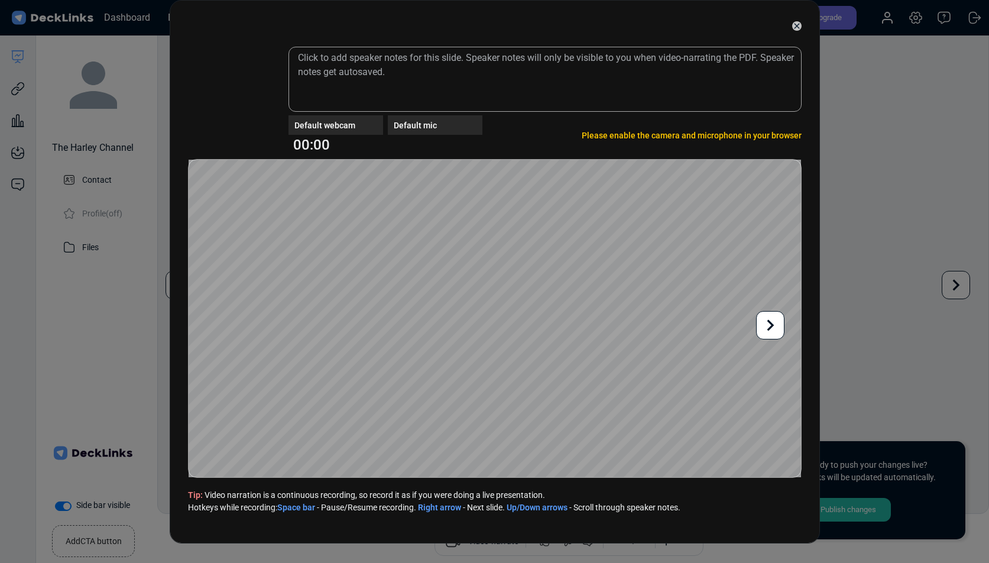
click at [793, 27] on icon at bounding box center [796, 25] width 9 height 9
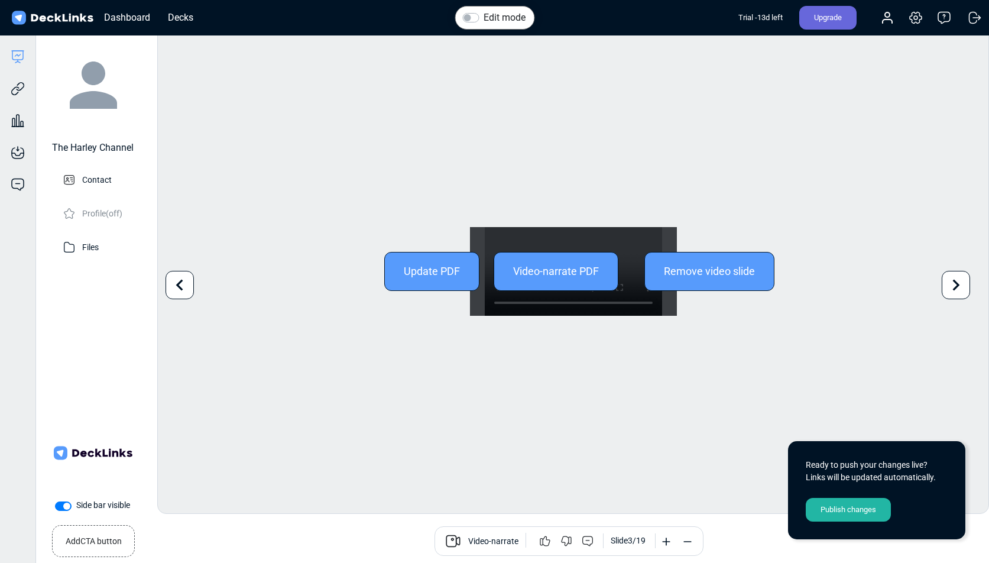
click at [470, 316] on div "Update PDF Video-narrate PDF Remove video slide" at bounding box center [573, 271] width 207 height 89
click at [569, 268] on div "Video-narrate PDF" at bounding box center [556, 271] width 125 height 39
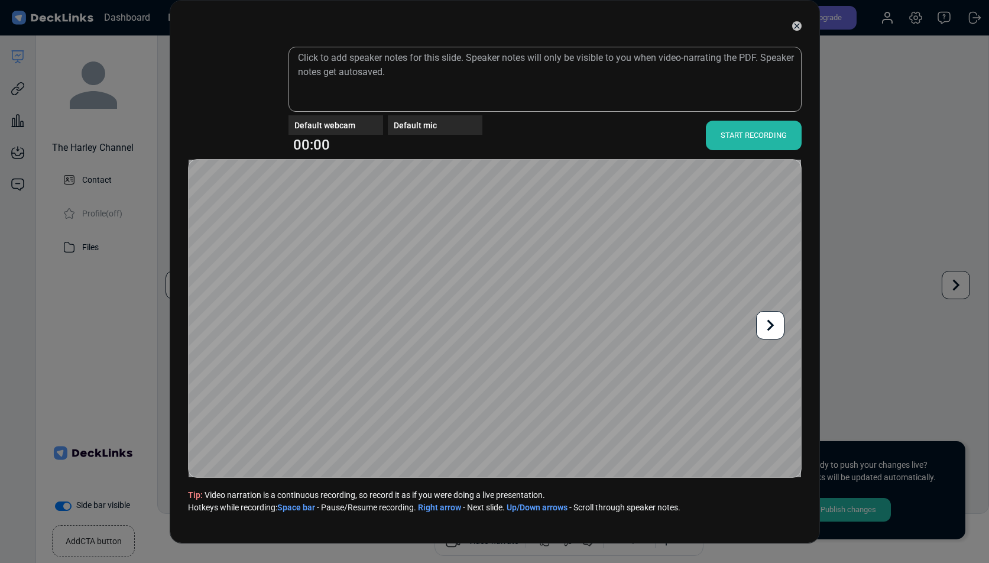
click at [771, 318] on icon at bounding box center [770, 325] width 22 height 22
click at [769, 324] on icon at bounding box center [770, 325] width 22 height 22
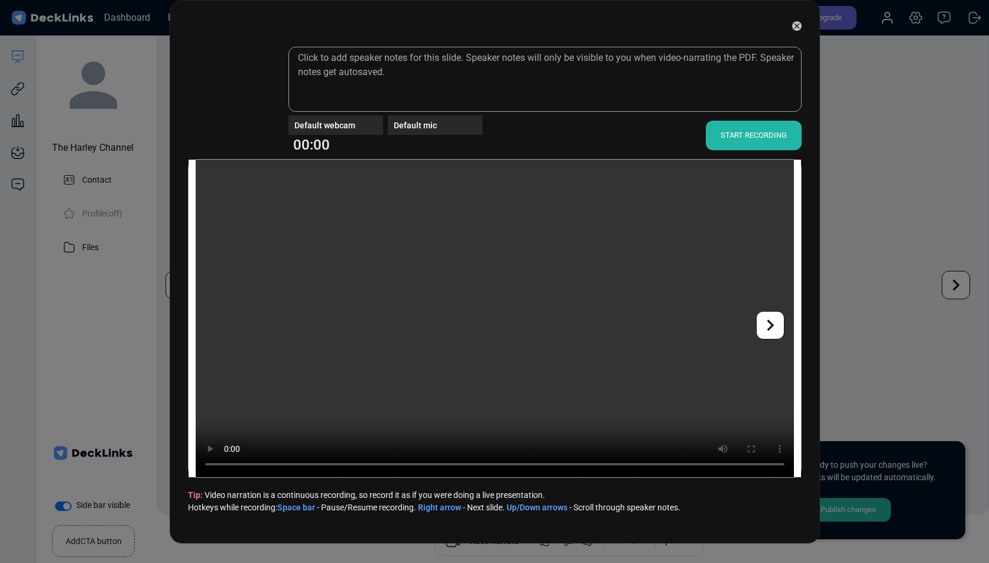
click at [769, 324] on icon at bounding box center [770, 325] width 22 height 22
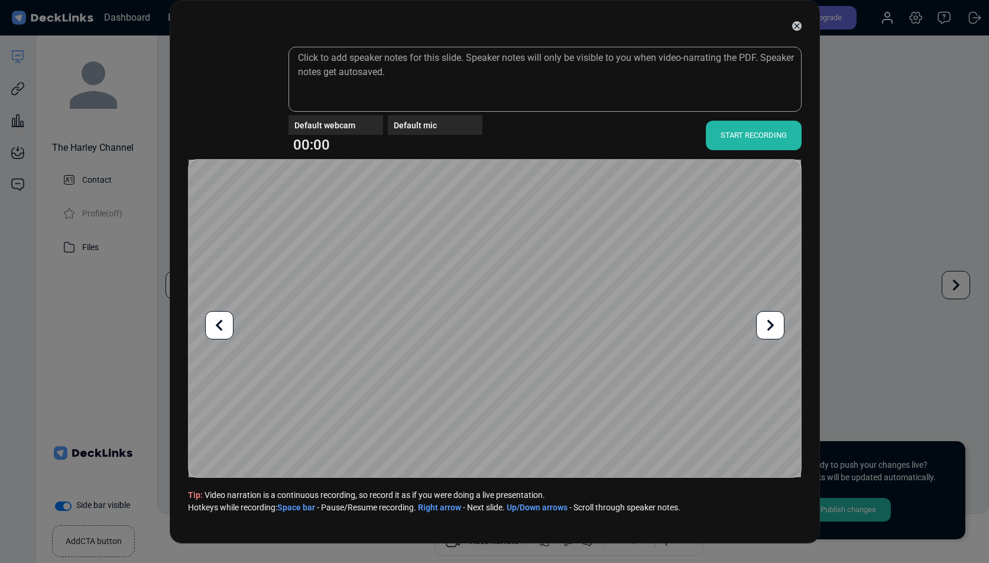
click at [769, 324] on icon at bounding box center [770, 325] width 22 height 22
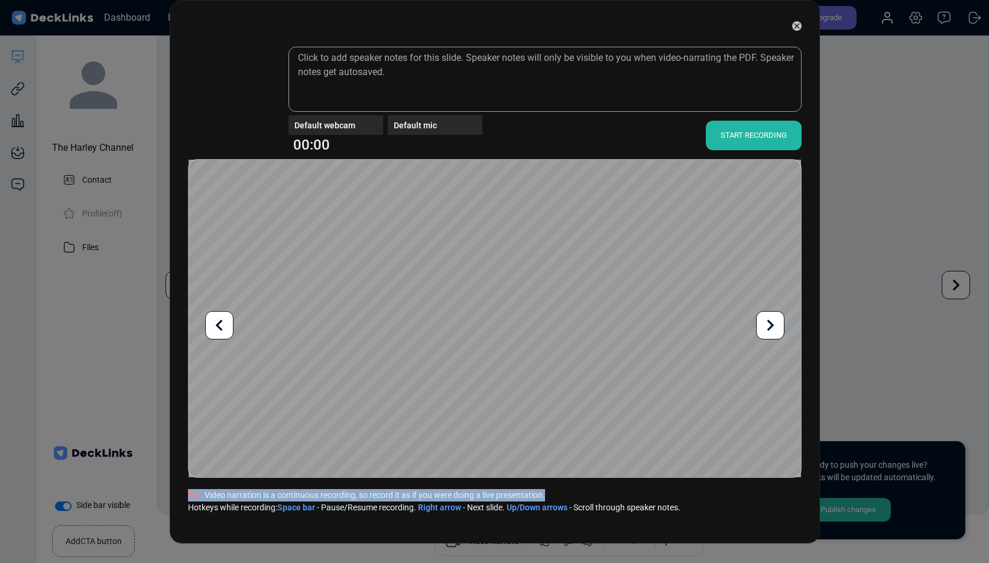
click at [769, 324] on icon at bounding box center [770, 325] width 22 height 22
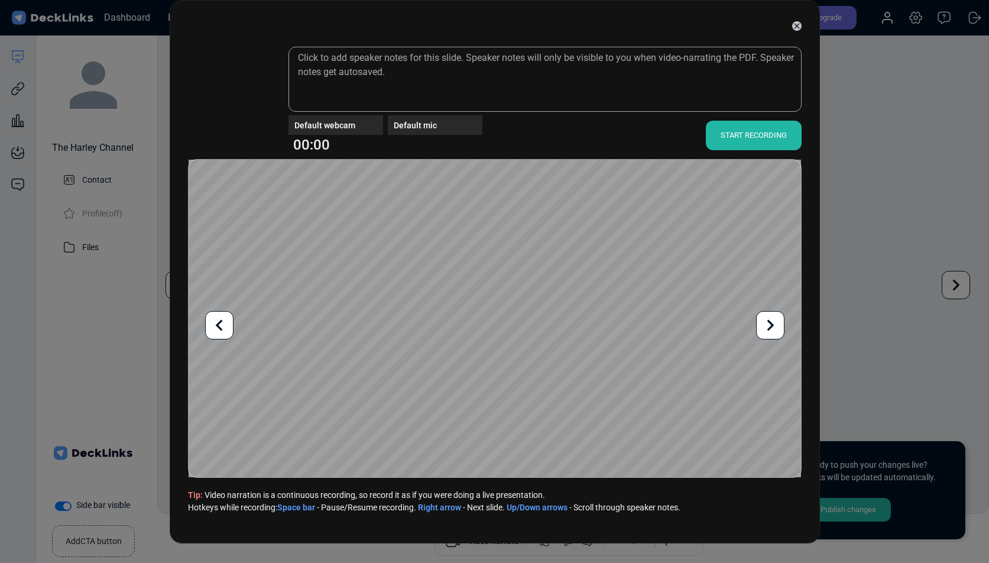
click at [814, 311] on div "Default webcam Default mic 00:00 START RECORDING Tip: Video narration is a cont…" at bounding box center [494, 281] width 989 height 563
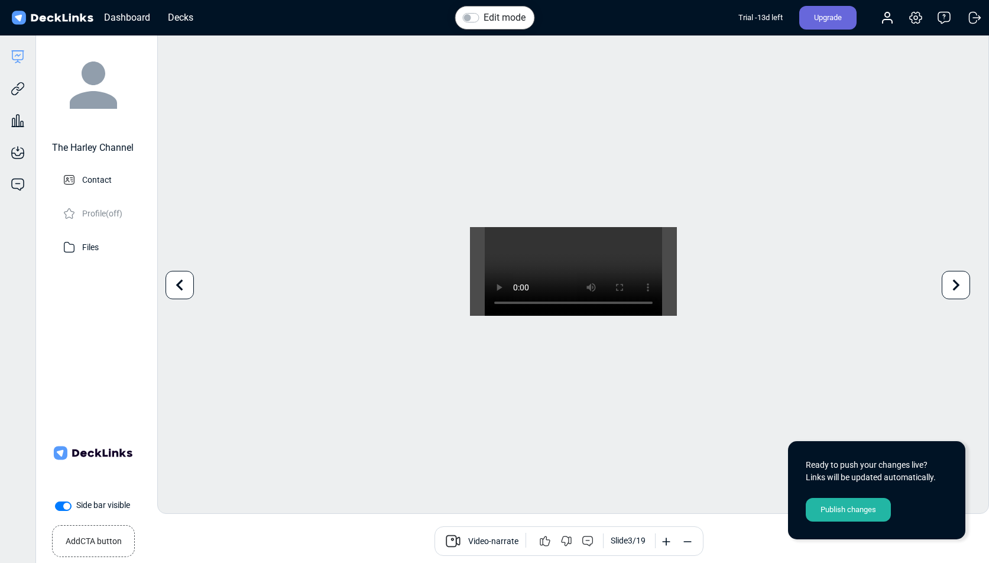
click at [190, 274] on icon at bounding box center [179, 285] width 22 height 22
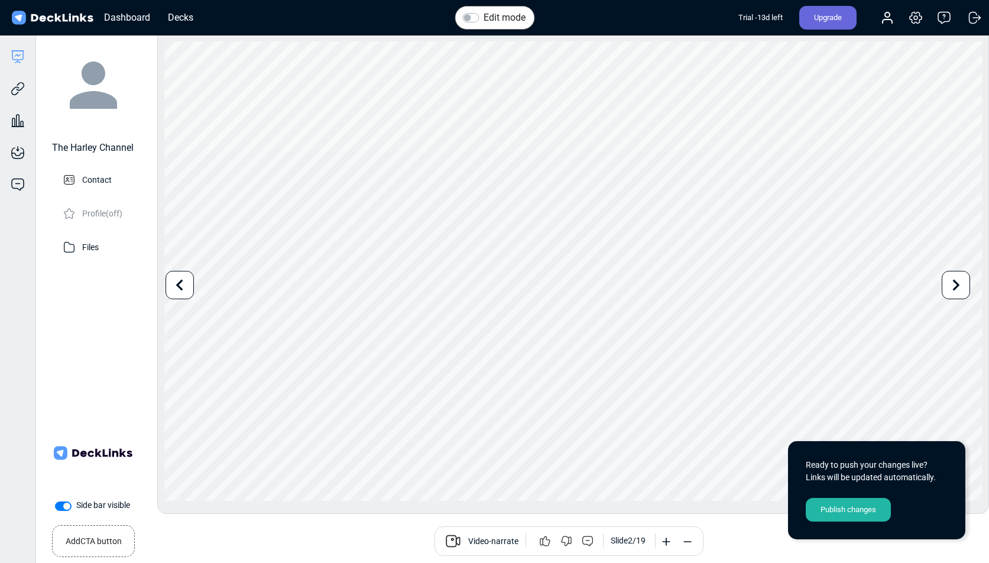
click at [190, 274] on icon at bounding box center [179, 285] width 22 height 22
click at [485, 542] on span "Video-narrate" at bounding box center [493, 542] width 50 height 14
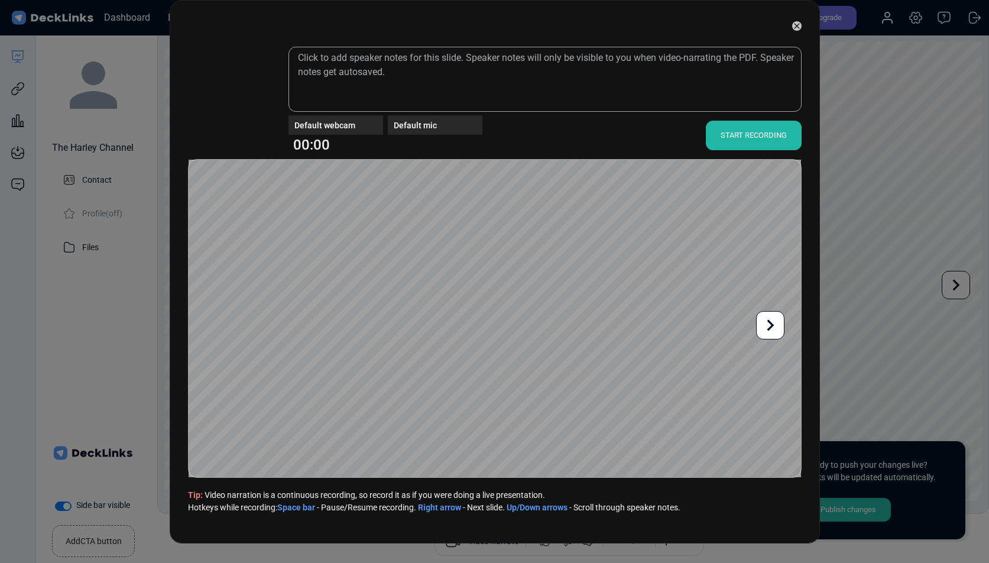
click at [770, 329] on icon at bounding box center [770, 325] width 7 height 11
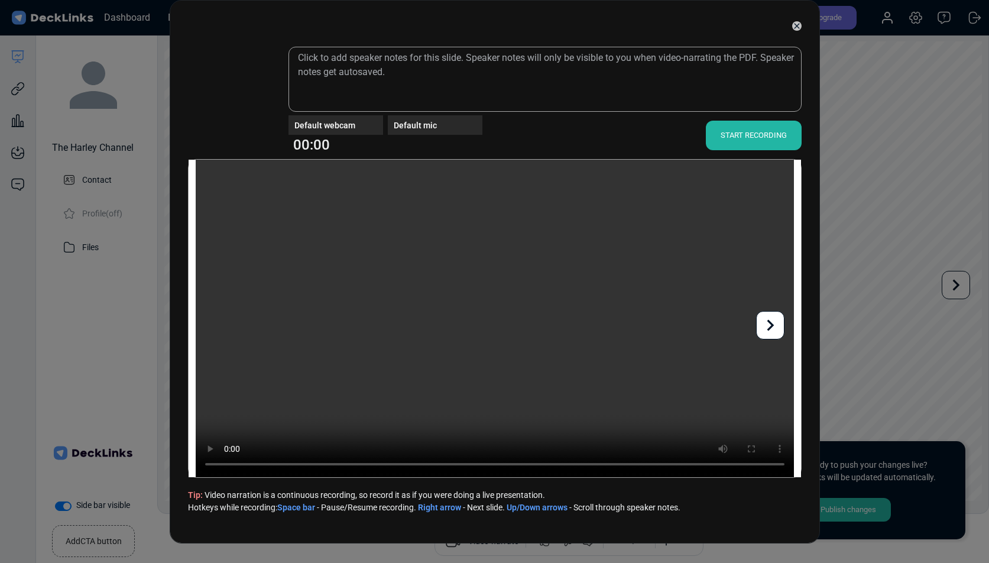
click at [770, 329] on icon at bounding box center [770, 325] width 7 height 11
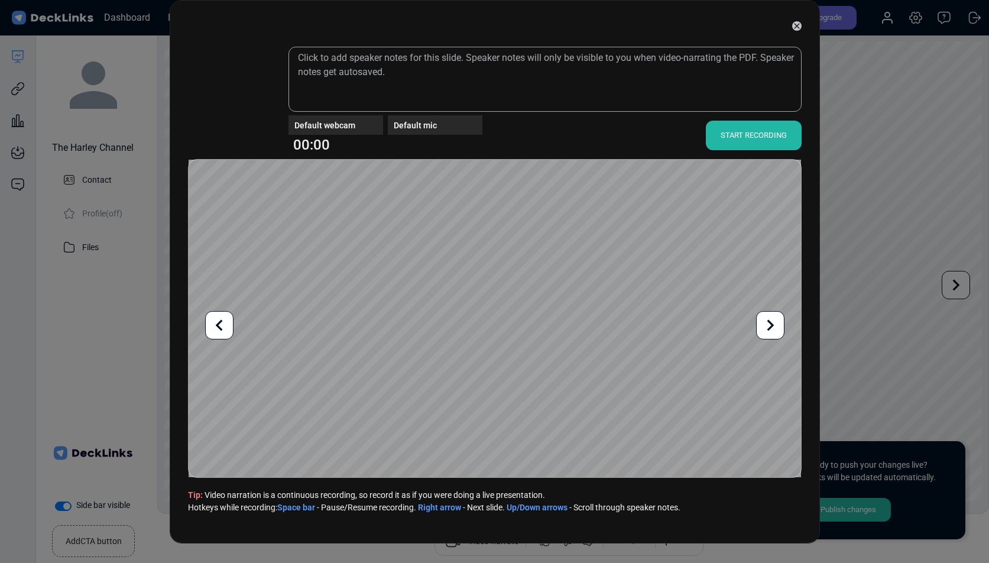
click at [227, 324] on icon at bounding box center [219, 325] width 22 height 22
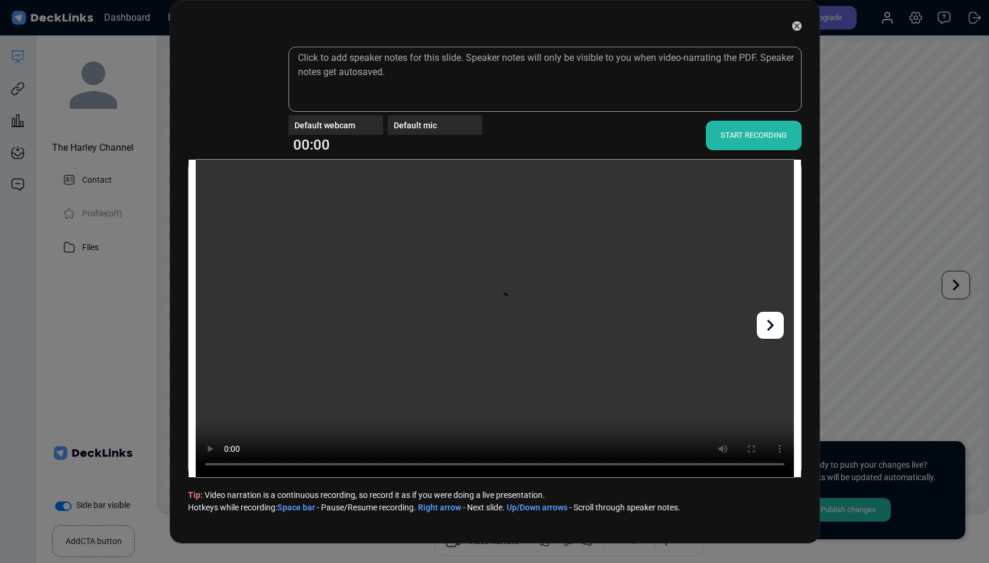
click at [770, 322] on icon at bounding box center [770, 325] width 7 height 11
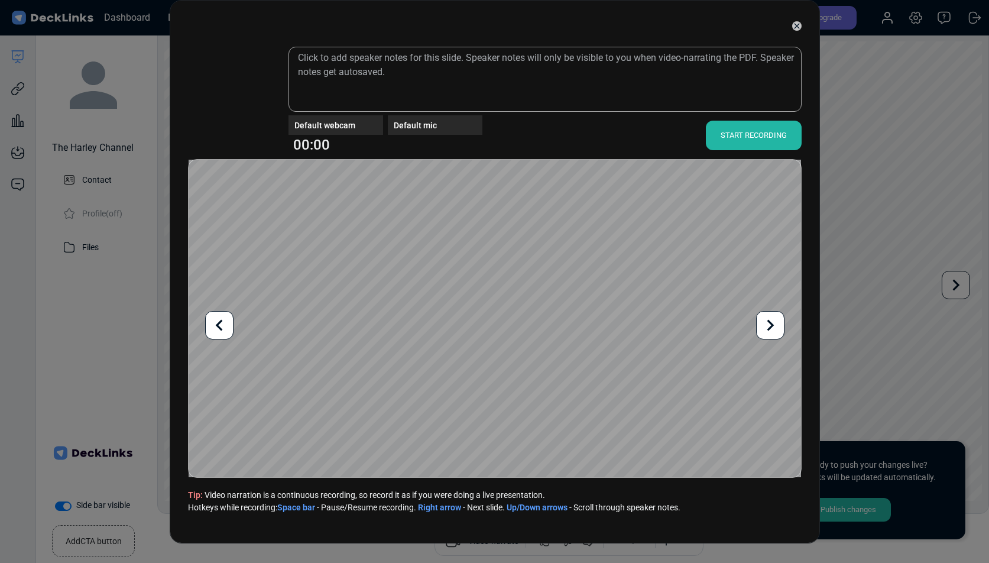
click at [215, 328] on icon at bounding box center [219, 325] width 22 height 22
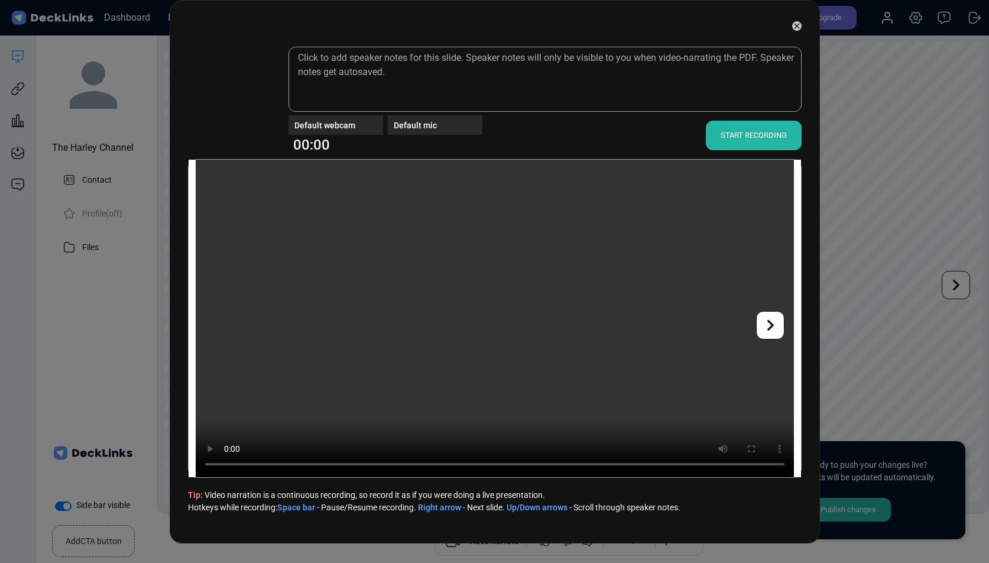
click at [206, 326] on video "Sorry, your browser doesn't support embedded videos." at bounding box center [495, 318] width 598 height 317
click at [196, 323] on video "Sorry, your browser doesn't support embedded videos." at bounding box center [495, 318] width 598 height 317
click at [204, 319] on video "Sorry, your browser doesn't support embedded videos." at bounding box center [495, 318] width 598 height 317
click at [765, 319] on icon at bounding box center [770, 325] width 22 height 22
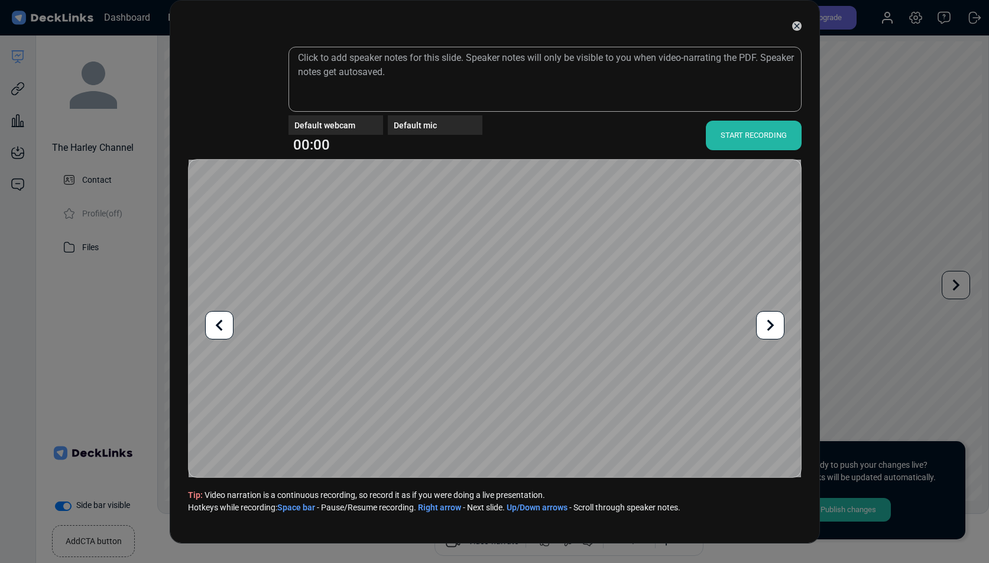
click at [228, 316] on icon at bounding box center [219, 325] width 22 height 22
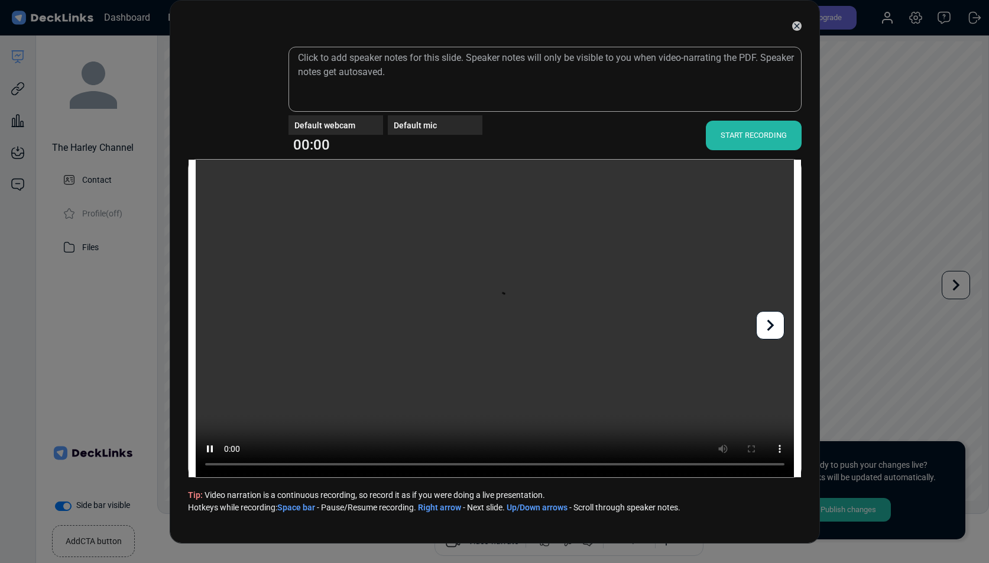
click at [814, 306] on div "Default webcam Default mic 00:00 START RECORDING Sorry, your browser doesn't su…" at bounding box center [494, 281] width 989 height 563
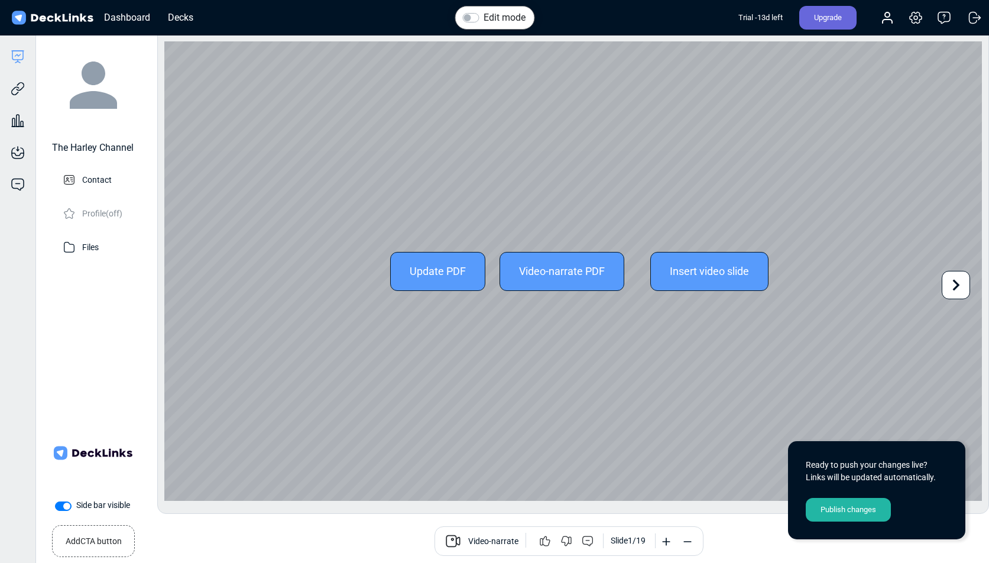
click at [814, 294] on icon at bounding box center [955, 285] width 22 height 22
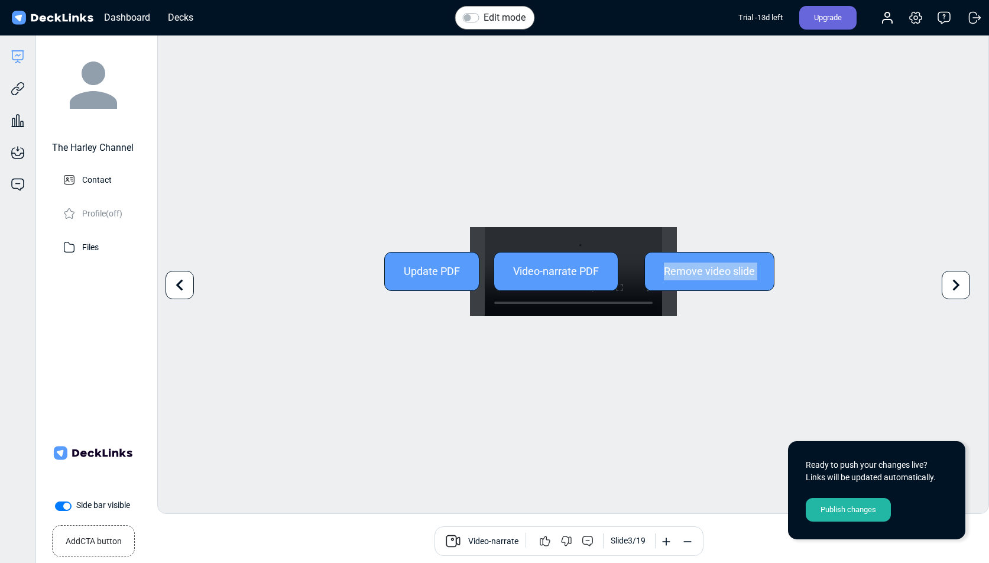
click at [667, 316] on div "Update PDF Video-narrate PDF Remove video slide" at bounding box center [573, 271] width 207 height 89
click at [718, 271] on div "Remove video slide" at bounding box center [709, 271] width 130 height 39
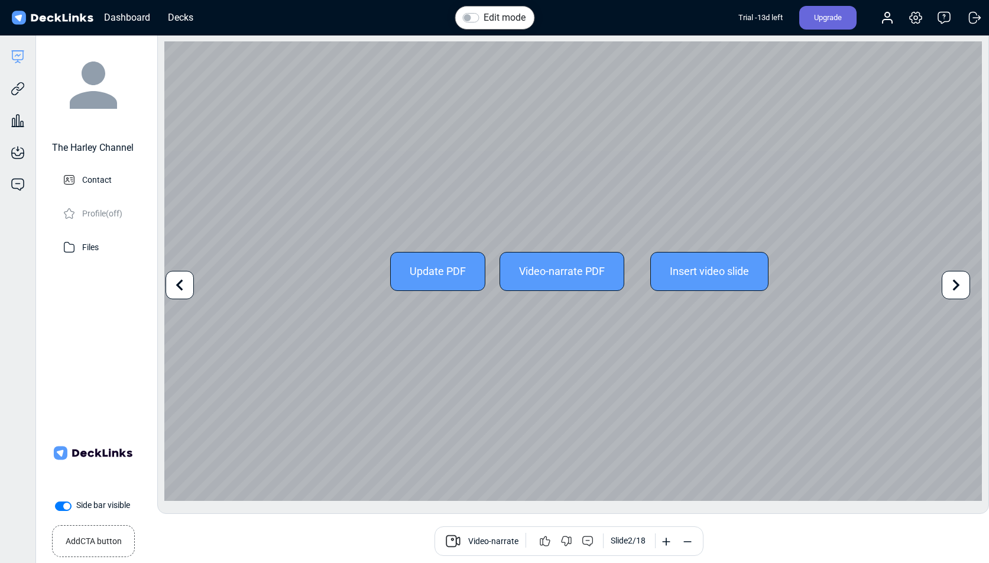
click at [183, 284] on icon at bounding box center [179, 285] width 22 height 22
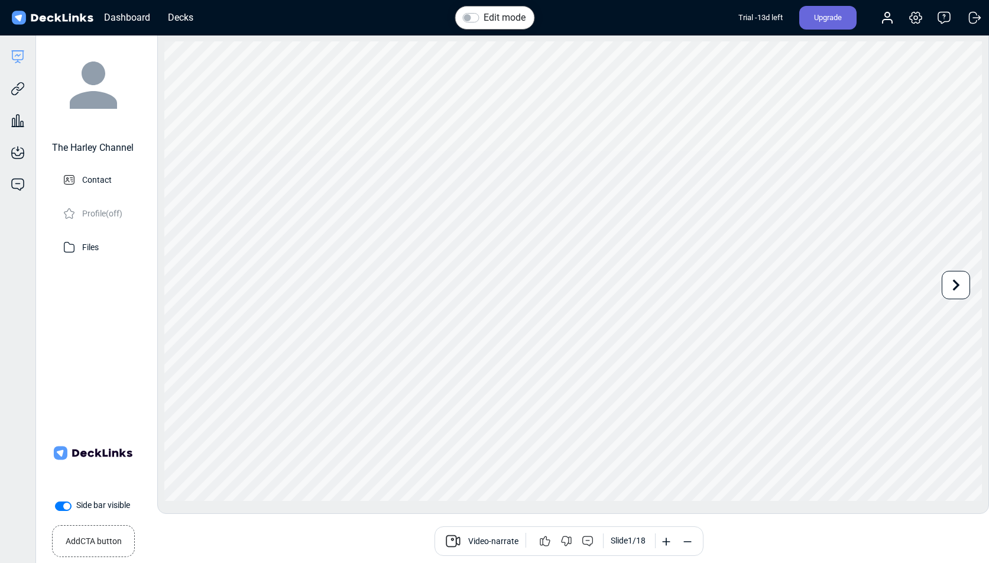
click at [76, 508] on label "Side bar visible" at bounding box center [103, 505] width 54 height 12
click at [61, 508] on input "Side bar visible" at bounding box center [59, 505] width 9 height 12
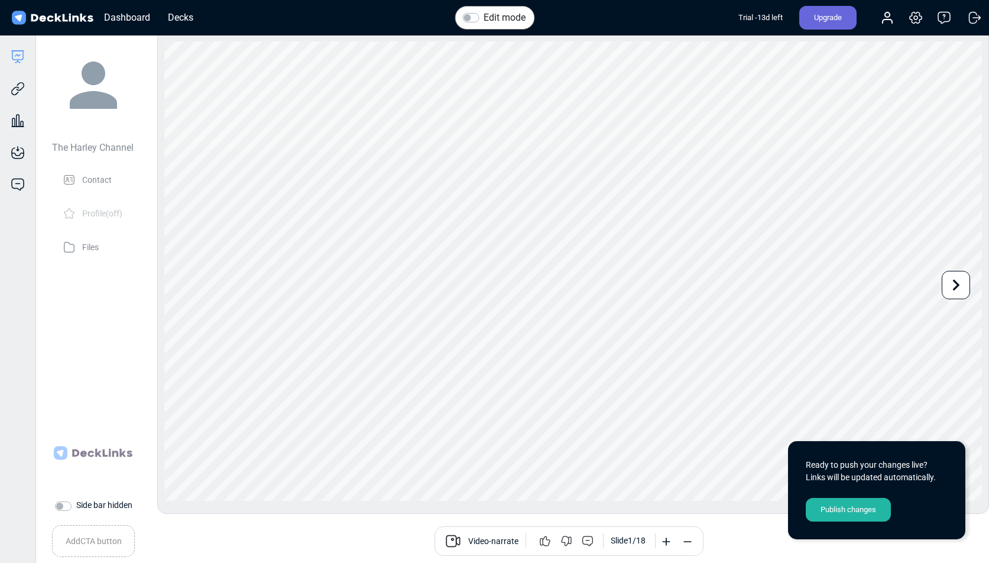
click at [76, 506] on label "Side bar hidden" at bounding box center [104, 505] width 56 height 12
click at [64, 506] on input "Side bar hidden" at bounding box center [59, 505] width 9 height 12
checkbox input "true"
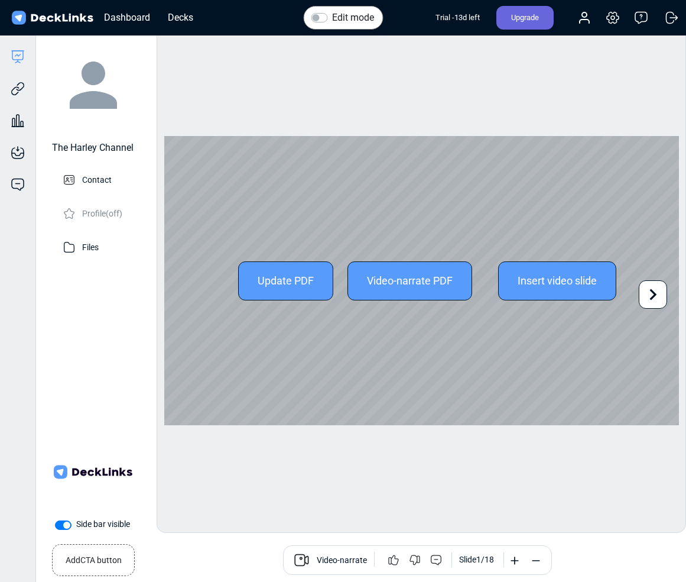
click at [411, 277] on div "Video-narrate PDF" at bounding box center [410, 280] width 125 height 39
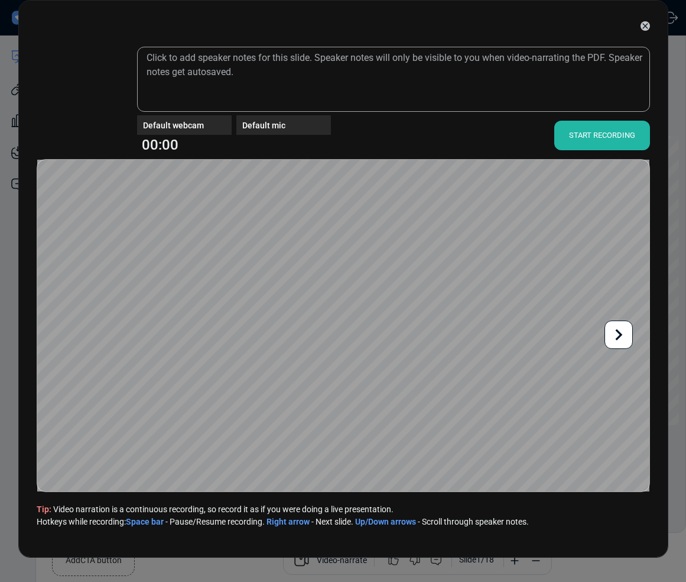
click at [82, 108] on video at bounding box center [81, 97] width 83 height 83
click at [86, 91] on video at bounding box center [81, 97] width 83 height 83
click at [86, 92] on video at bounding box center [81, 97] width 83 height 83
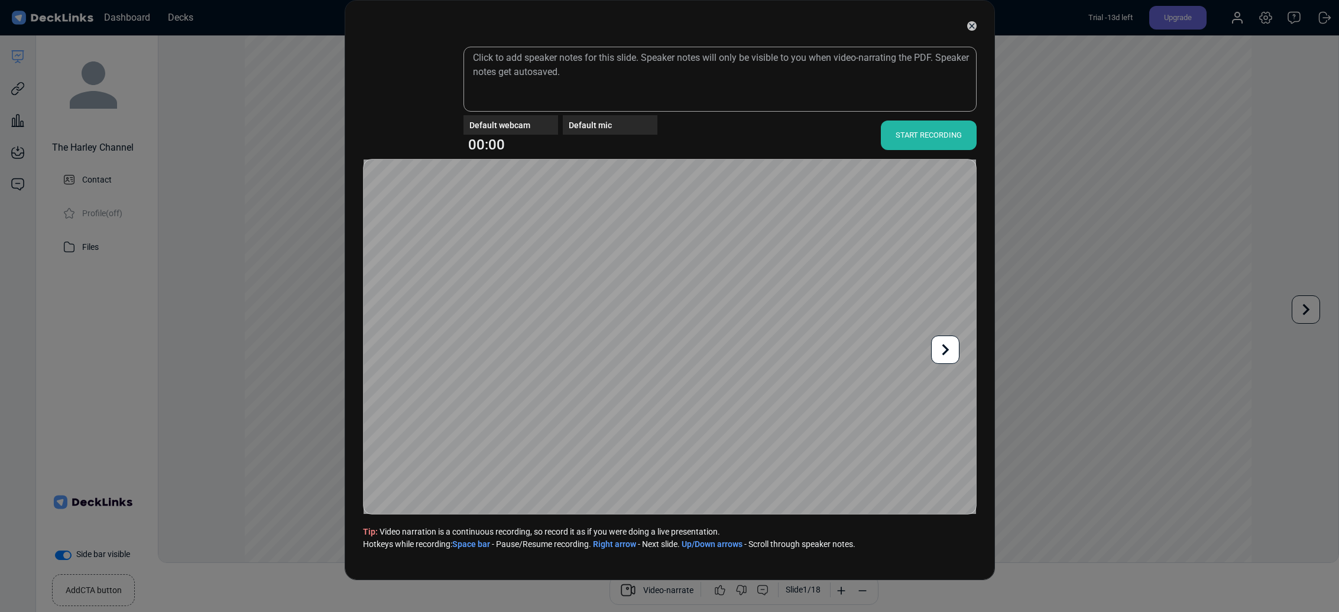
click at [417, 89] on video at bounding box center [407, 97] width 83 height 83
click at [310, 181] on div "Default webcam Default mic 00:00 START RECORDING Tip: Video narration is a cont…" at bounding box center [669, 306] width 1339 height 612
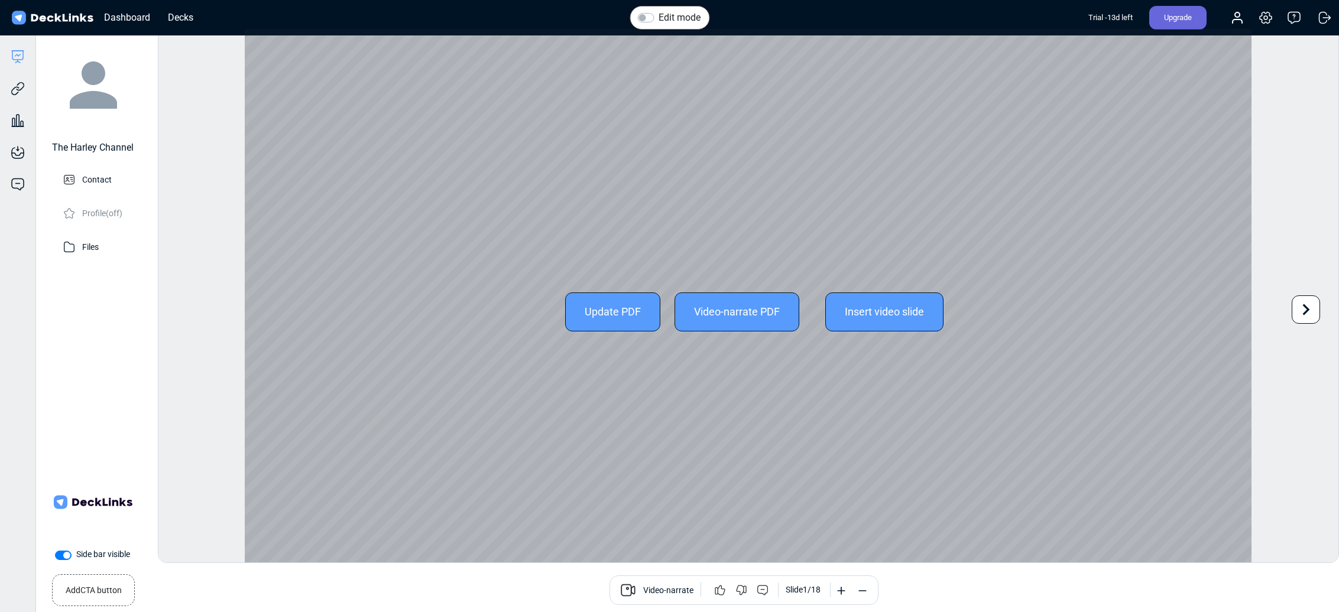
click at [545, 281] on div "Update PDF Video-narrate PDF Insert video slide" at bounding box center [748, 312] width 1007 height 566
click at [735, 310] on div "Video-narrate PDF" at bounding box center [736, 312] width 125 height 39
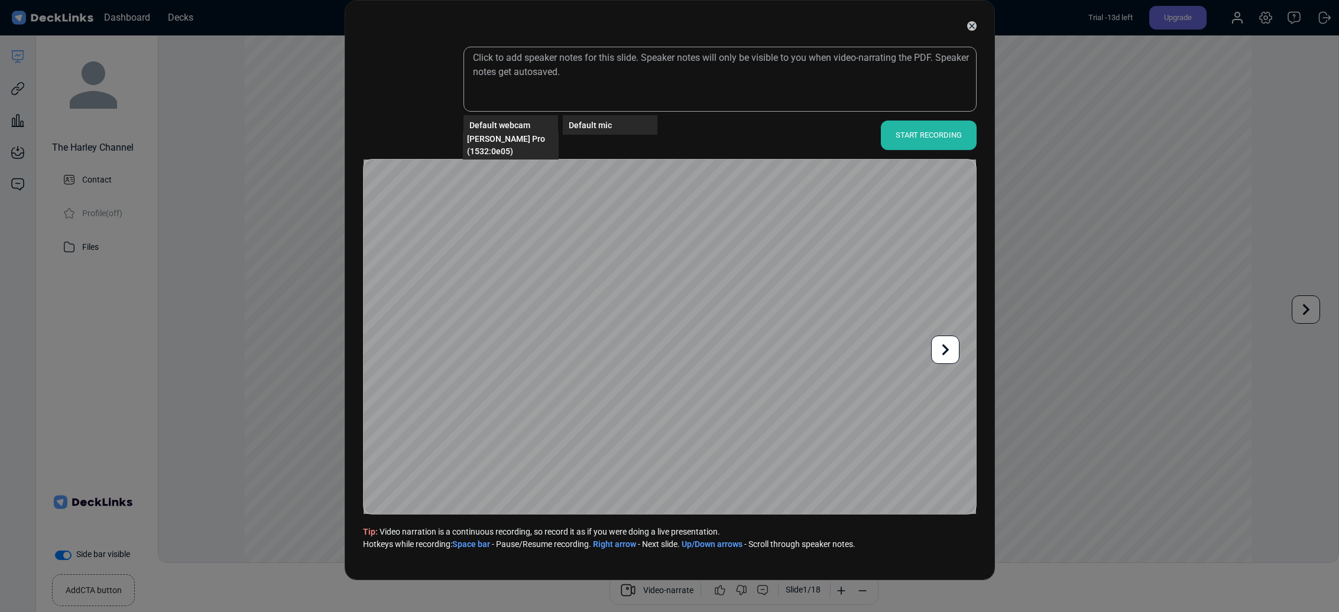
click at [518, 122] on div "Default webcam" at bounding box center [513, 125] width 89 height 12
click at [506, 152] on span "[PERSON_NAME] Pro (1532:0e05)" at bounding box center [510, 145] width 87 height 25
click at [814, 138] on div "Please enable the camera and microphone in your browser" at bounding box center [867, 135] width 220 height 12
click at [522, 119] on span "[PERSON_NAME] Pro (1532:0e05)" at bounding box center [536, 123] width 126 height 12
click at [597, 141] on div "00:00" at bounding box center [562, 144] width 189 height 21
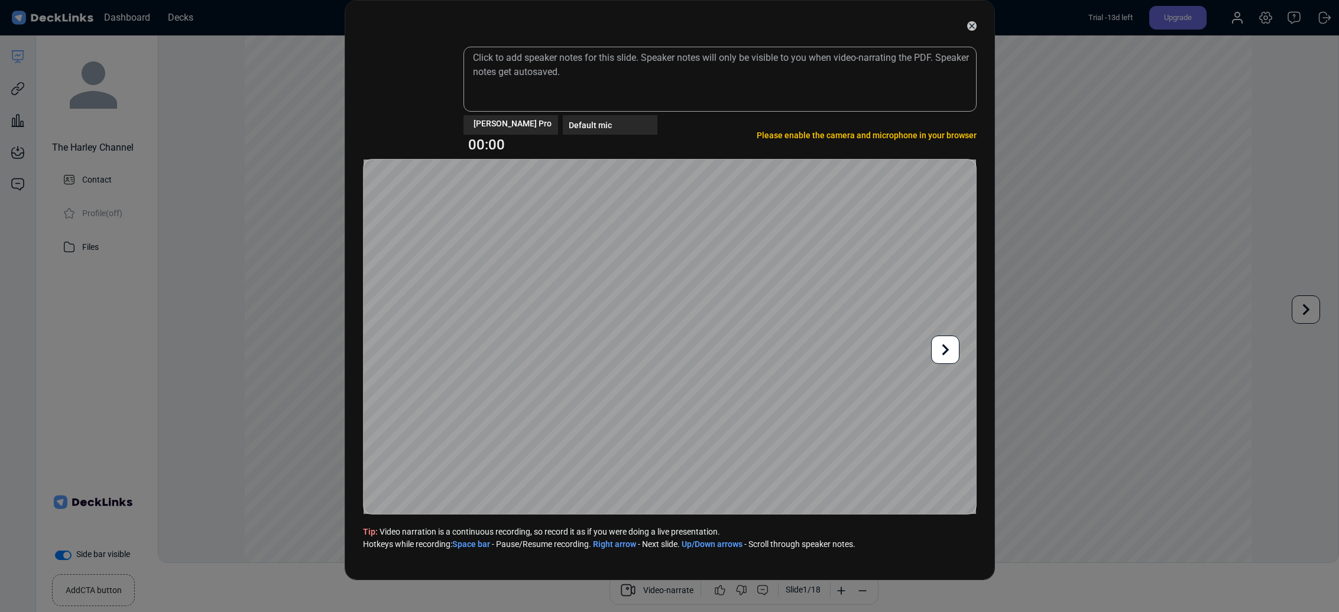
click at [597, 140] on div "00:00" at bounding box center [562, 144] width 189 height 21
click at [501, 128] on span "[PERSON_NAME] Pro (1532:0e05)" at bounding box center [536, 123] width 126 height 12
click at [501, 135] on div "No options" at bounding box center [511, 142] width 96 height 22
click at [502, 141] on div "No options" at bounding box center [511, 142] width 96 height 22
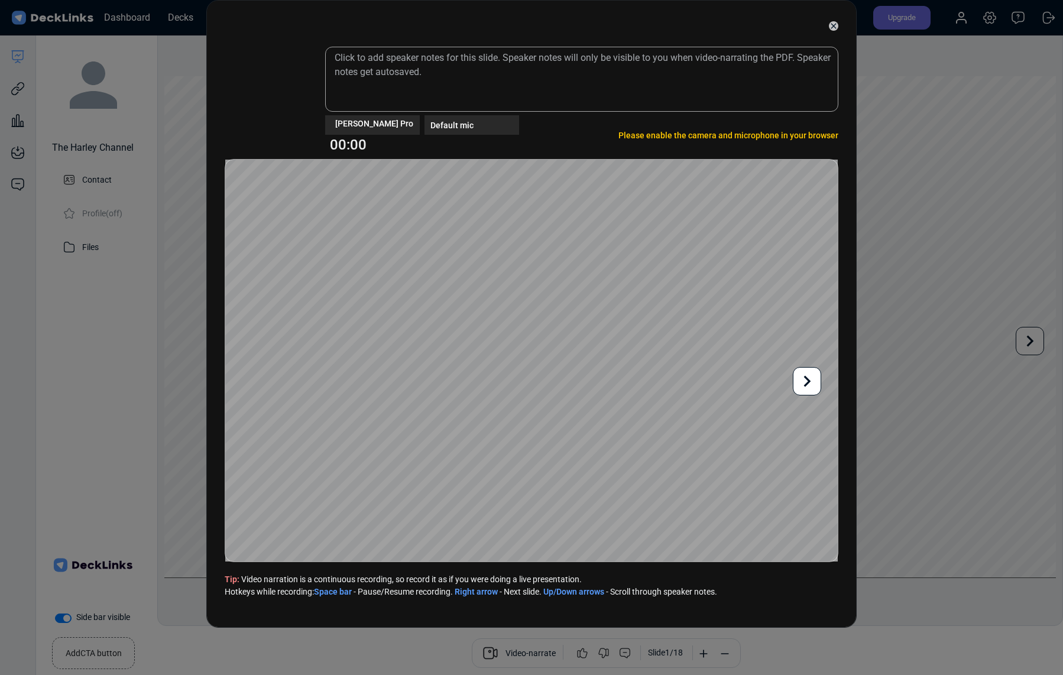
click at [814, 343] on div "option [PERSON_NAME] Pro (1532:0e05), selected. 0 results available. Select is …" at bounding box center [531, 337] width 1063 height 675
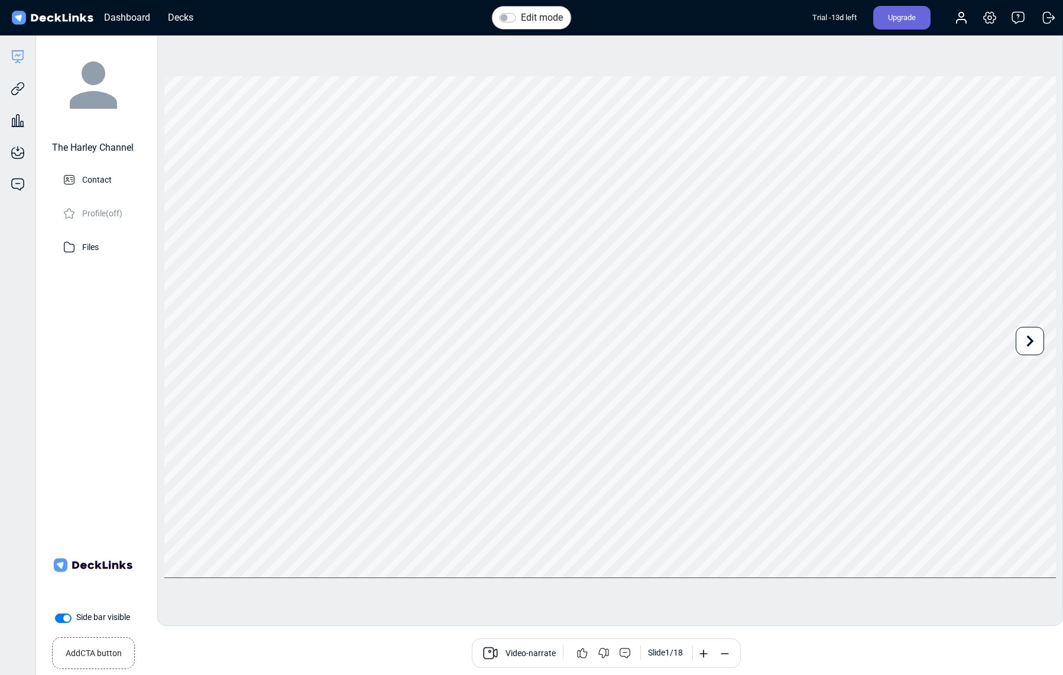
click at [814, 343] on icon at bounding box center [1029, 341] width 22 height 22
click at [814, 344] on icon at bounding box center [1029, 341] width 22 height 22
click at [442, 563] on div "Video-narrate Slide 3 / 18" at bounding box center [605, 653] width 895 height 30
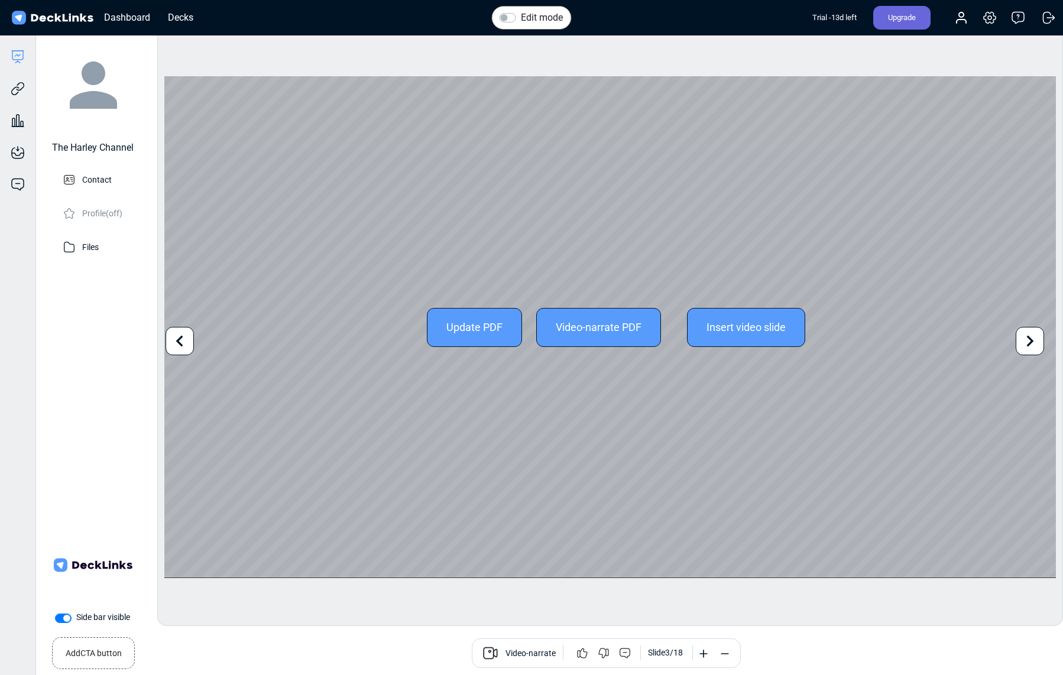
click at [640, 386] on div "Update PDF Video-narrate PDF Insert video slide" at bounding box center [609, 326] width 891 height 501
click at [570, 328] on div "Video-narrate PDF" at bounding box center [598, 327] width 125 height 39
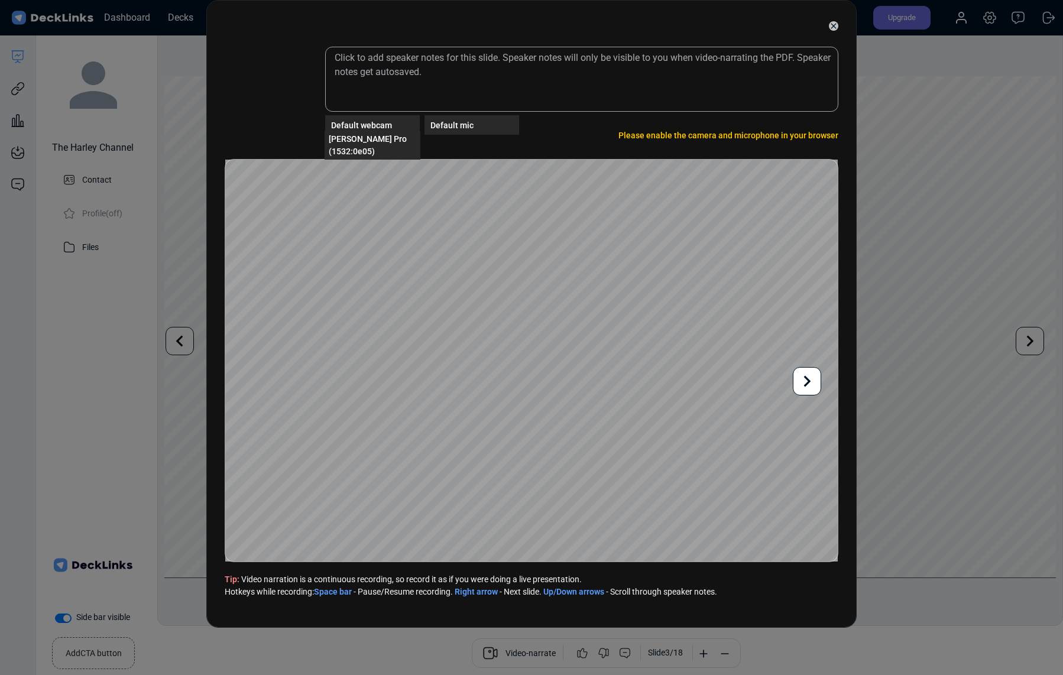
click at [365, 124] on div "Default webcam" at bounding box center [375, 125] width 89 height 12
click at [362, 137] on span "[PERSON_NAME] Pro (1532:0e05)" at bounding box center [372, 145] width 87 height 25
click at [366, 125] on span "[PERSON_NAME] Pro (1532:0e05)" at bounding box center [398, 123] width 126 height 12
click at [368, 142] on div "No options" at bounding box center [372, 142] width 96 height 22
click at [378, 124] on span "[PERSON_NAME] Pro (1532:0e05)" at bounding box center [398, 123] width 126 height 12
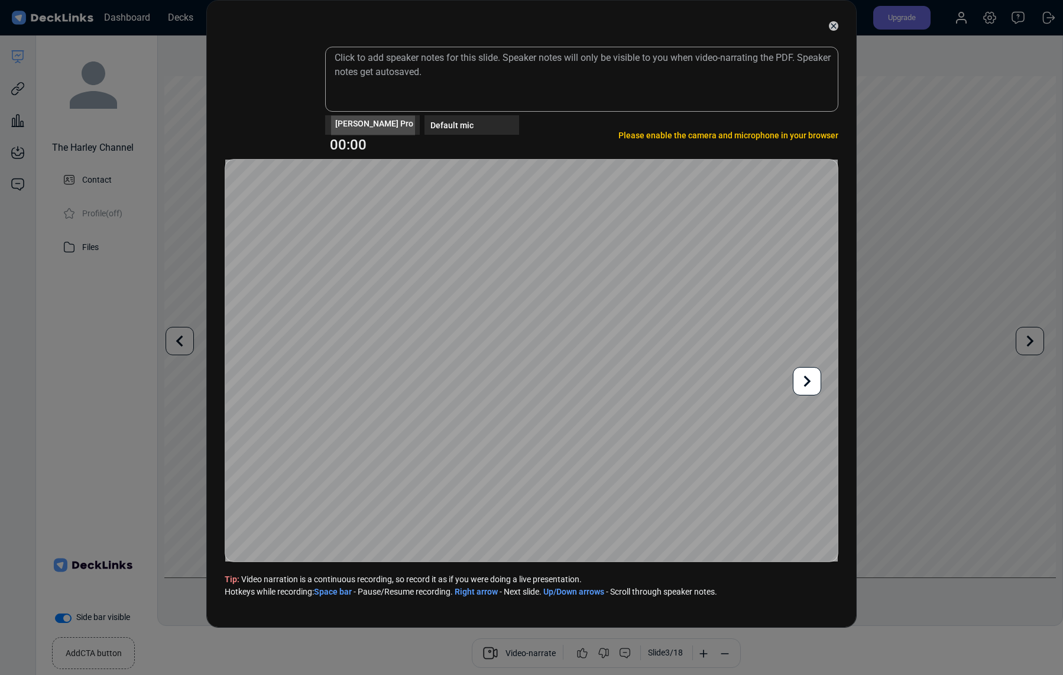
click at [378, 124] on span "[PERSON_NAME] Pro (1532:0e05)" at bounding box center [398, 123] width 126 height 12
click at [378, 122] on span "[PERSON_NAME] Pro (1532:0e05)" at bounding box center [398, 123] width 126 height 12
click at [466, 128] on div "Default mic" at bounding box center [474, 125] width 89 height 12
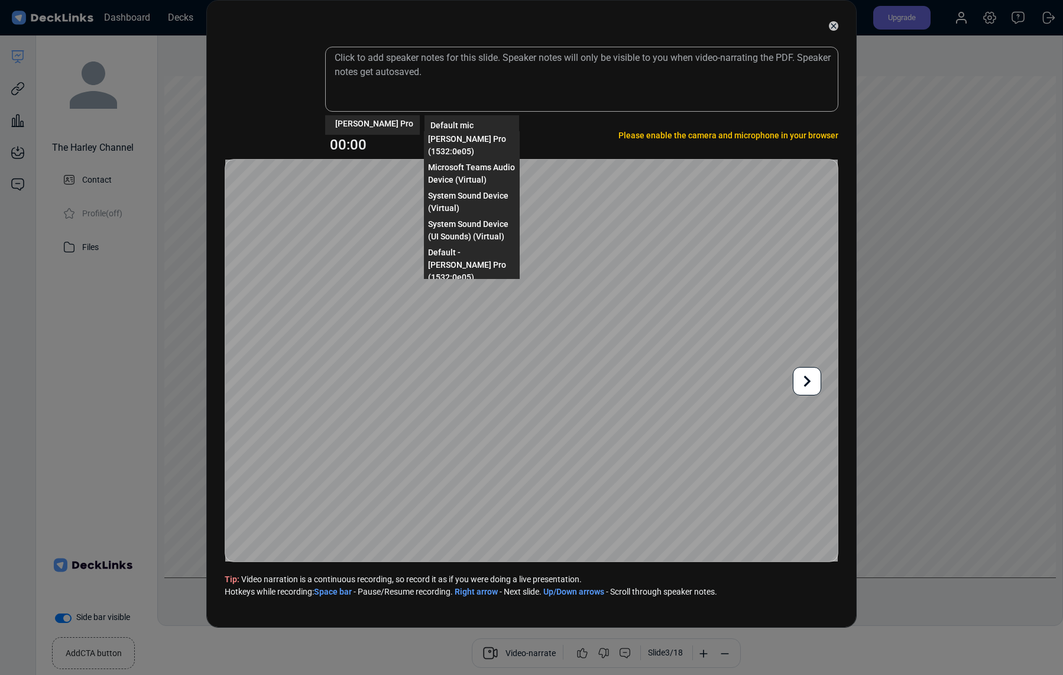
click at [814, 234] on div "[PERSON_NAME] Pro (1532:0e05) option [PERSON_NAME] Pro (1532:0e05) focused, 1 o…" at bounding box center [531, 314] width 650 height 628
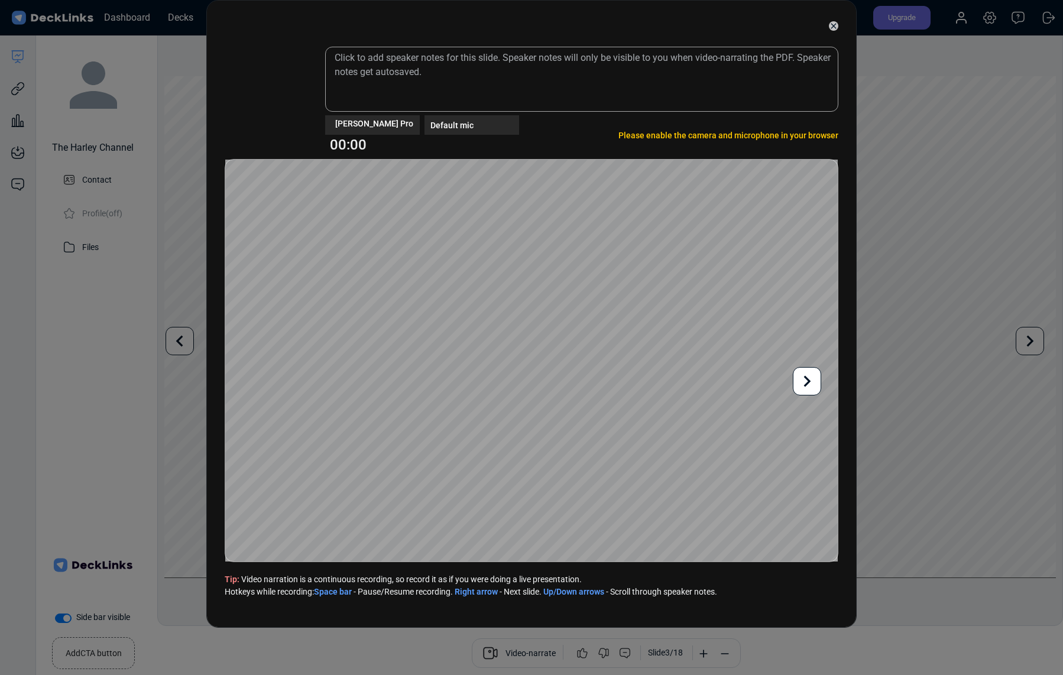
click at [659, 139] on div "Please enable the camera and microphone in your browser" at bounding box center [728, 135] width 220 height 12
click at [814, 145] on div "Please enable the camera and microphone in your browser" at bounding box center [728, 135] width 220 height 35
click at [814, 142] on div "[PERSON_NAME] Pro (1532:0e05) Default mic 00:00 Please enable the camera and mi…" at bounding box center [531, 314] width 650 height 628
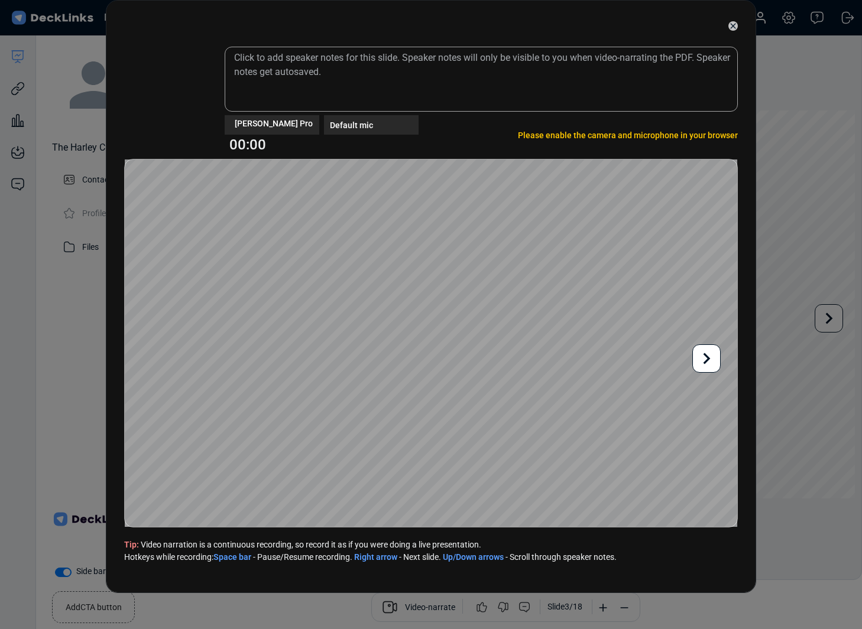
click at [732, 25] on icon at bounding box center [732, 25] width 5 height 5
